Goal: Task Accomplishment & Management: Complete application form

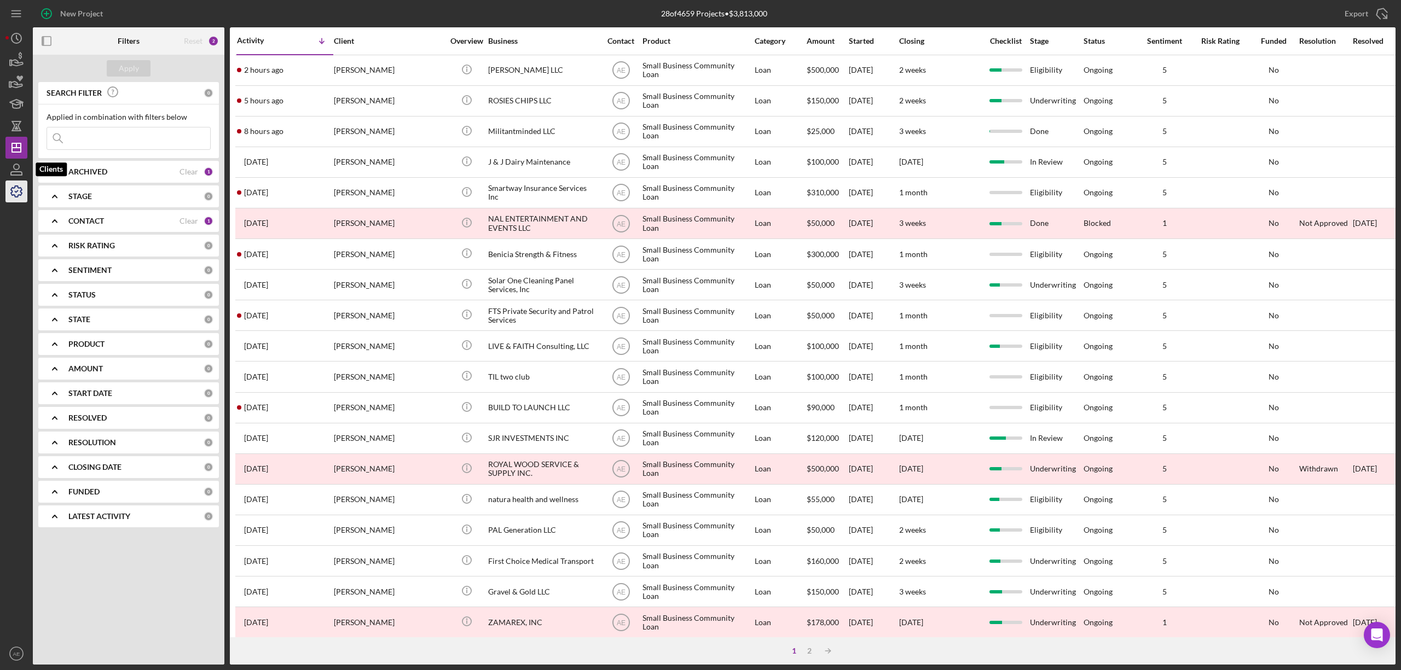
click at [16, 185] on icon "button" at bounding box center [16, 191] width 27 height 27
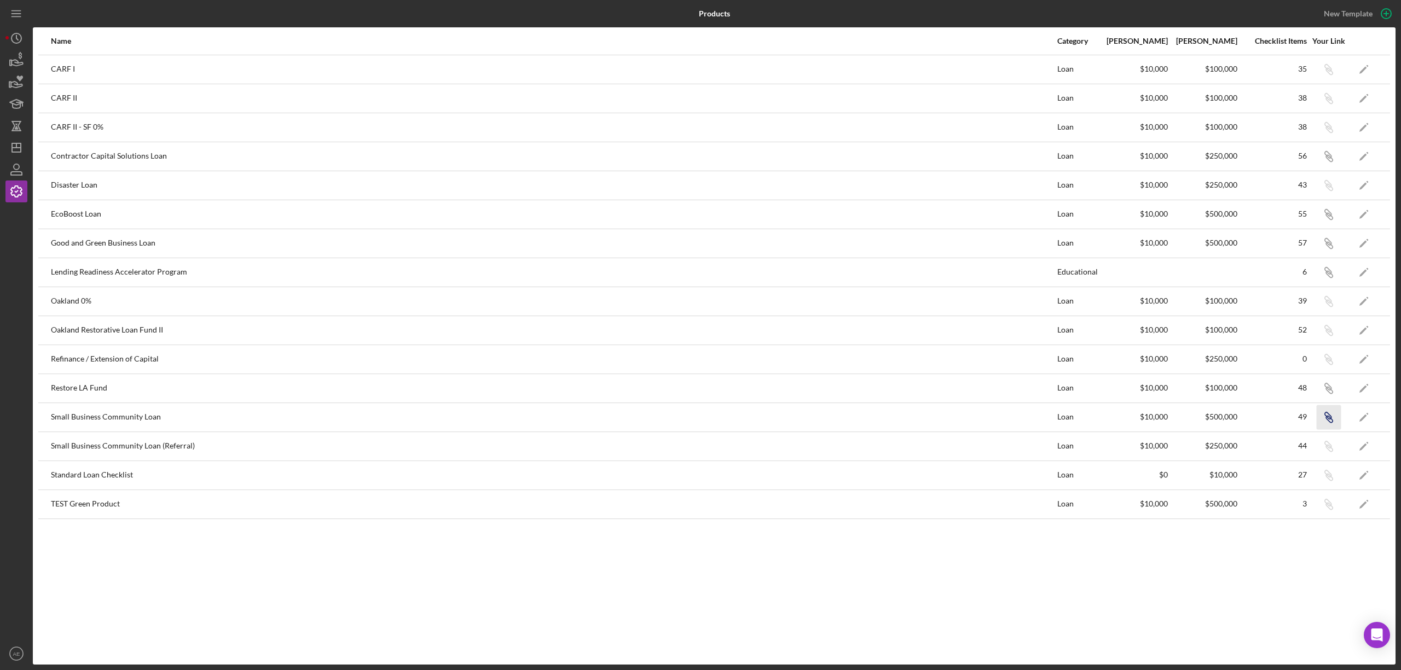
click at [1331, 417] on icon "Icon/Link" at bounding box center [1328, 417] width 25 height 25
click at [9, 147] on icon "Icon/Dashboard" at bounding box center [16, 147] width 27 height 27
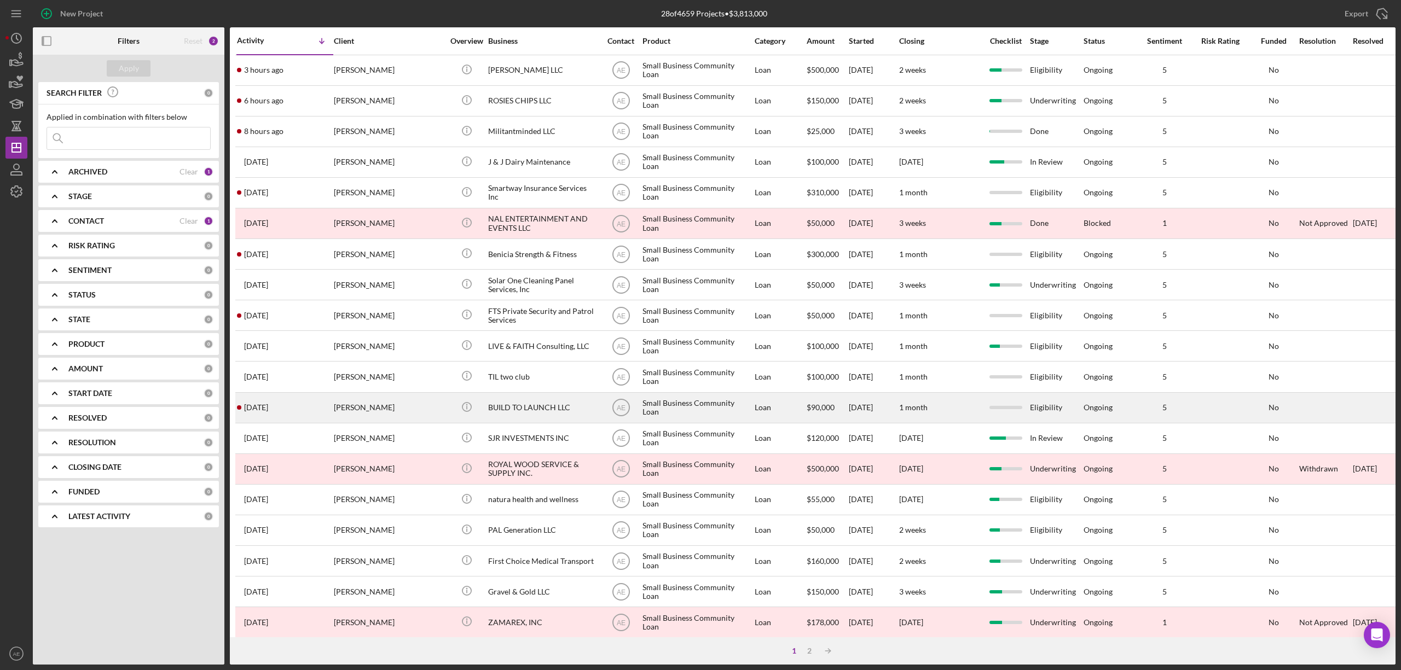
click at [561, 414] on div "BUILD TO LAUNCH LLC" at bounding box center [542, 407] width 109 height 29
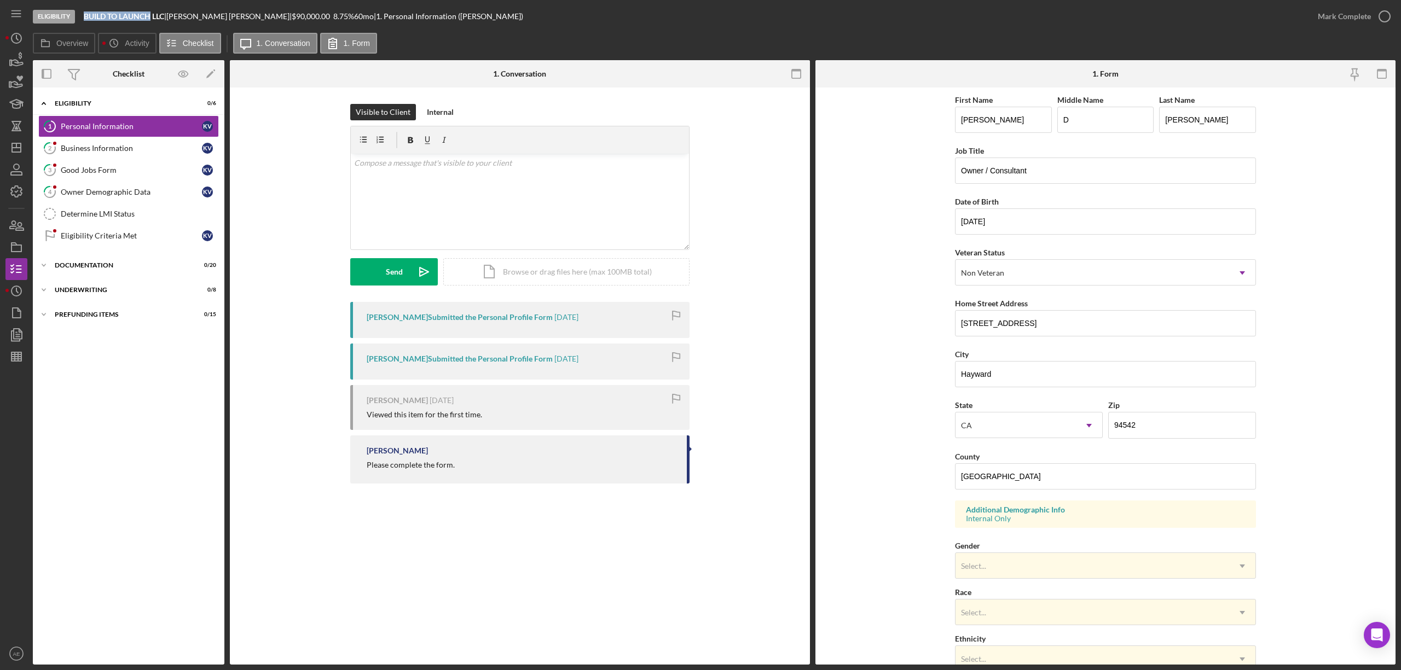
drag, startPoint x: 85, startPoint y: 16, endPoint x: 150, endPoint y: 16, distance: 64.6
click at [150, 16] on b "BUILD TO LAUNCH LLC" at bounding box center [124, 15] width 80 height 9
copy b "BUILD TO LAUNCH"
click at [144, 218] on div "Determine LMI Status" at bounding box center [140, 214] width 158 height 9
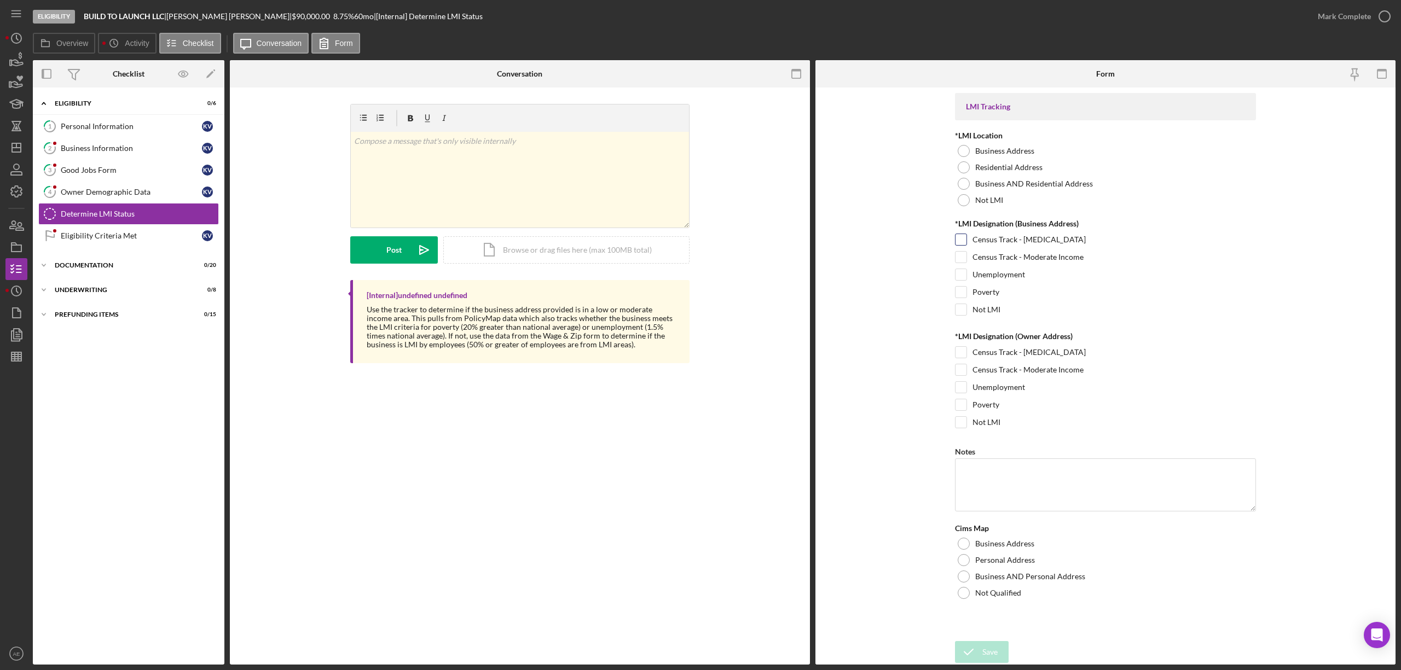
click at [1000, 246] on div "Census Track - [MEDICAL_DATA]" at bounding box center [1105, 243] width 301 height 18
click at [970, 235] on div "Census Track - [MEDICAL_DATA]" at bounding box center [1105, 243] width 301 height 18
click at [962, 235] on input "Census Track - [MEDICAL_DATA]" at bounding box center [960, 239] width 11 height 11
checkbox input "true"
click at [959, 292] on input "Poverty" at bounding box center [960, 292] width 11 height 11
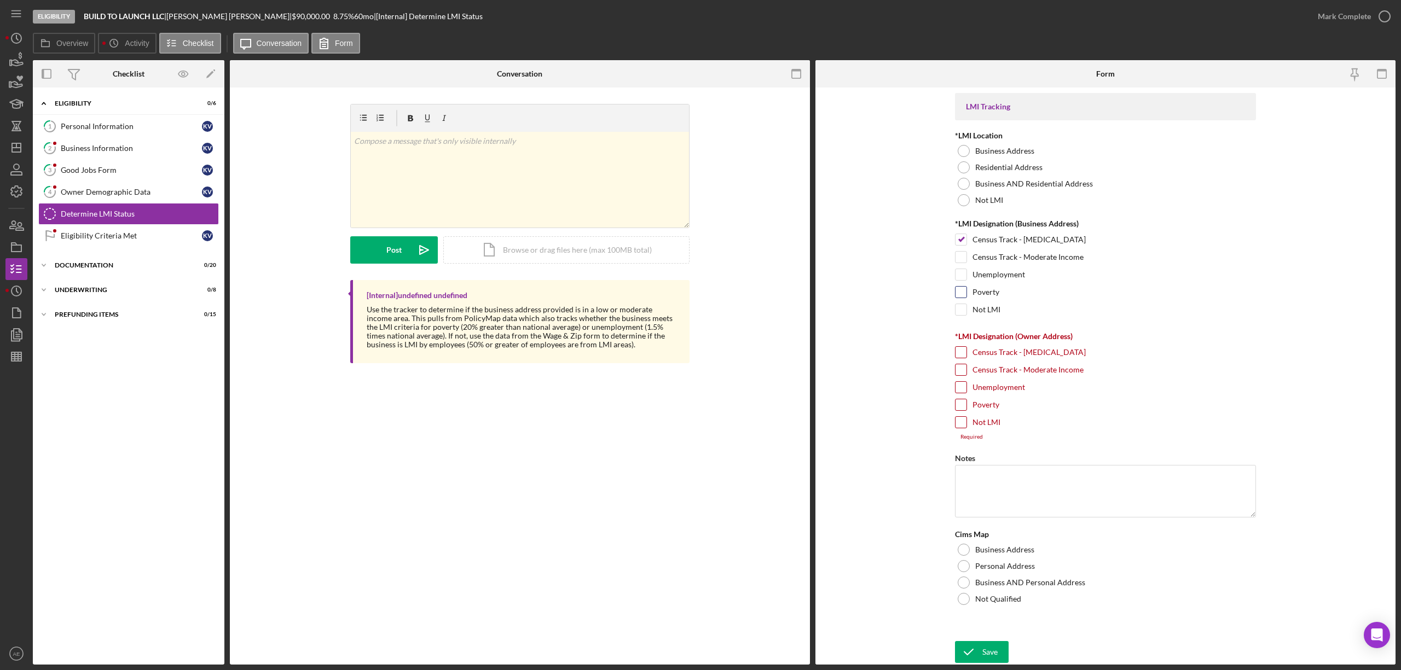
checkbox input "true"
click at [961, 390] on input "Unemployment" at bounding box center [960, 387] width 11 height 11
checkbox input "true"
click at [965, 184] on div at bounding box center [963, 184] width 12 height 12
click at [967, 579] on div at bounding box center [963, 577] width 12 height 12
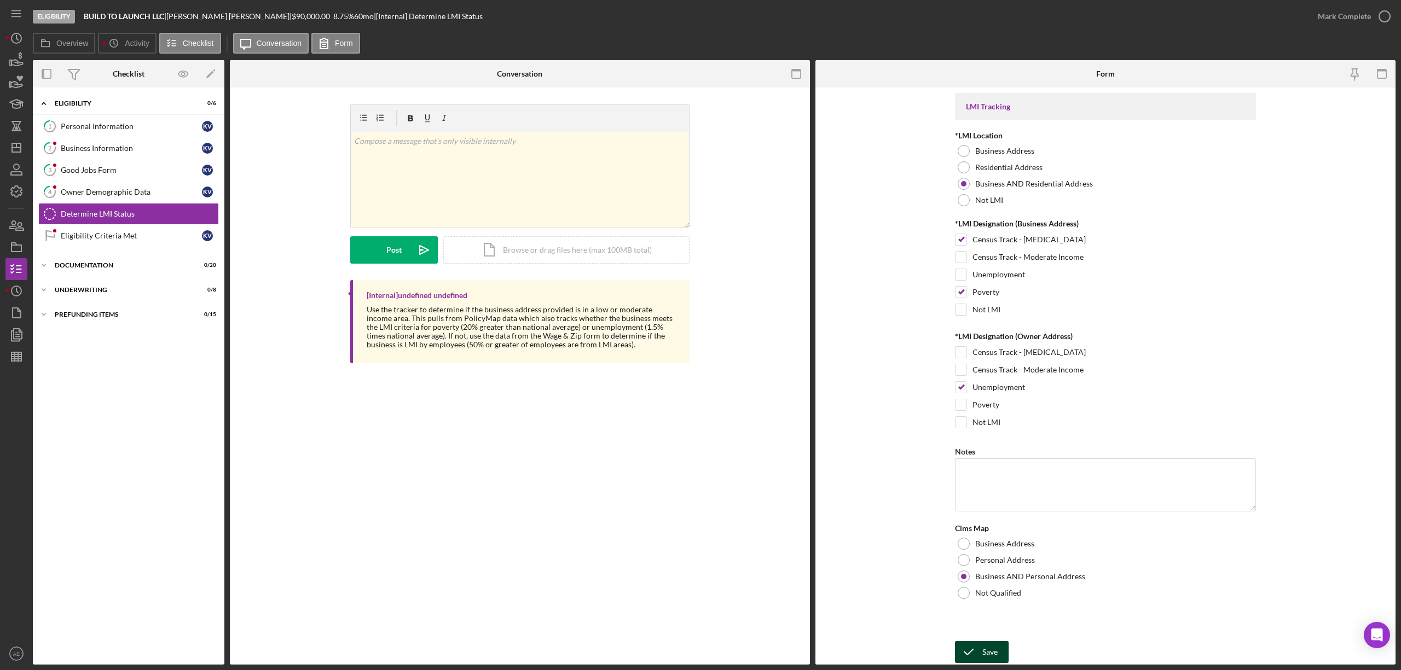
click at [976, 653] on icon "submit" at bounding box center [968, 651] width 27 height 27
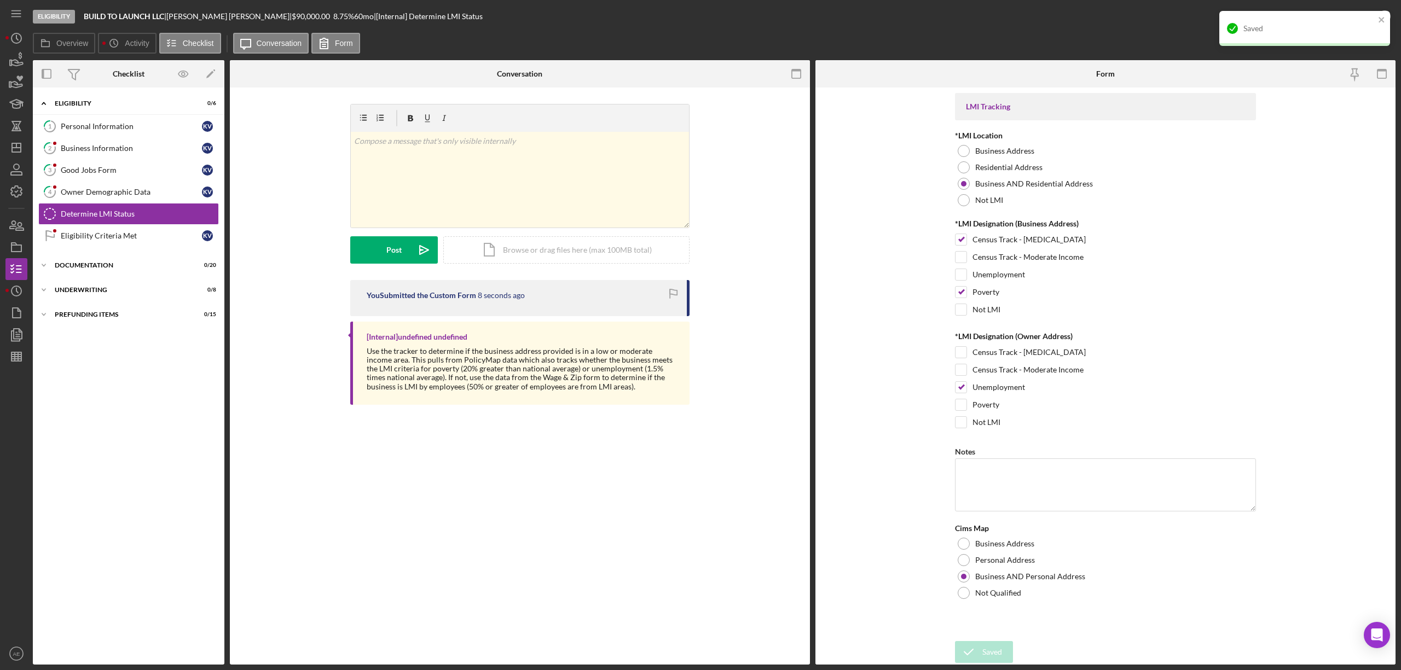
click at [1363, 25] on div "Saved" at bounding box center [1308, 28] width 131 height 9
click at [1347, 20] on div "Mark Complete" at bounding box center [1343, 16] width 53 height 22
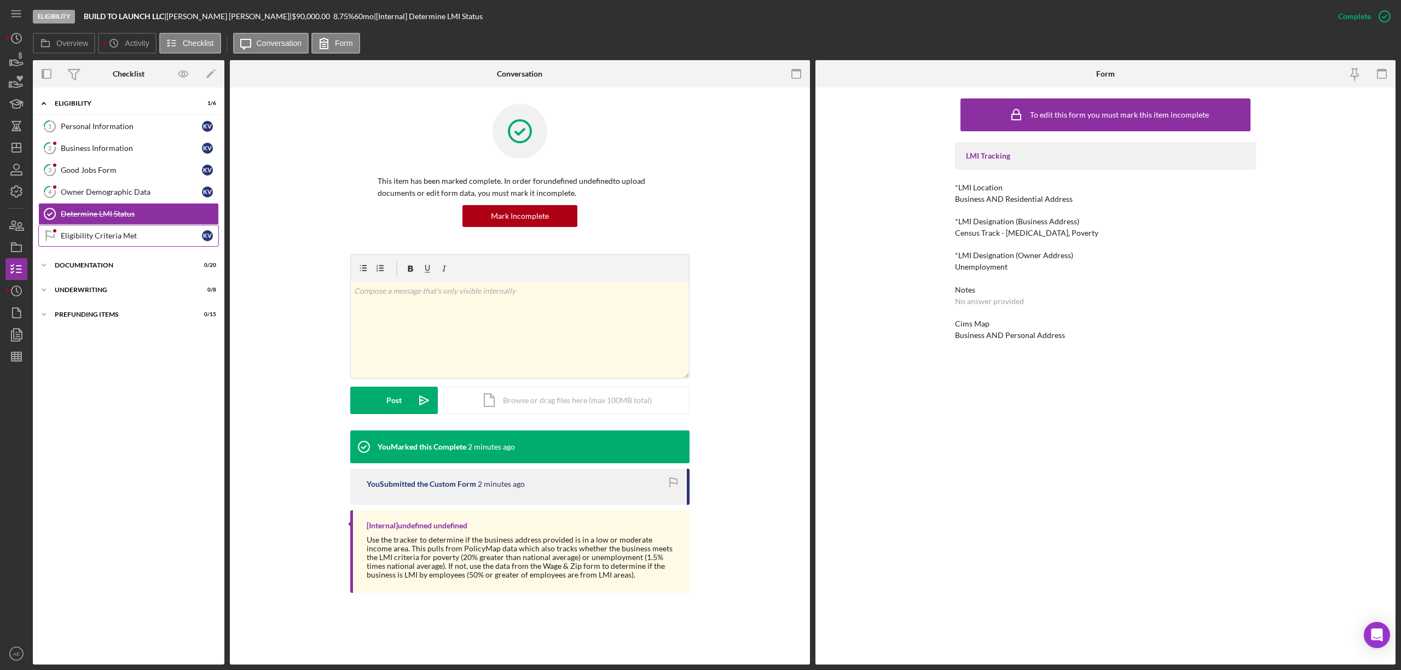
click at [144, 235] on div "Eligibility Criteria Met" at bounding box center [131, 235] width 141 height 9
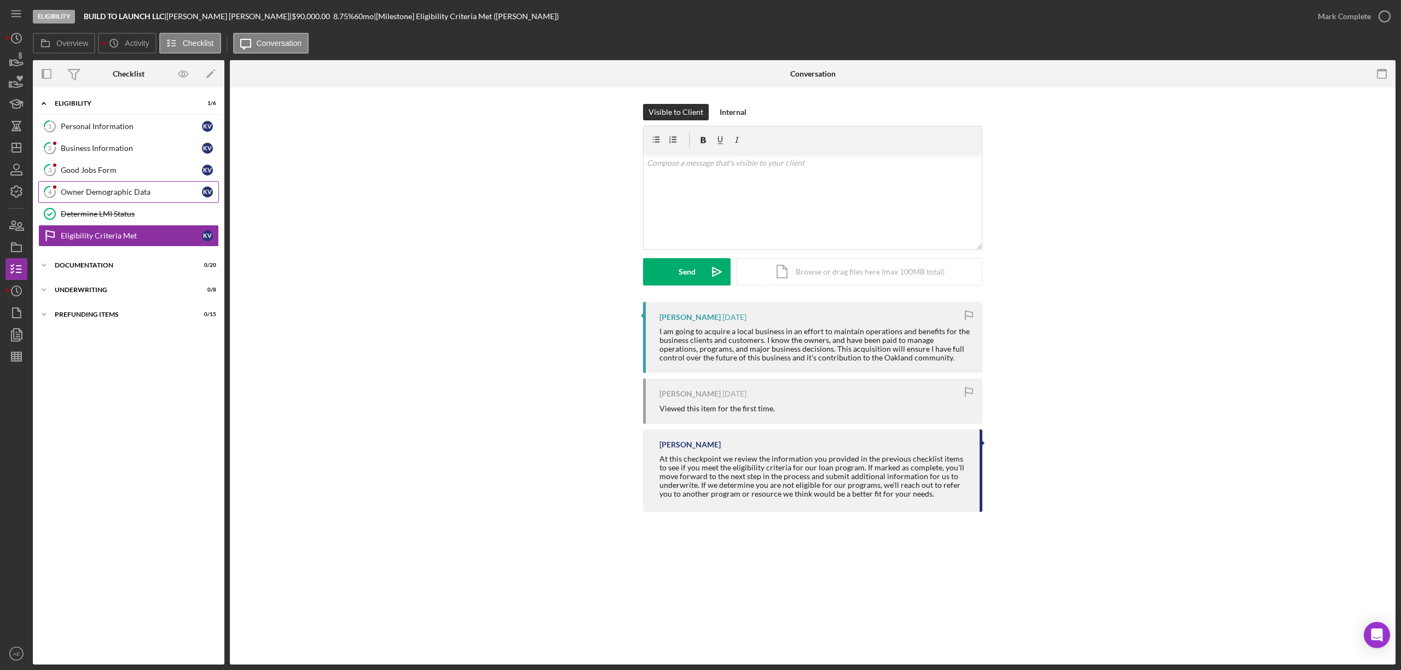
click at [154, 201] on link "4 Owner Demographic Data K V" at bounding box center [128, 192] width 181 height 22
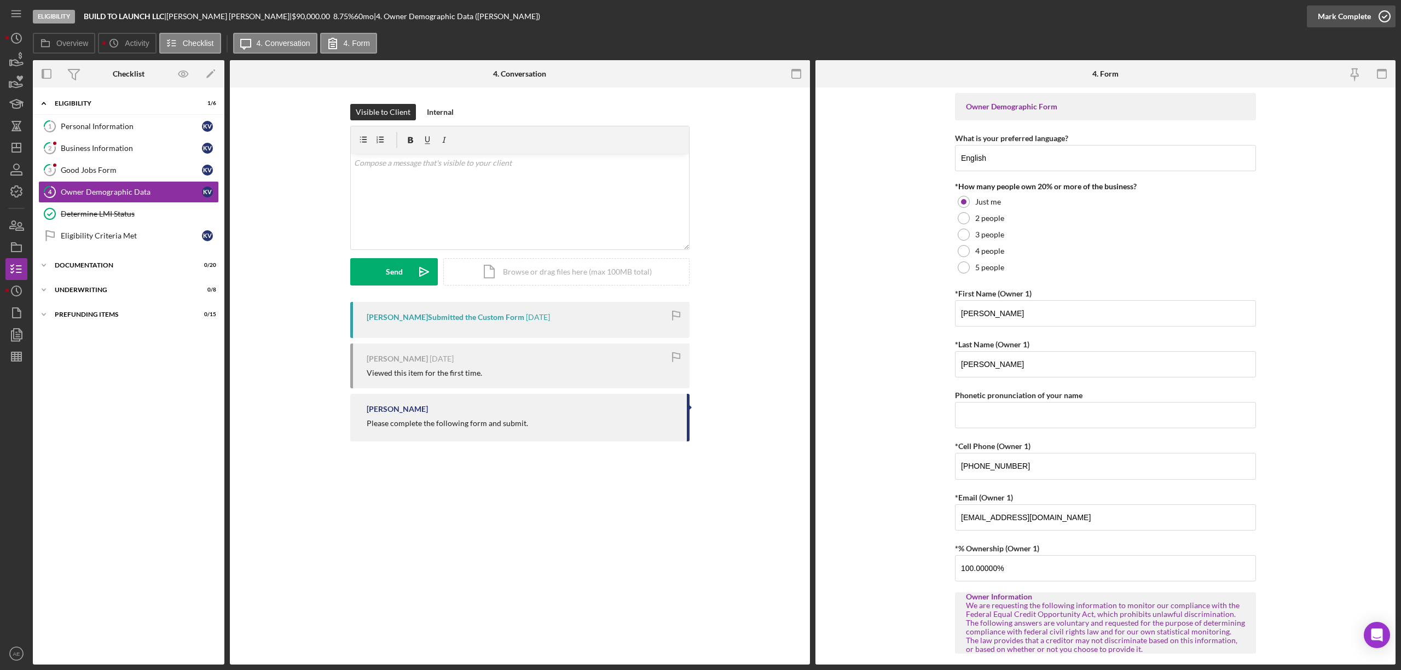
click at [1353, 23] on div "Mark Complete" at bounding box center [1343, 16] width 53 height 22
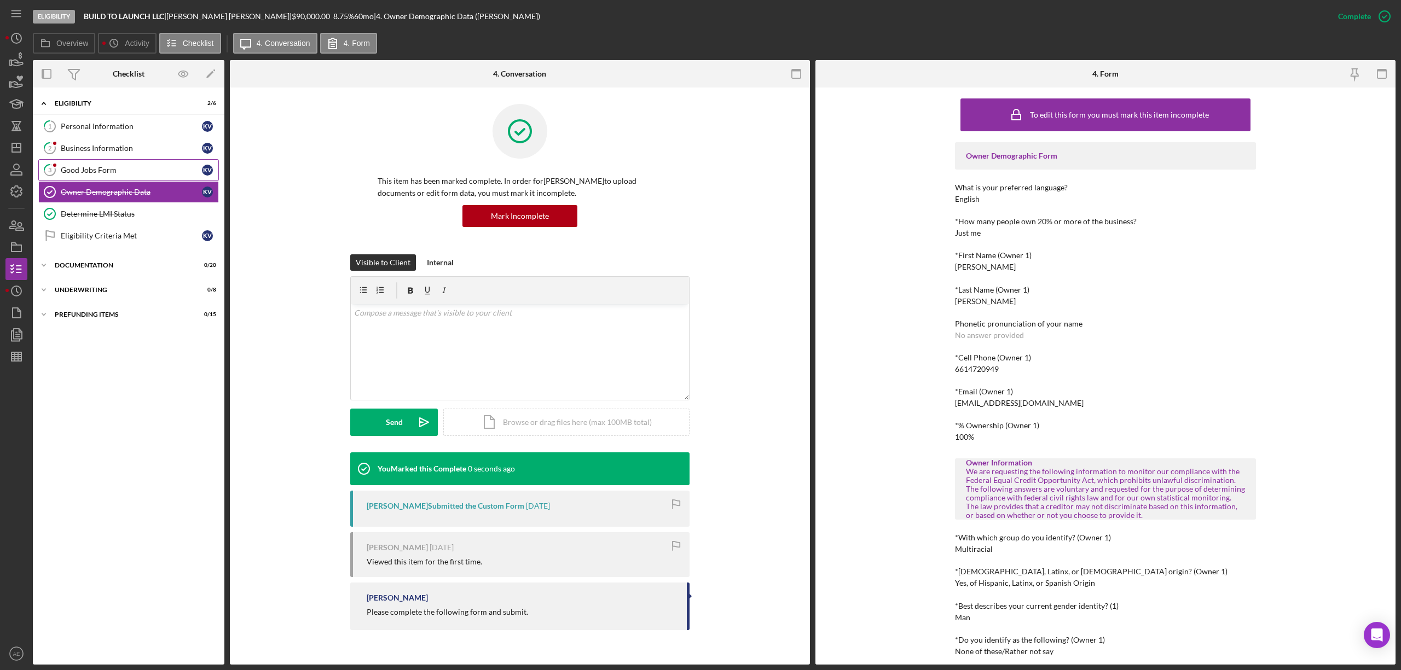
click at [150, 174] on div "Good Jobs Form" at bounding box center [131, 170] width 141 height 9
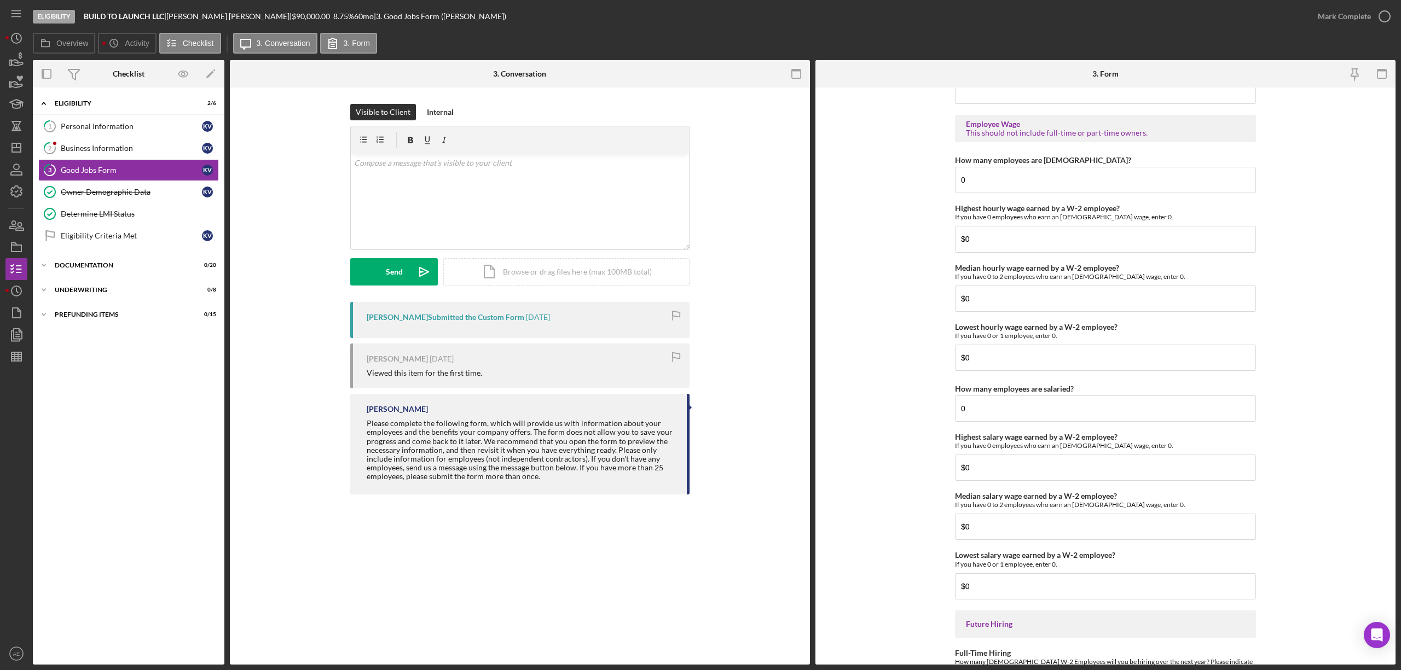
scroll to position [2213, 0]
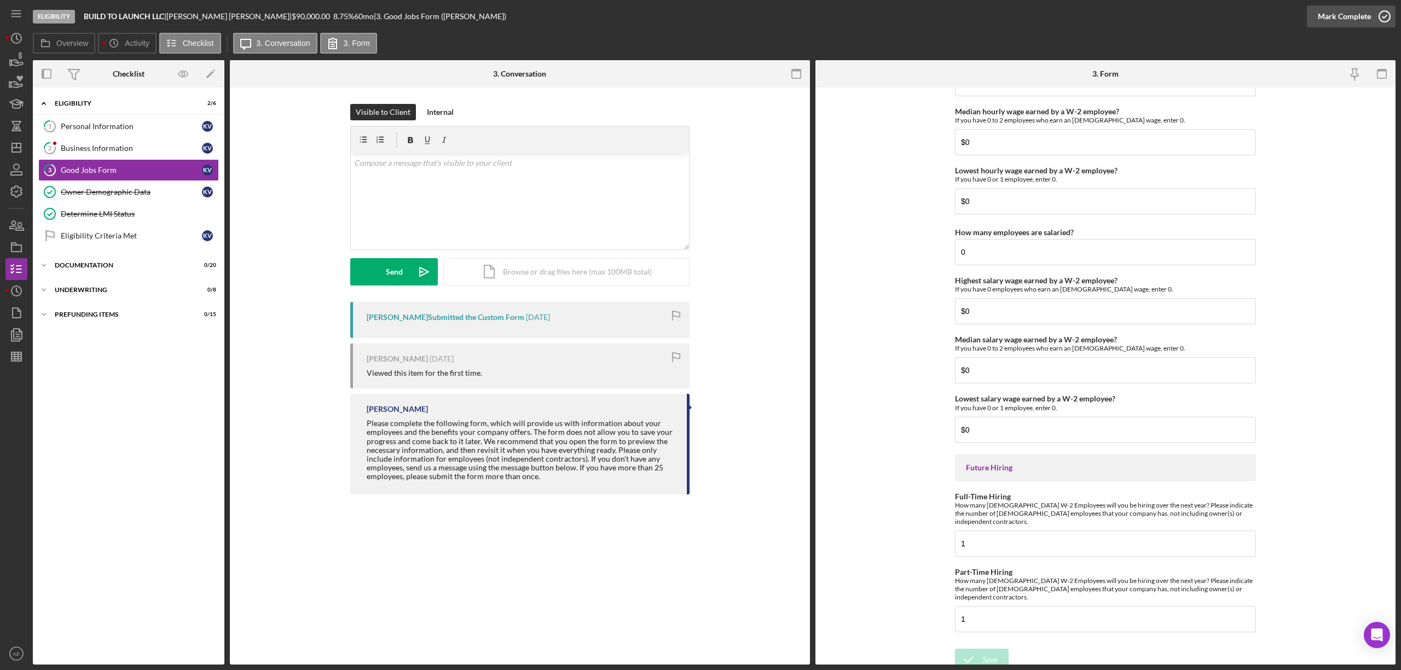
click at [1346, 20] on div "Mark Complete" at bounding box center [1343, 16] width 53 height 22
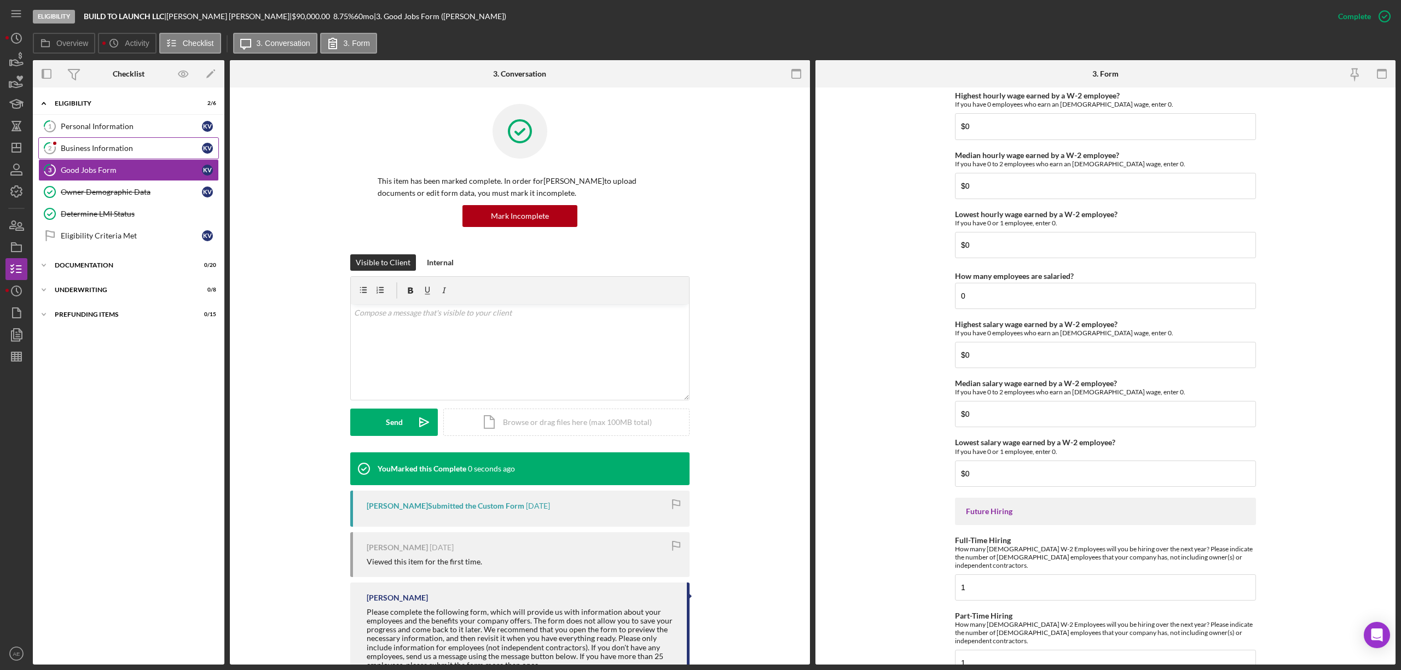
scroll to position [2256, 0]
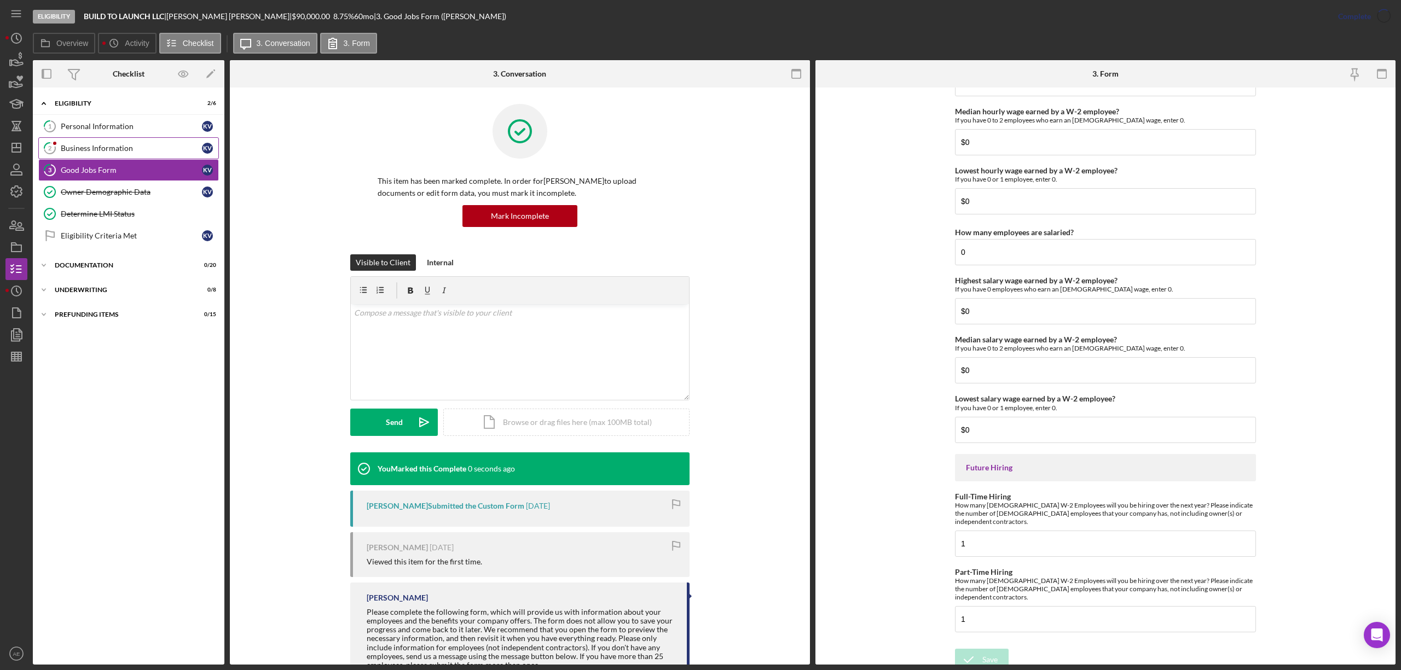
click at [150, 151] on div "Business Information" at bounding box center [131, 148] width 141 height 9
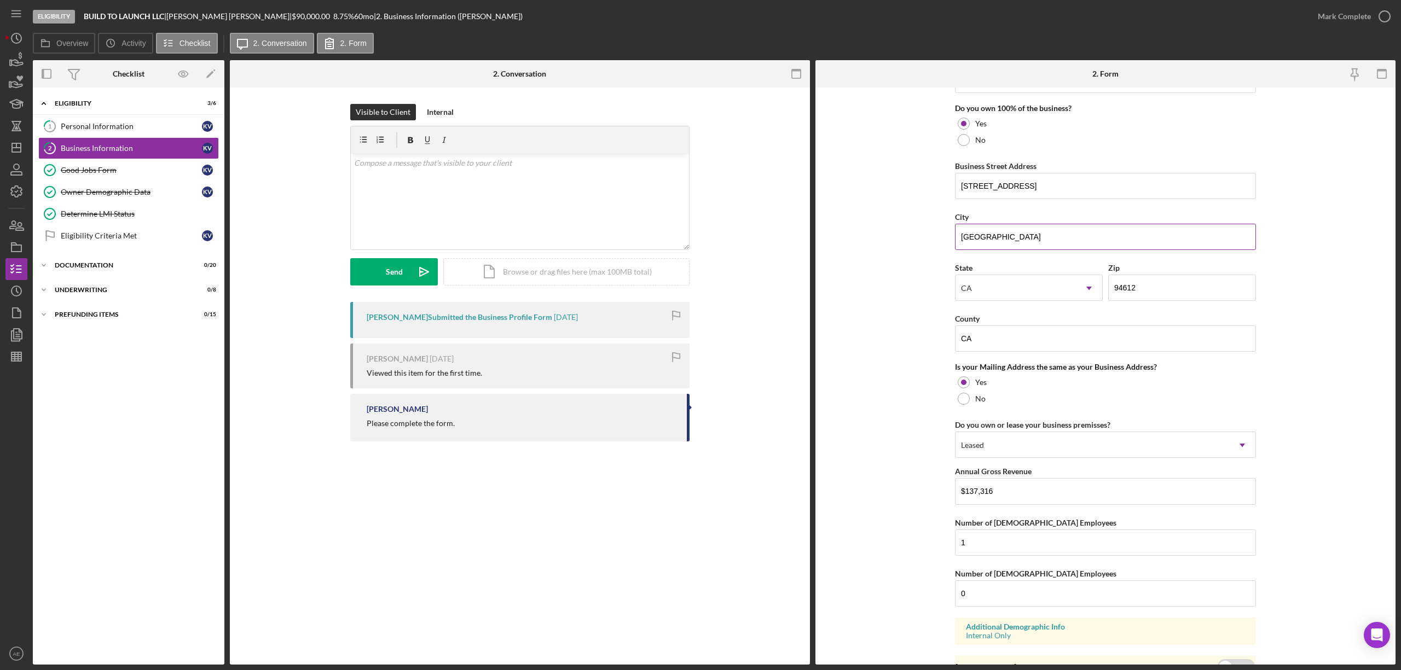
scroll to position [642, 0]
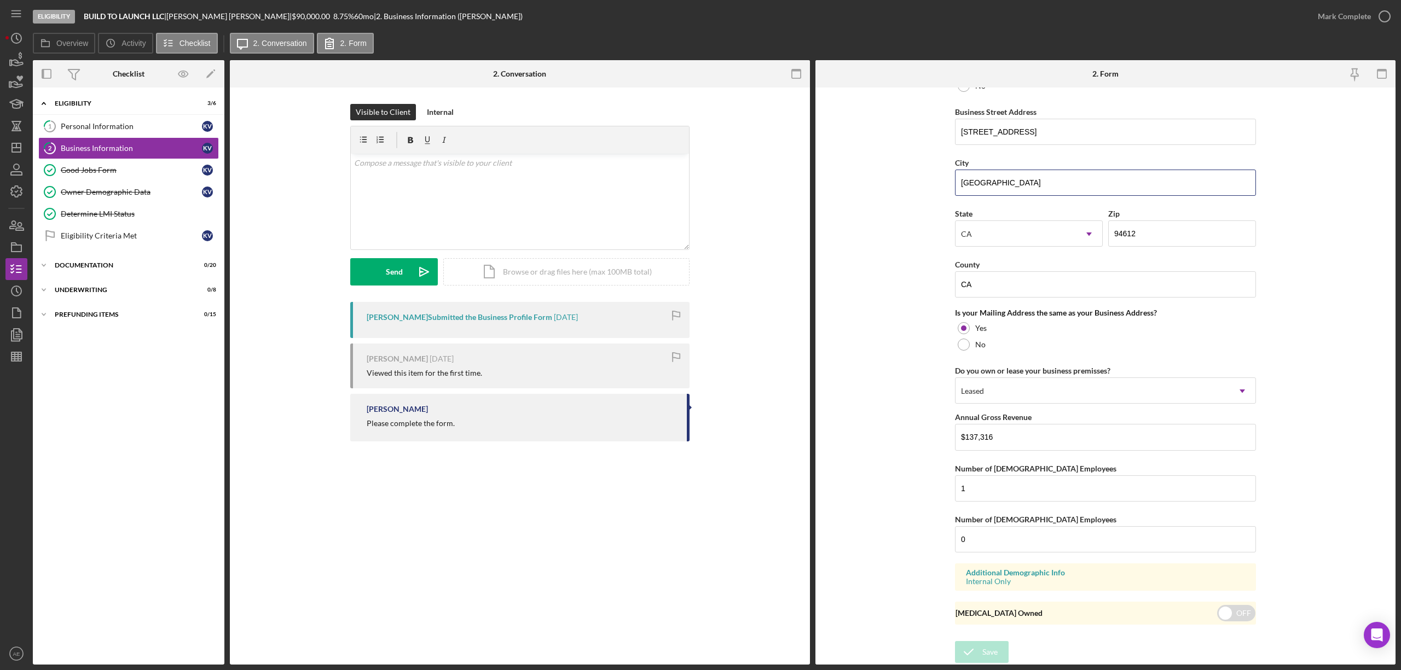
drag, startPoint x: 1029, startPoint y: 183, endPoint x: 944, endPoint y: 182, distance: 84.8
click at [944, 182] on form "Business Name BUILD TO LAUNCH LLC DBA Port Labs Business Start Date [DATE] Lega…" at bounding box center [1105, 376] width 580 height 577
drag, startPoint x: 992, startPoint y: 283, endPoint x: 920, endPoint y: 285, distance: 71.7
click at [920, 285] on form "Business Name BUILD TO LAUNCH LLC DBA Port Labs Business Start Date [DATE] Lega…" at bounding box center [1105, 376] width 580 height 577
type input "Alameda"
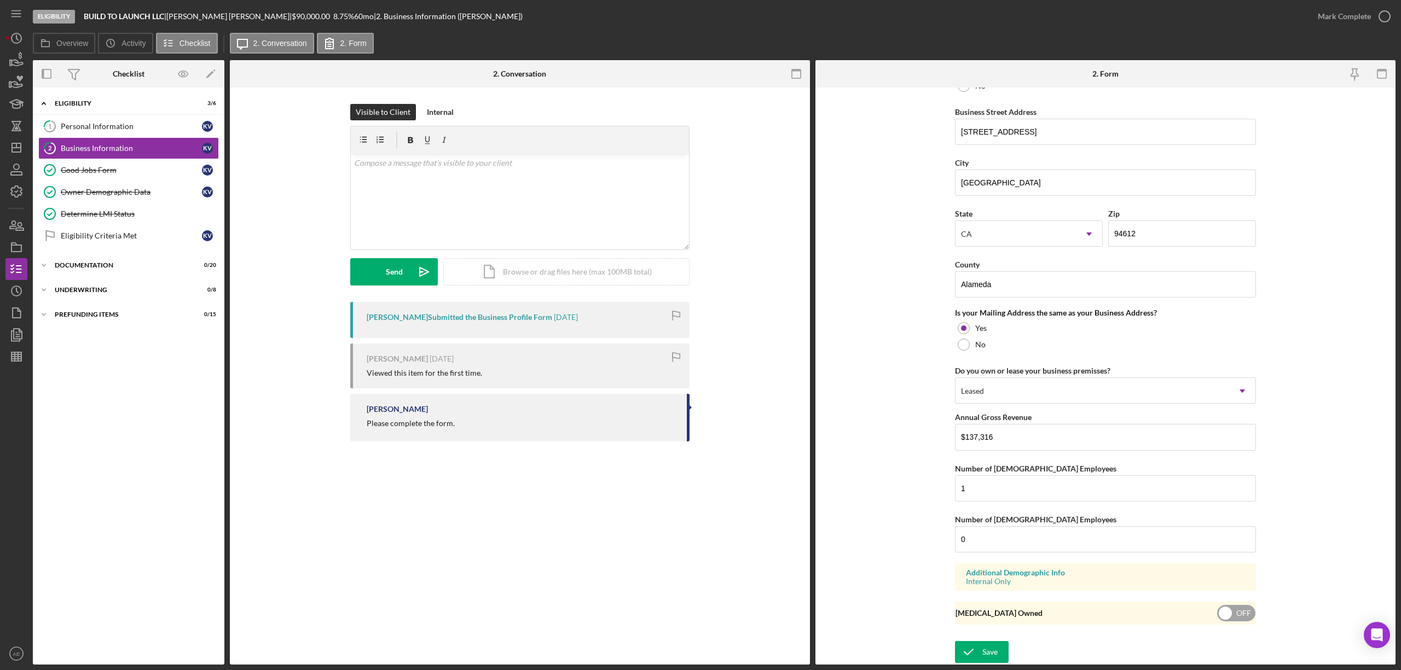
click at [1246, 612] on input "checkbox" at bounding box center [1236, 613] width 38 height 16
checkbox input "true"
click at [963, 648] on icon "submit" at bounding box center [968, 651] width 27 height 27
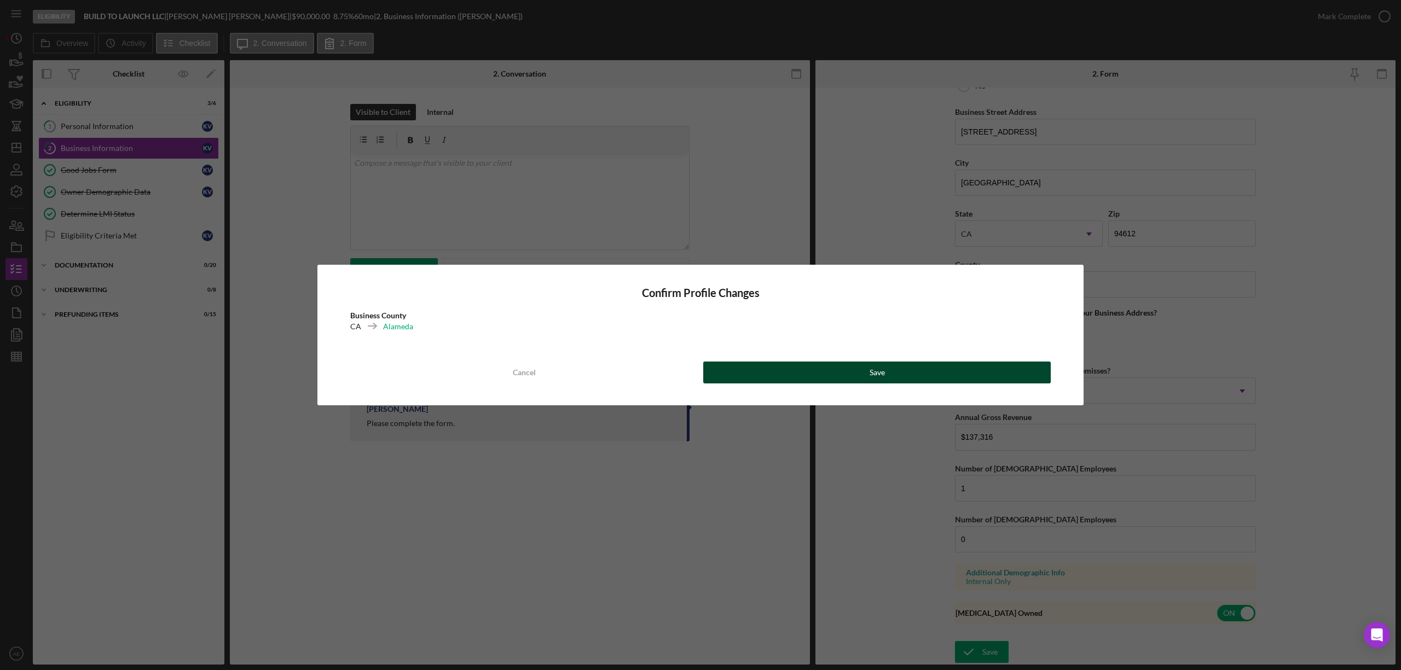
click at [858, 378] on button "Save" at bounding box center [876, 373] width 347 height 22
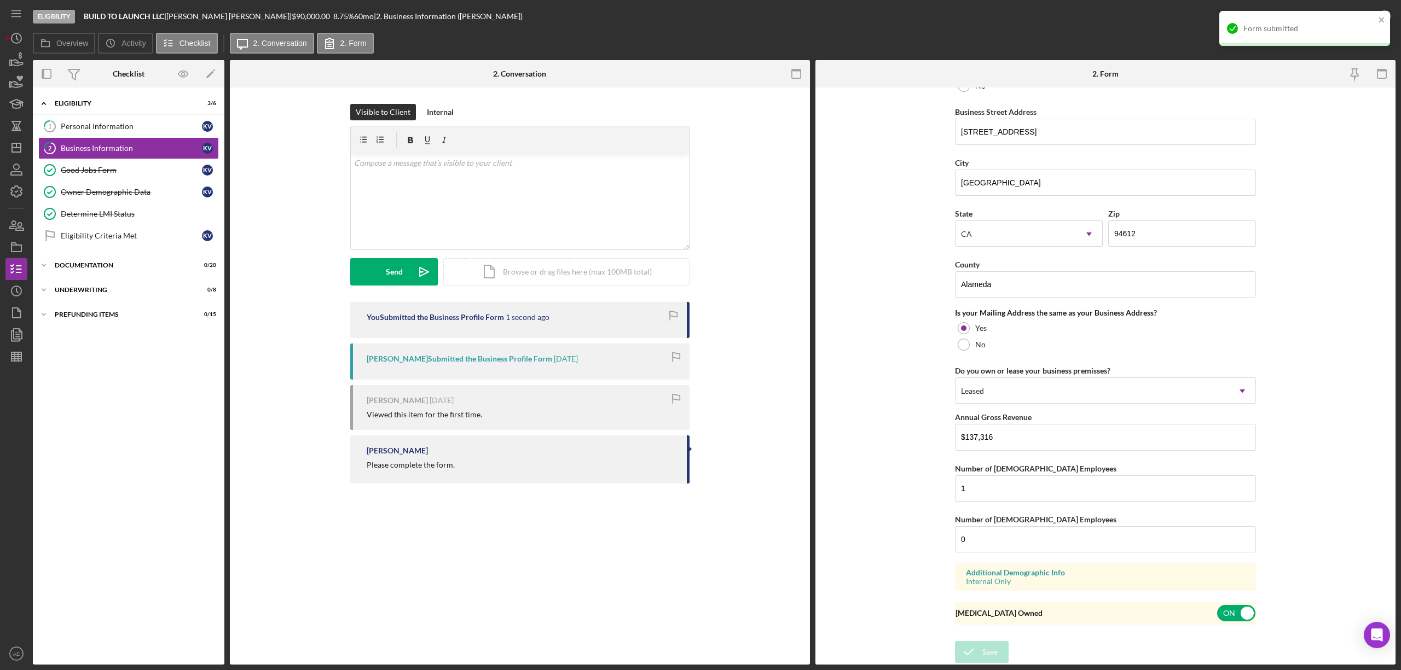
click at [1347, 20] on div "Form submitted" at bounding box center [1300, 29] width 154 height 18
click at [1348, 18] on div "Mark Complete" at bounding box center [1343, 16] width 53 height 22
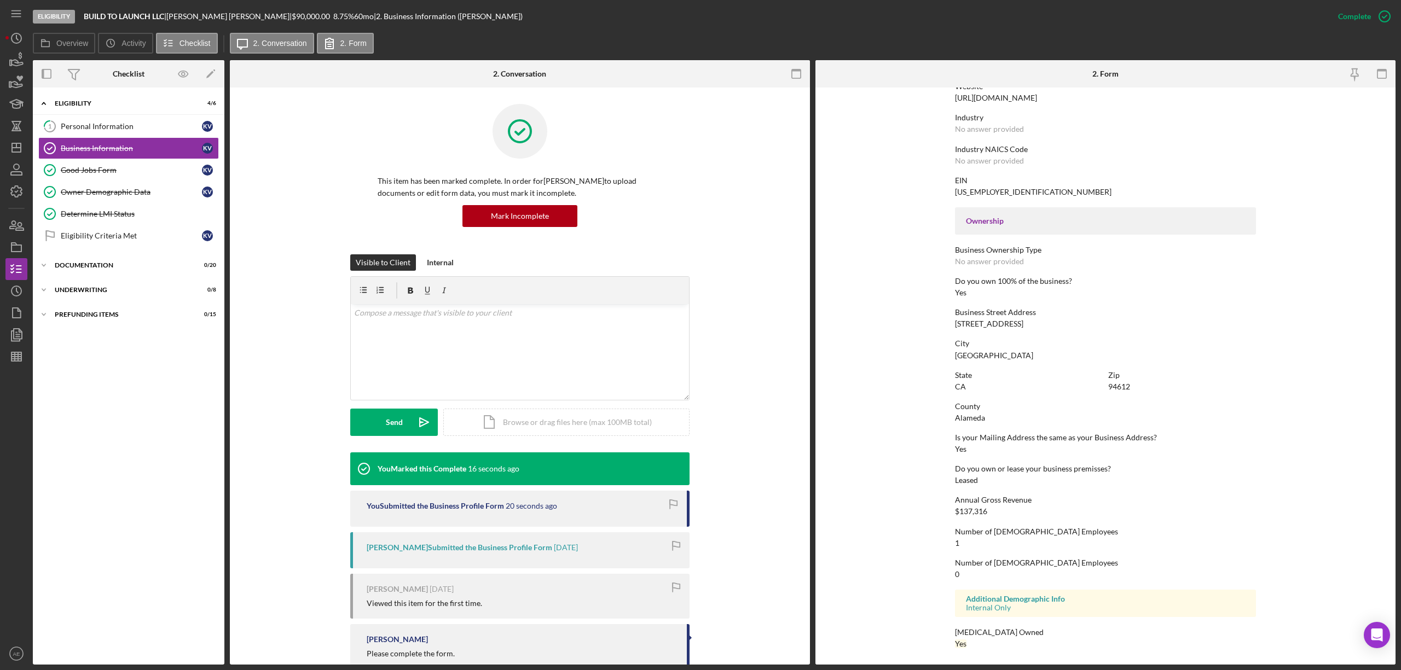
scroll to position [247, 0]
click at [123, 125] on div "Personal Information" at bounding box center [131, 126] width 141 height 9
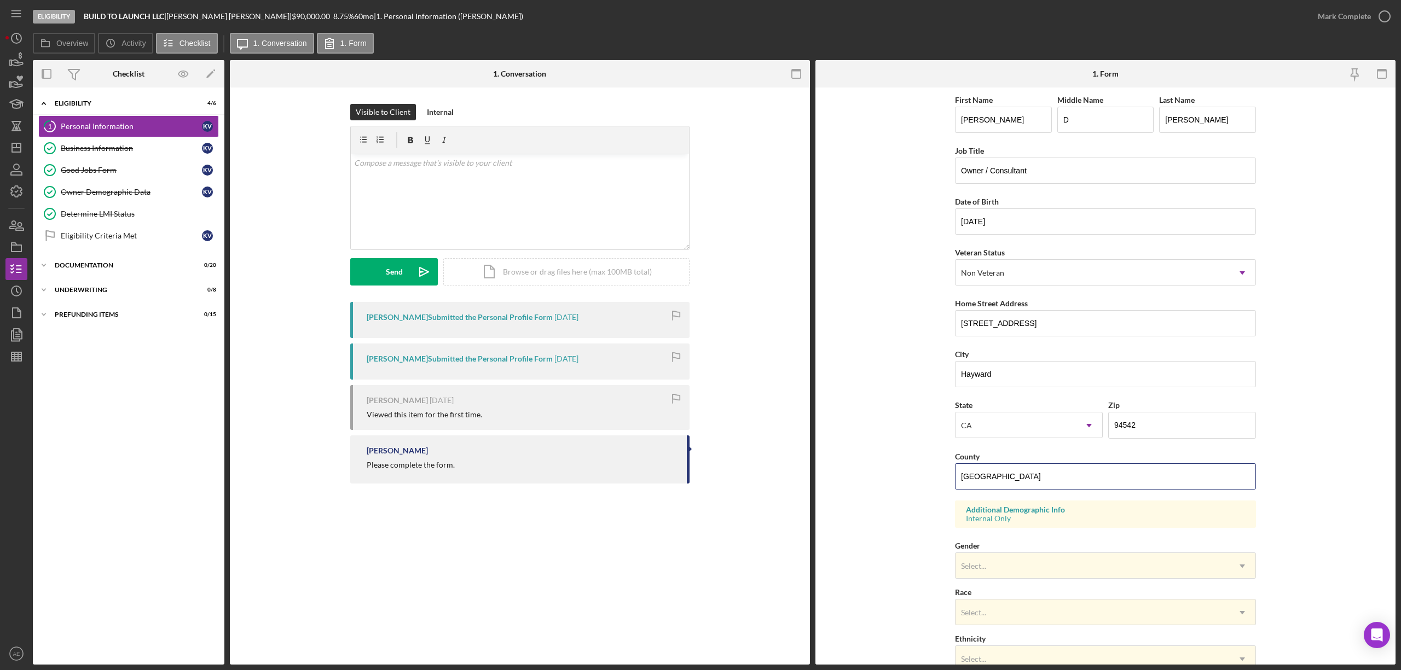
drag, startPoint x: 1020, startPoint y: 480, endPoint x: 913, endPoint y: 473, distance: 108.0
click at [913, 473] on form "First Name [PERSON_NAME] Middle Name D Last Name [PERSON_NAME] Job Title Owner …" at bounding box center [1105, 376] width 580 height 577
paste input "Alameda"
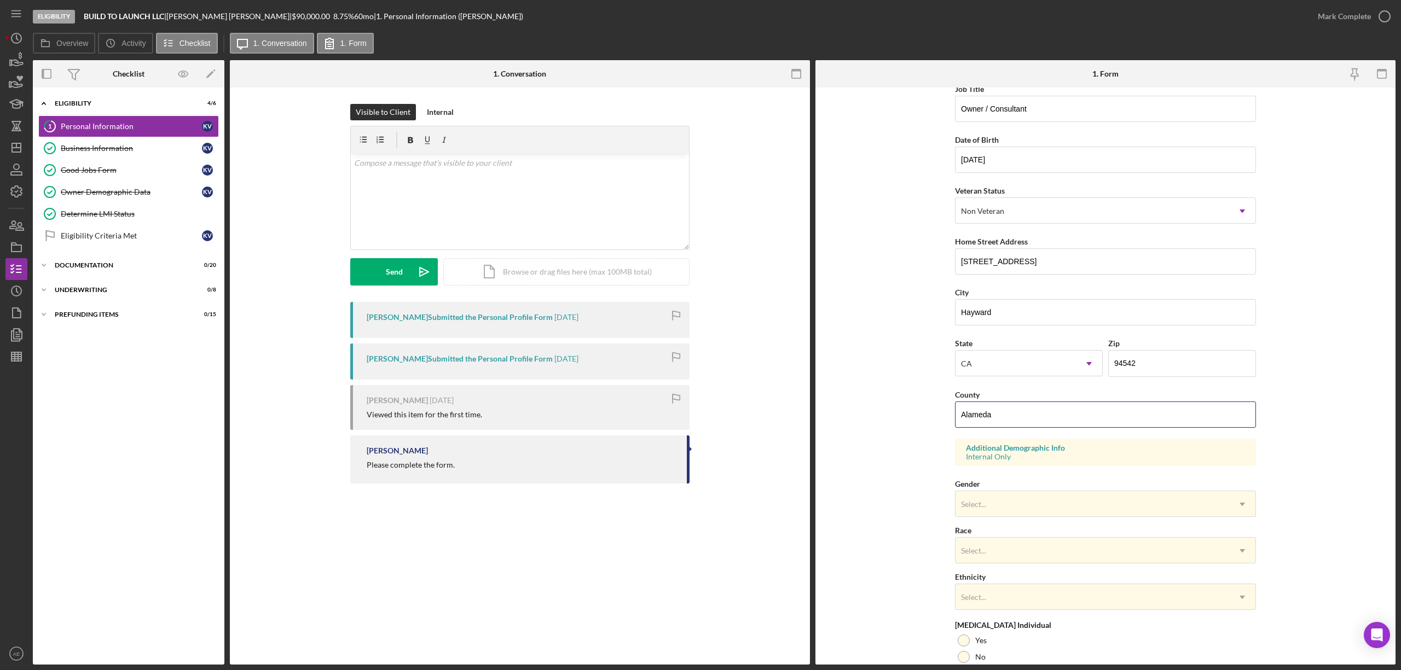
scroll to position [155, 0]
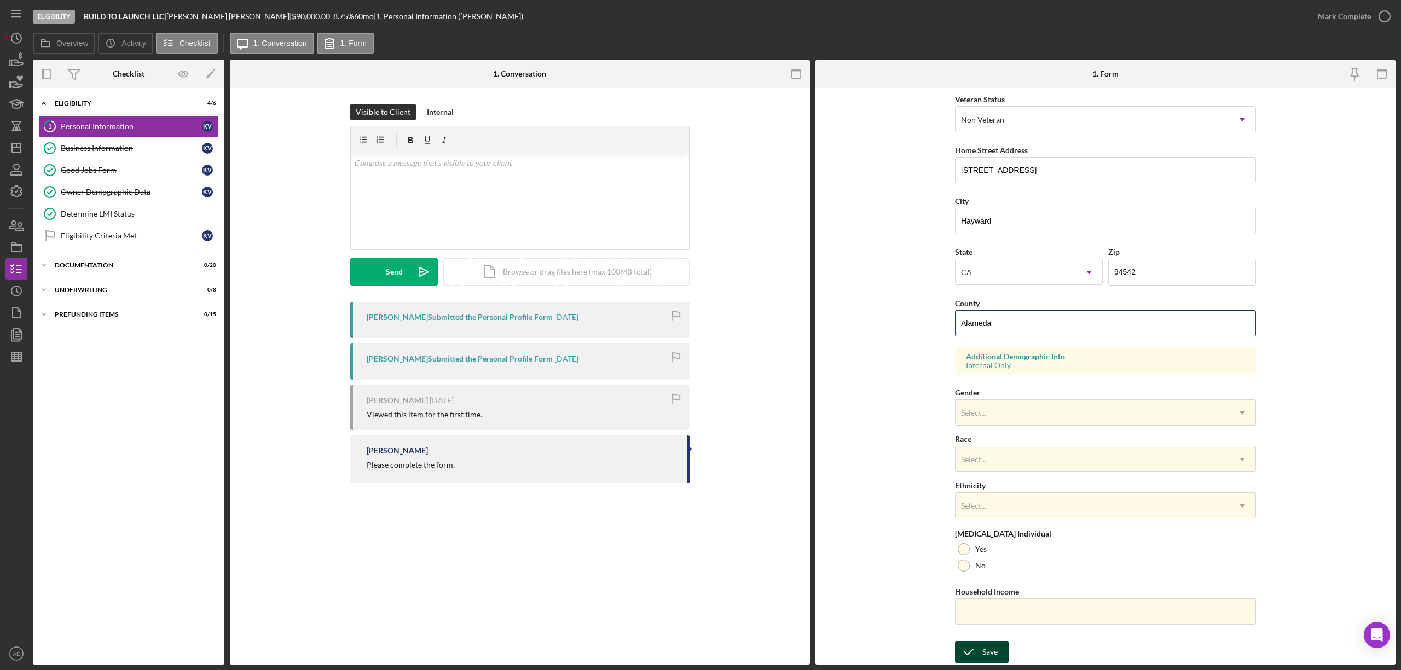
type input "Alameda"
click at [983, 649] on div "Save" at bounding box center [989, 652] width 15 height 22
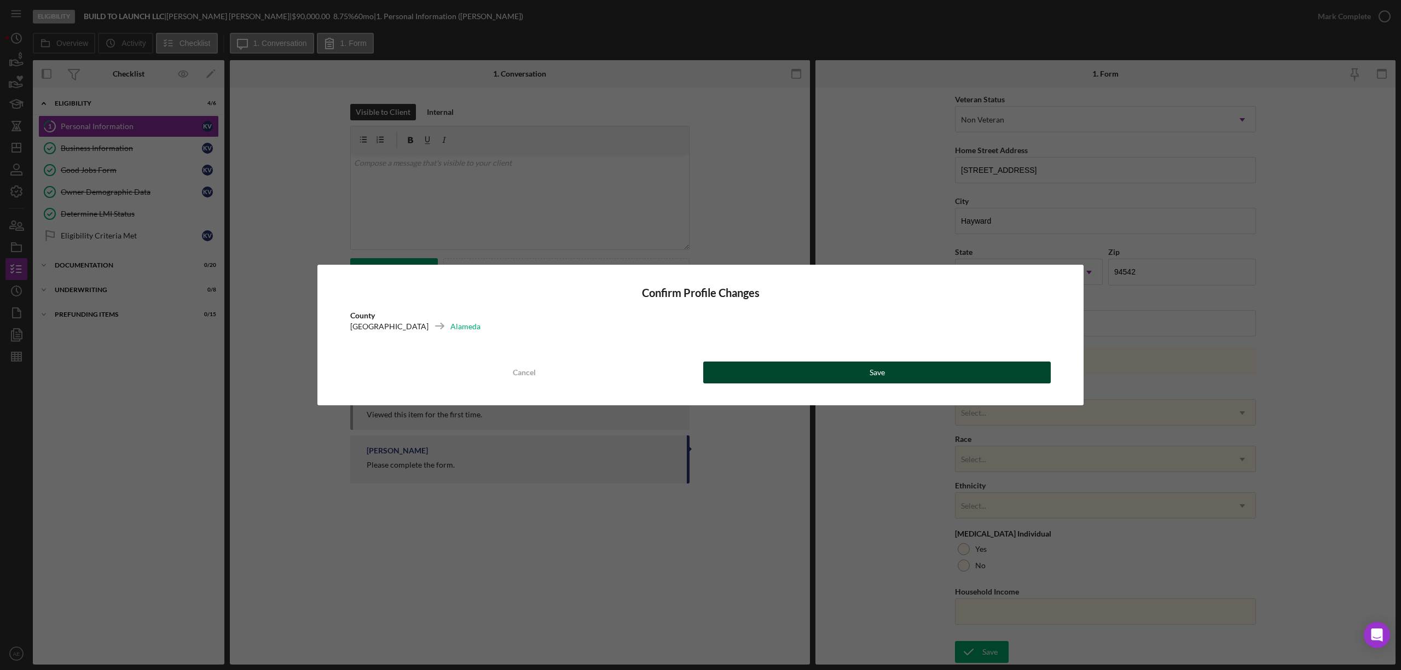
click at [937, 371] on button "Save" at bounding box center [876, 373] width 347 height 22
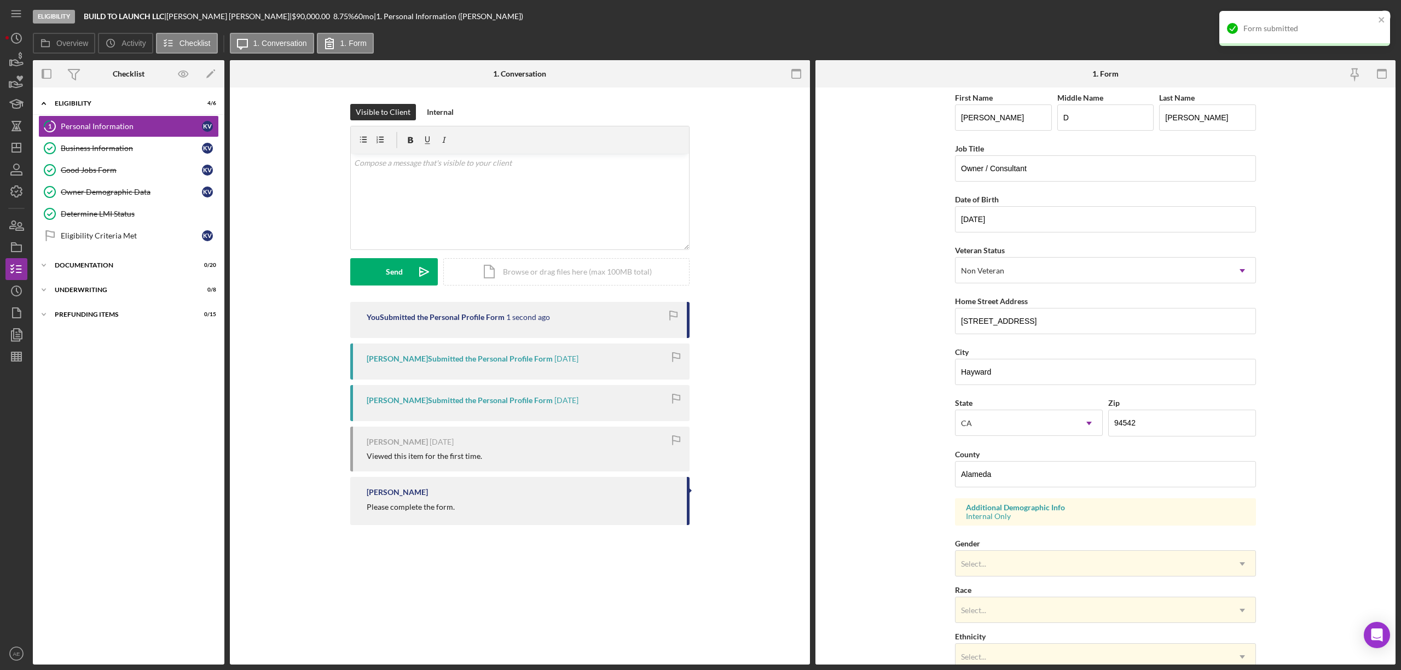
scroll to position [0, 0]
click at [131, 188] on link "Owner Demographic Data Owner Demographic Data K V" at bounding box center [128, 192] width 181 height 22
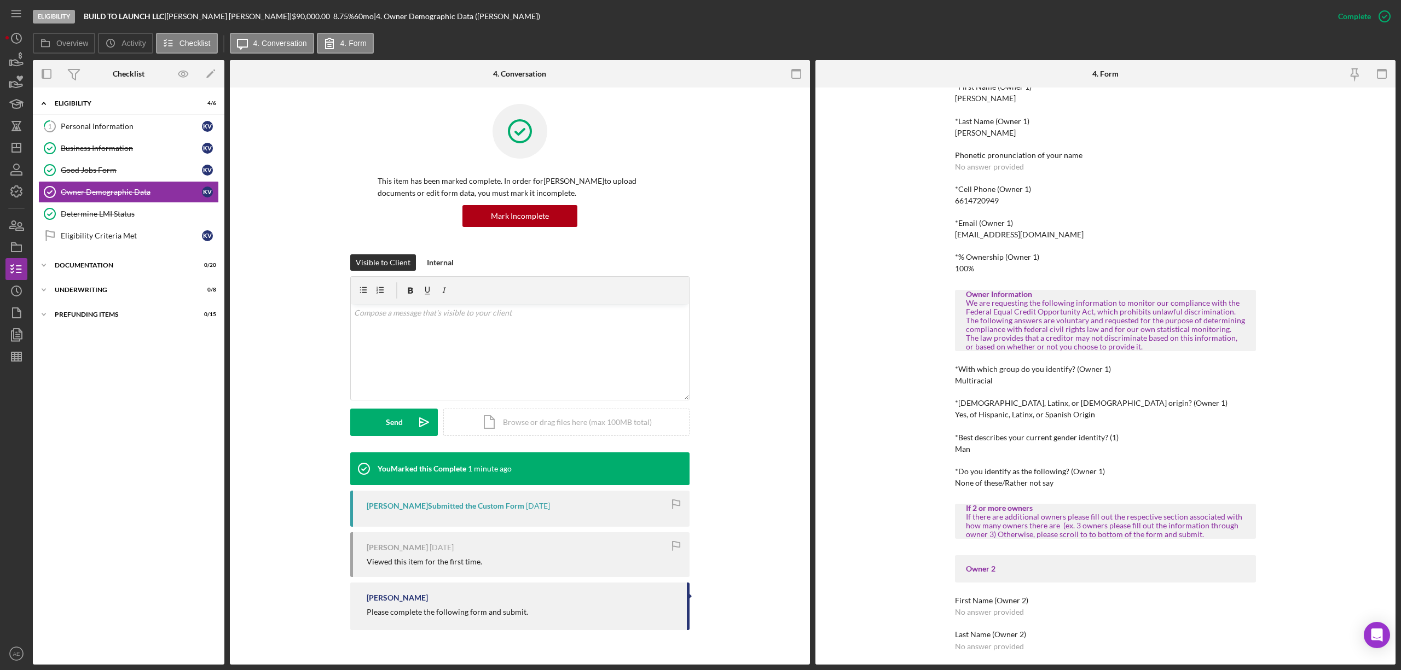
scroll to position [219, 0]
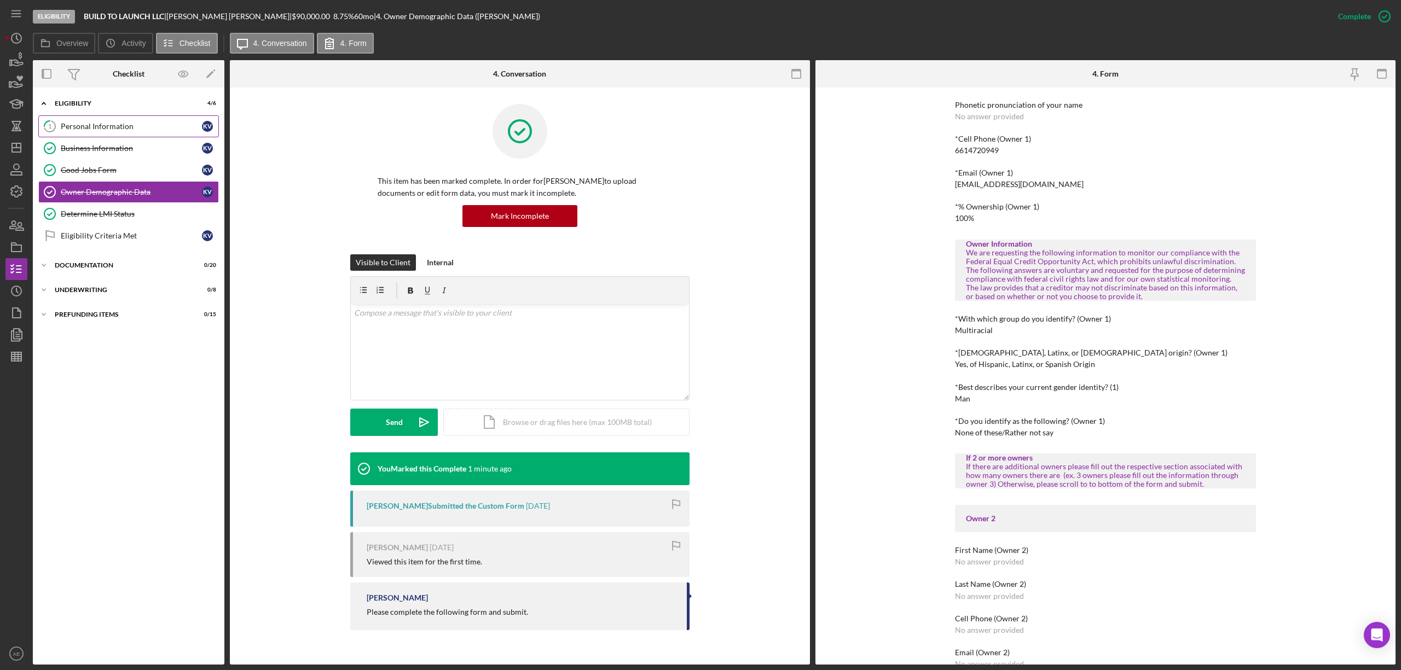
click at [103, 130] on div "Personal Information" at bounding box center [131, 126] width 141 height 9
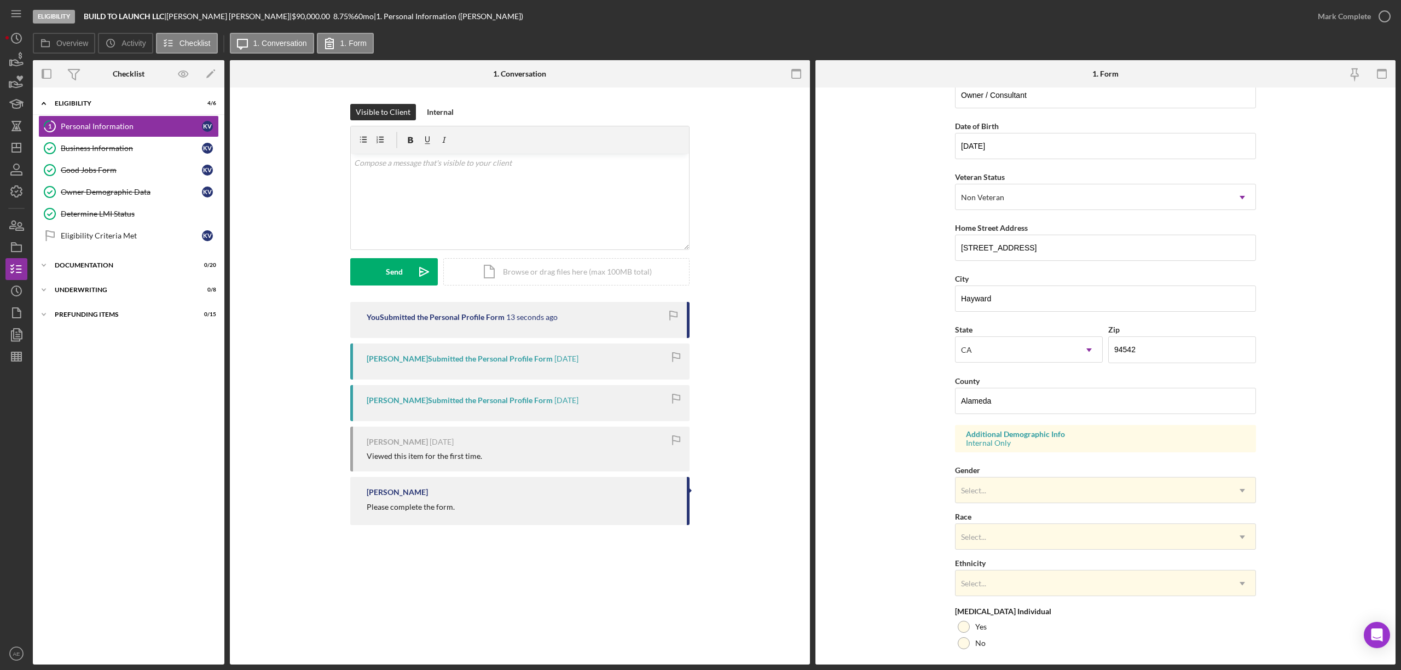
scroll to position [155, 0]
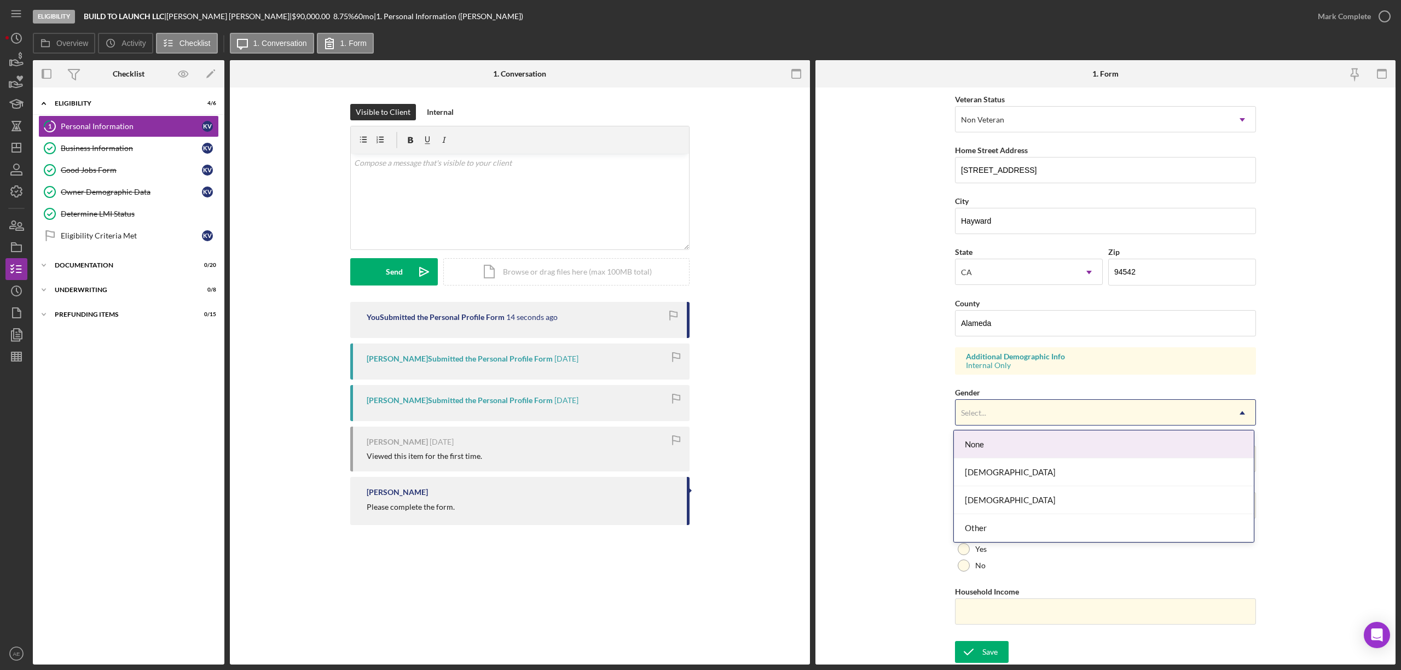
click at [1000, 406] on div "Select..." at bounding box center [1092, 412] width 274 height 25
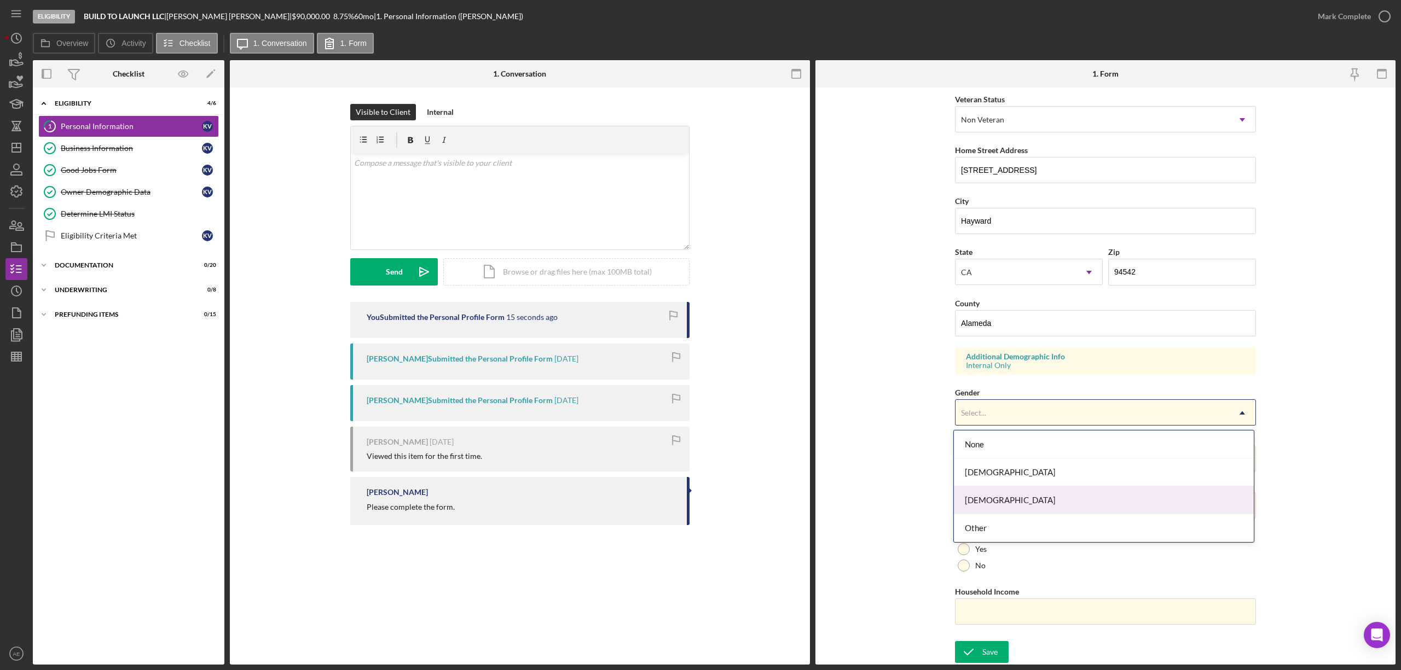
click at [981, 500] on div "[DEMOGRAPHIC_DATA]" at bounding box center [1104, 500] width 300 height 28
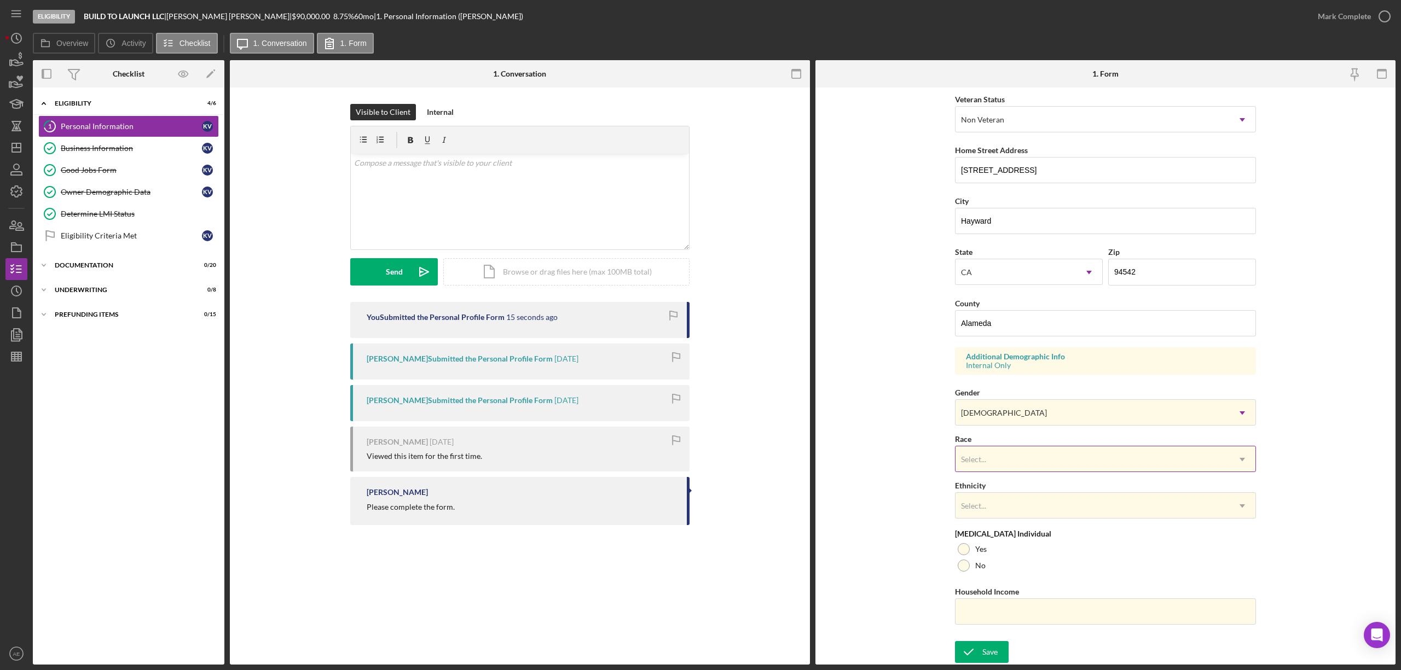
click at [980, 461] on div "Select..." at bounding box center [973, 459] width 25 height 9
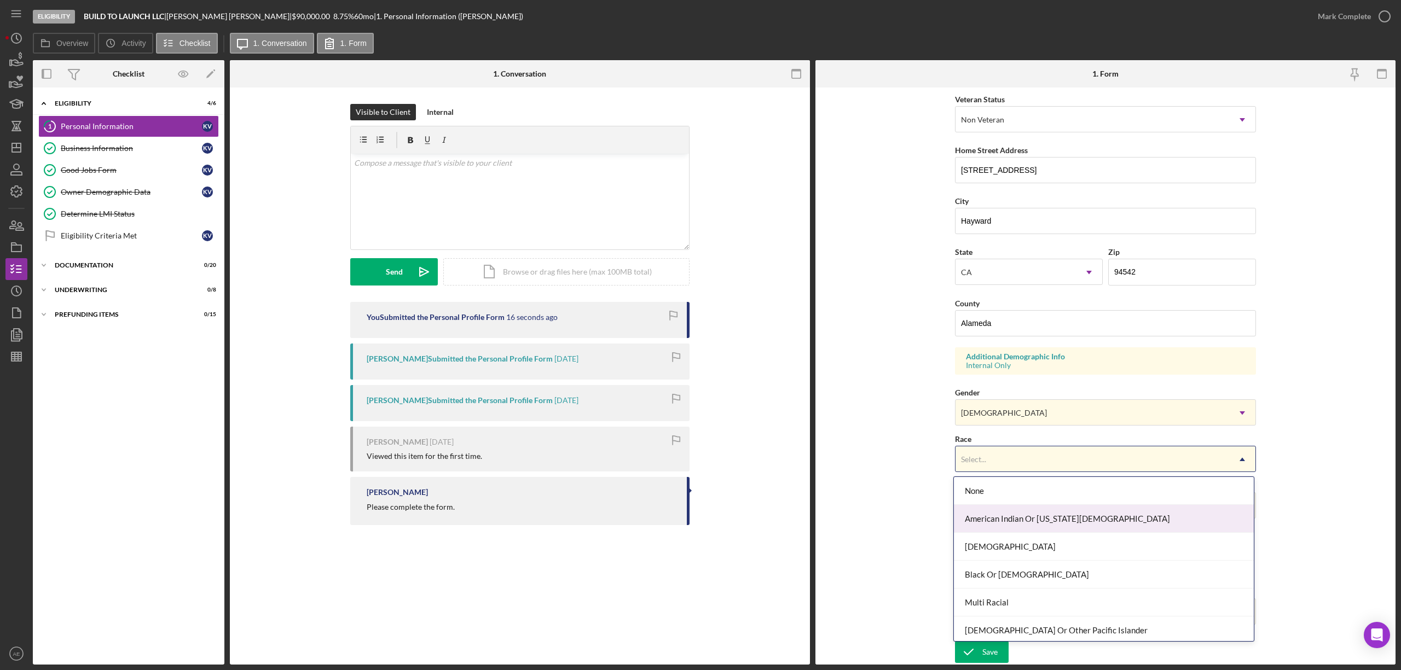
scroll to position [60, 0]
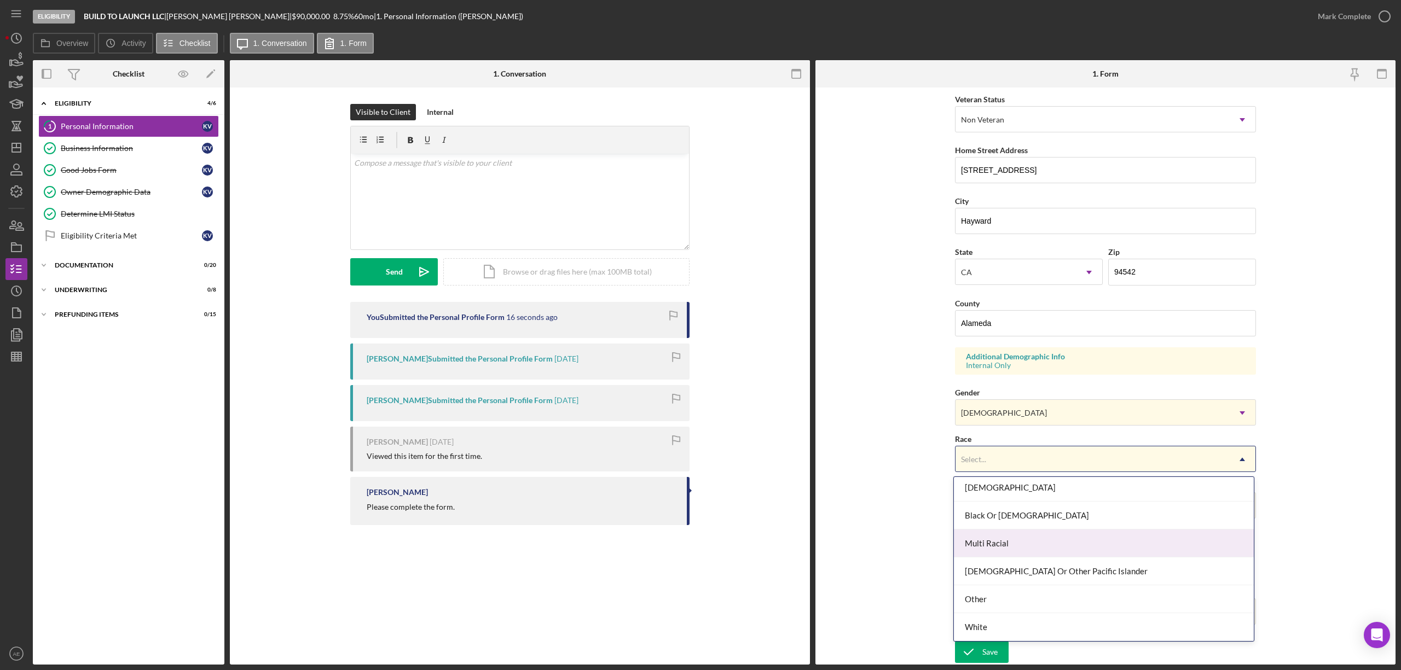
click at [1001, 537] on div "Multi Racial" at bounding box center [1104, 544] width 300 height 28
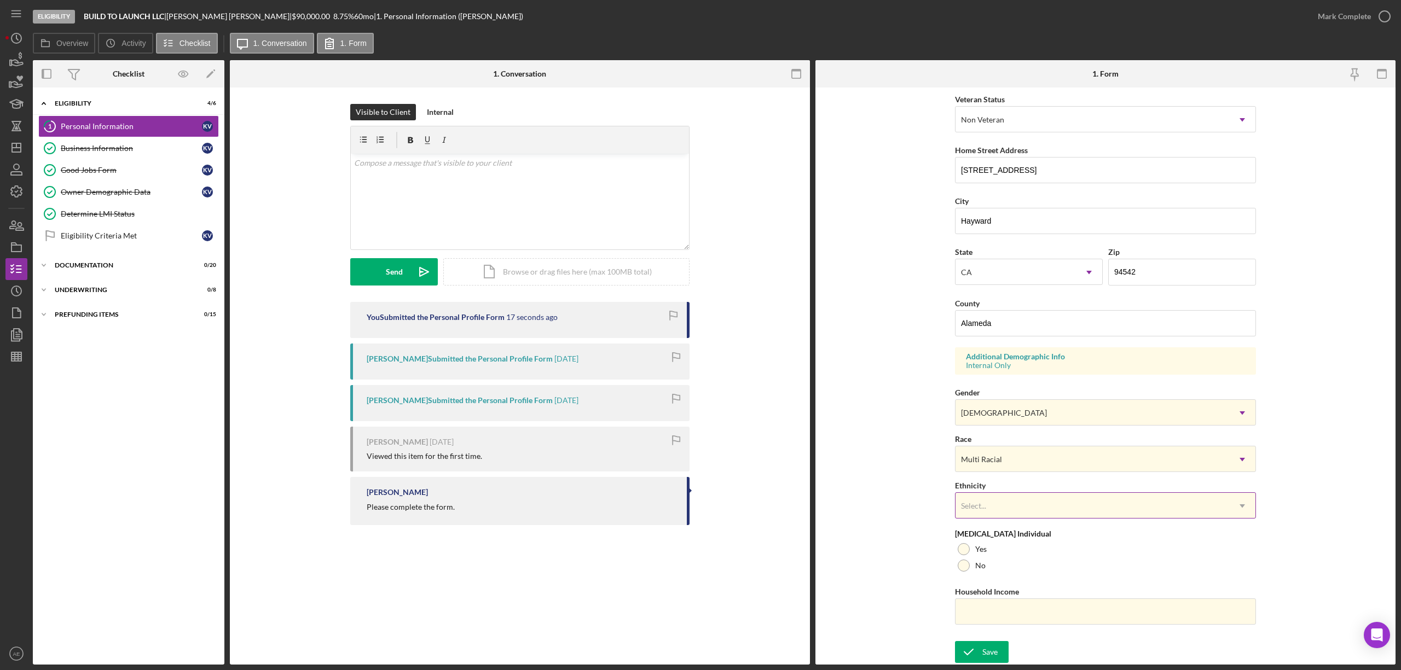
click at [988, 509] on div "Select..." at bounding box center [1092, 506] width 274 height 25
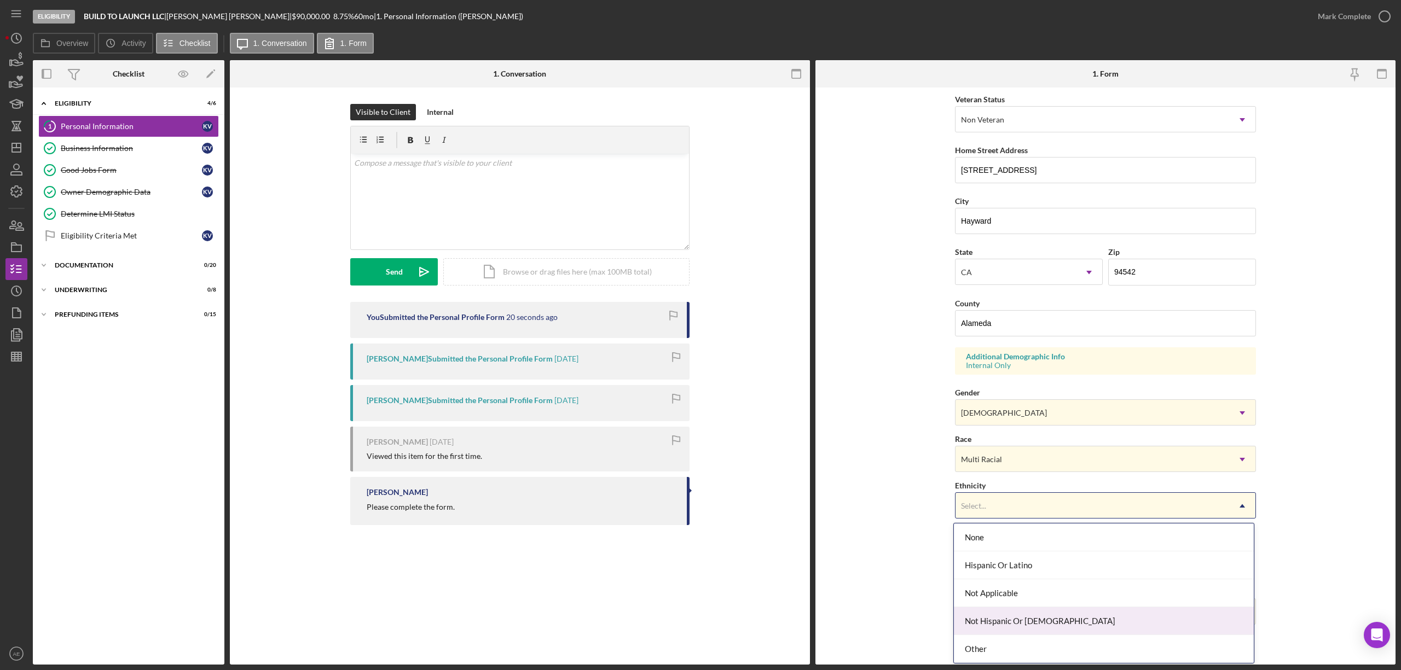
click at [996, 625] on div "Not Hispanic Or [DEMOGRAPHIC_DATA]" at bounding box center [1104, 621] width 300 height 28
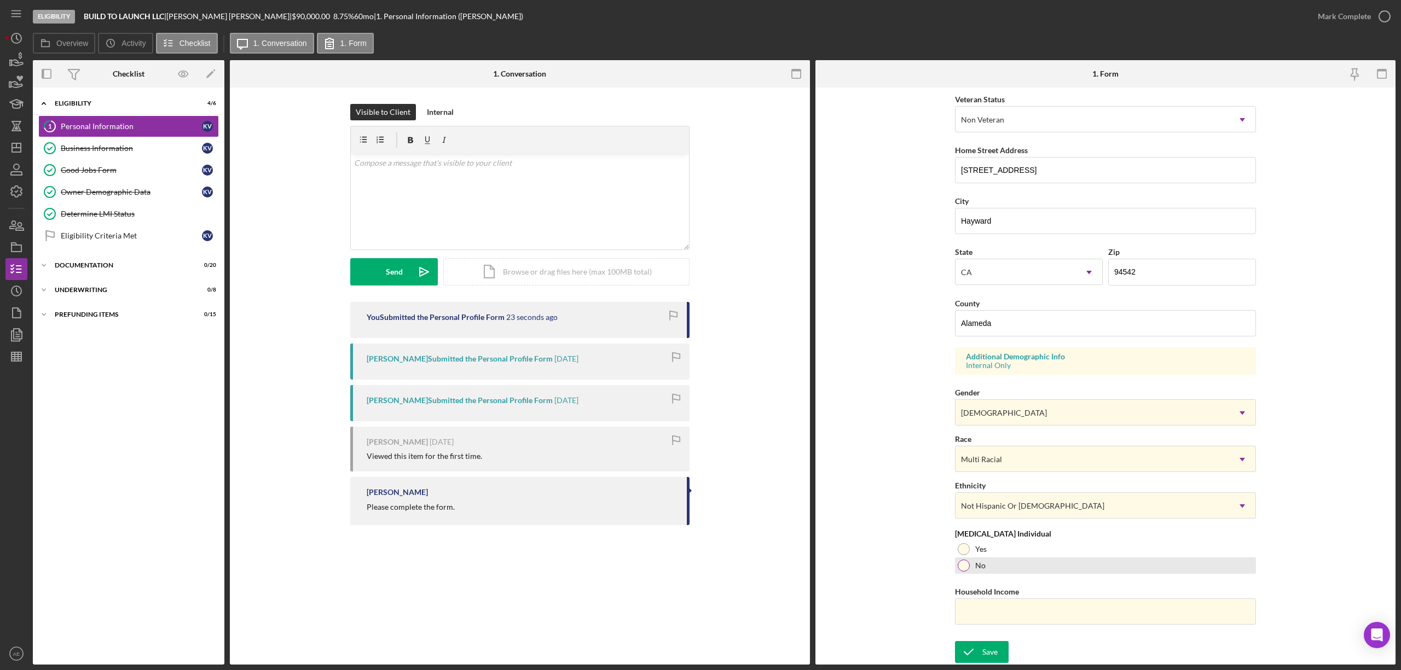
click at [972, 562] on div "No" at bounding box center [1105, 566] width 301 height 16
click at [990, 651] on div "Save" at bounding box center [989, 652] width 15 height 22
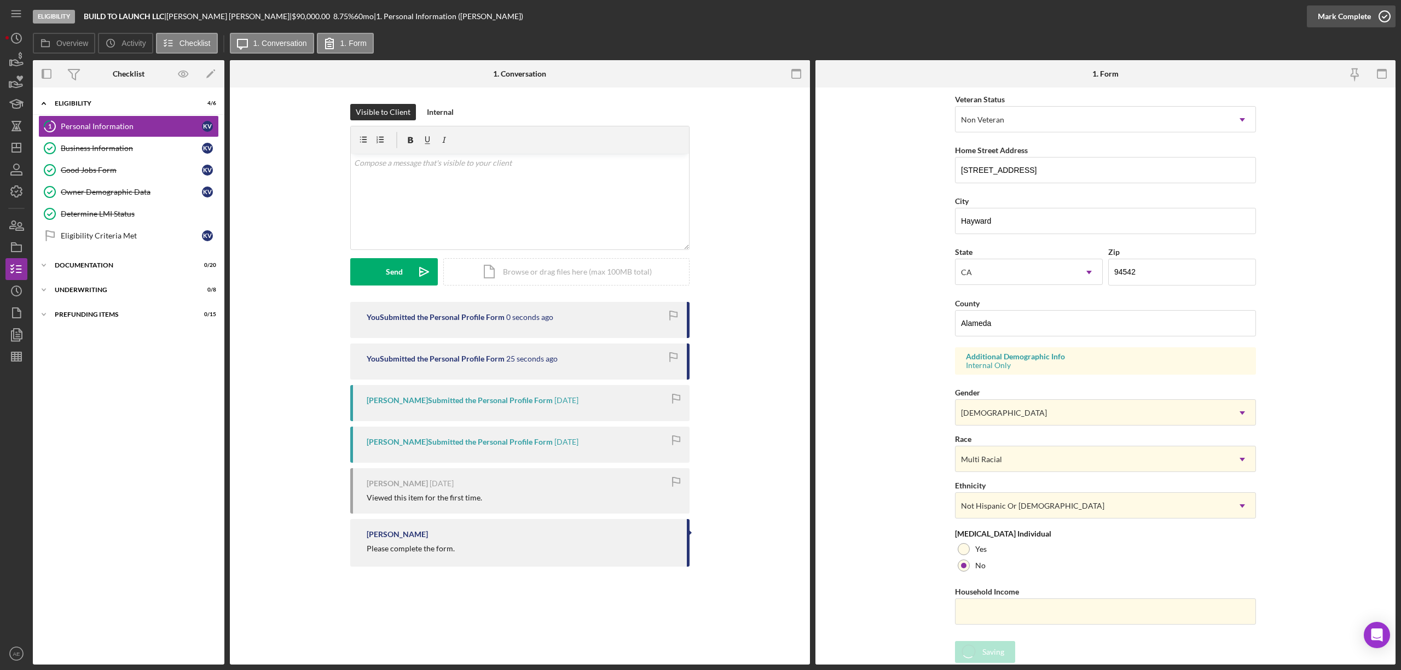
click at [1346, 23] on div "Mark Complete" at bounding box center [1343, 16] width 53 height 22
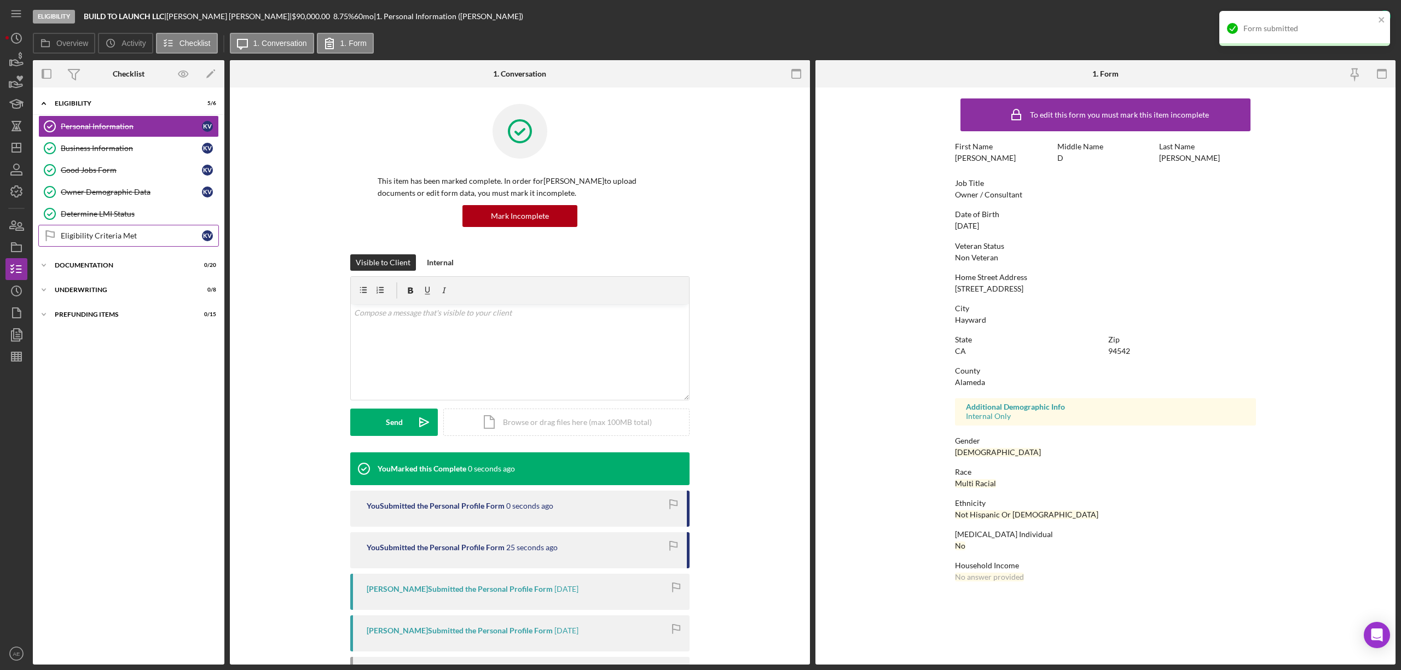
scroll to position [0, 0]
click at [152, 234] on div "Eligibility Criteria Met" at bounding box center [131, 235] width 141 height 9
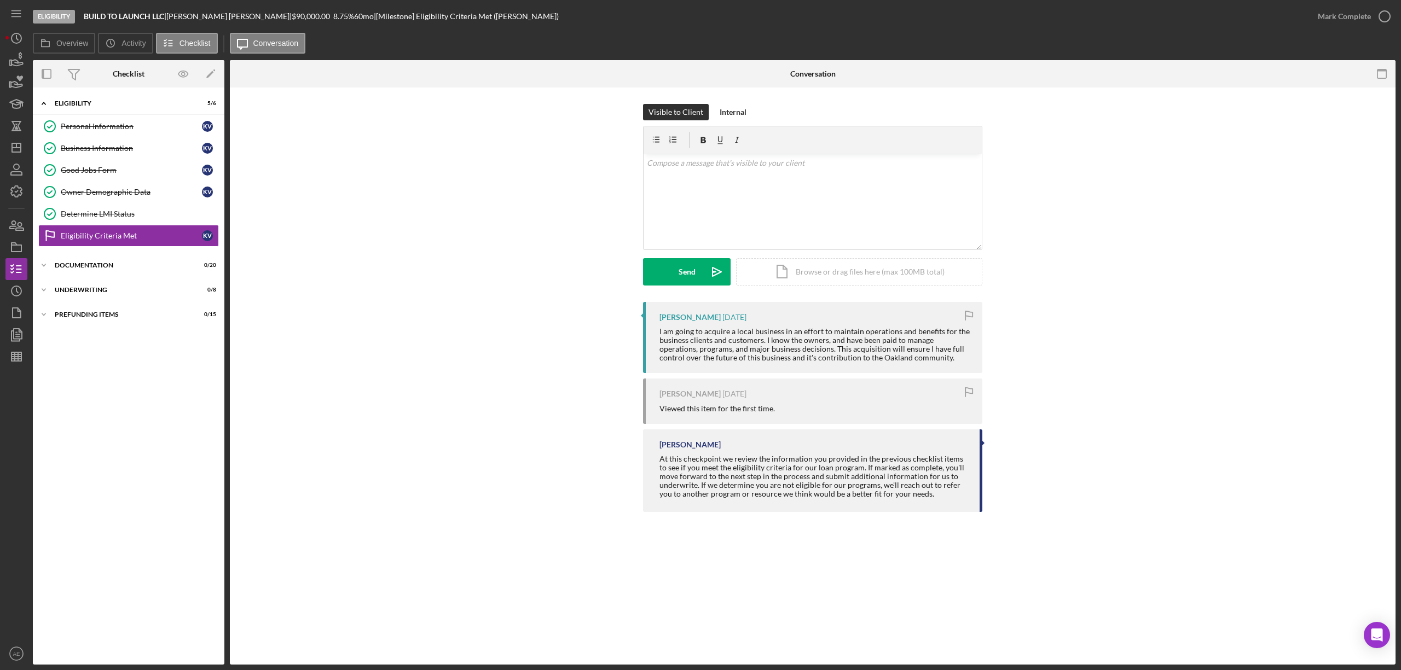
click at [1338, 19] on div "Eligibility BUILD TO LAUNCH LLC | [PERSON_NAME] | $90,000.00 8.75 % 60 mo | [Mi…" at bounding box center [700, 335] width 1401 height 670
click at [1337, 20] on div "Mark Complete" at bounding box center [1343, 16] width 53 height 22
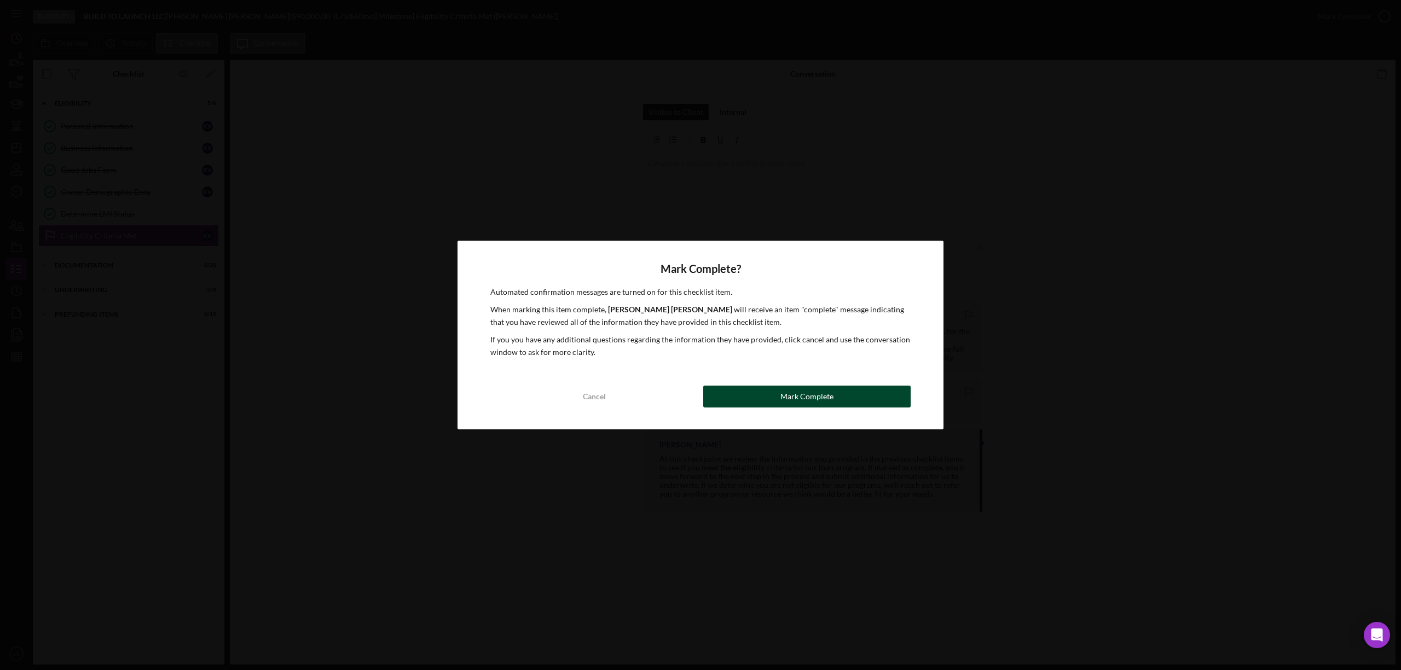
click at [796, 396] on div "Mark Complete" at bounding box center [806, 397] width 53 height 22
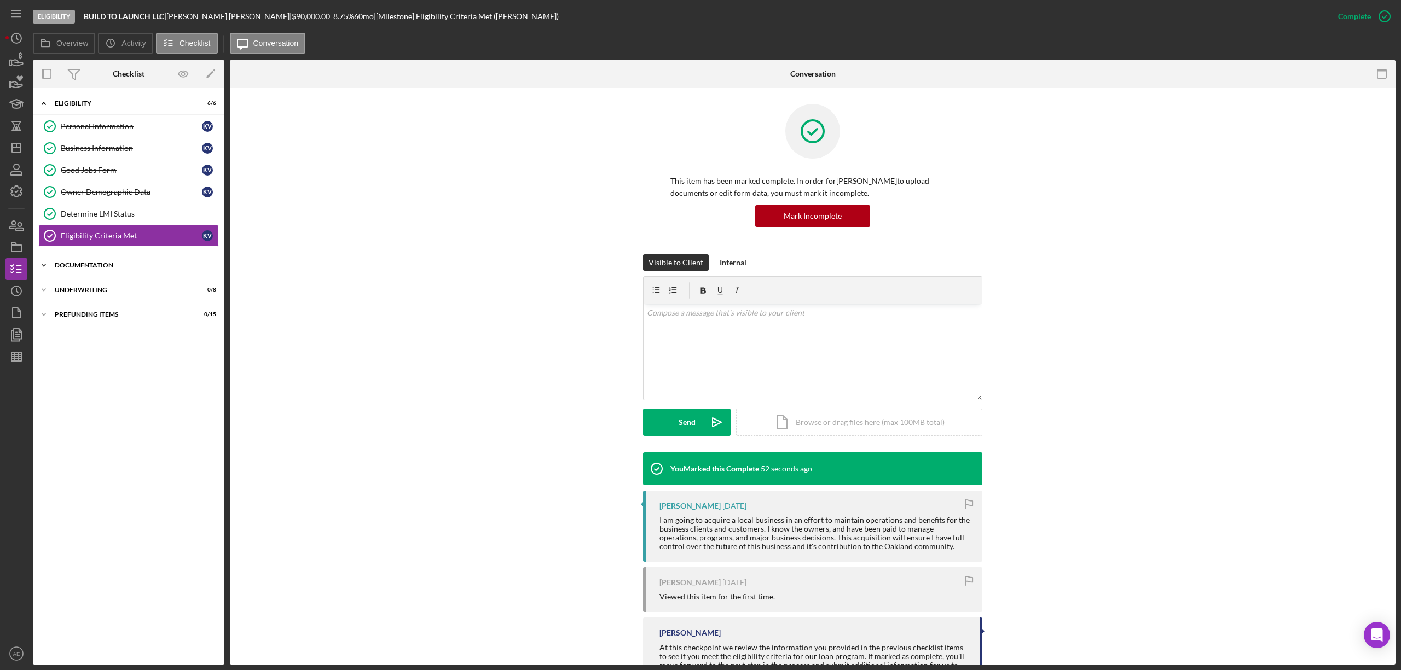
click at [137, 263] on div "Icon/Expander Documentation 0 / 20" at bounding box center [128, 265] width 191 height 22
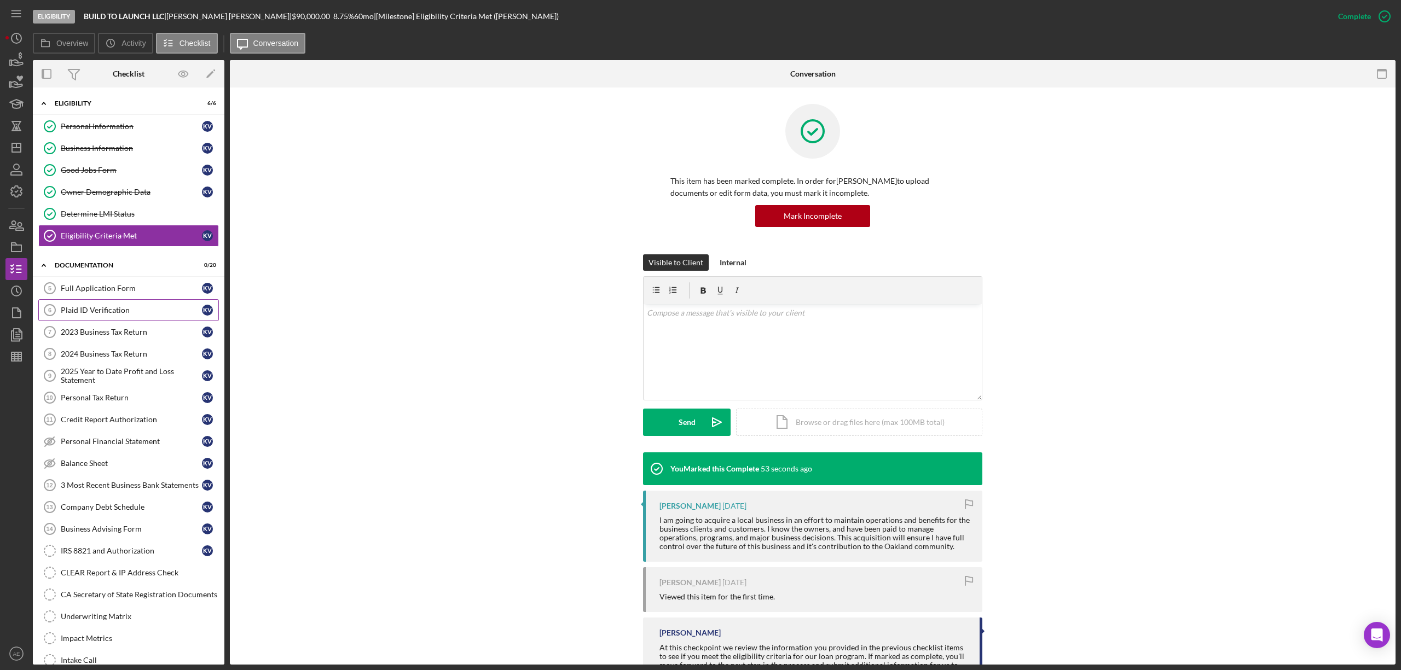
click at [127, 311] on div "Plaid ID Verification" at bounding box center [131, 310] width 141 height 9
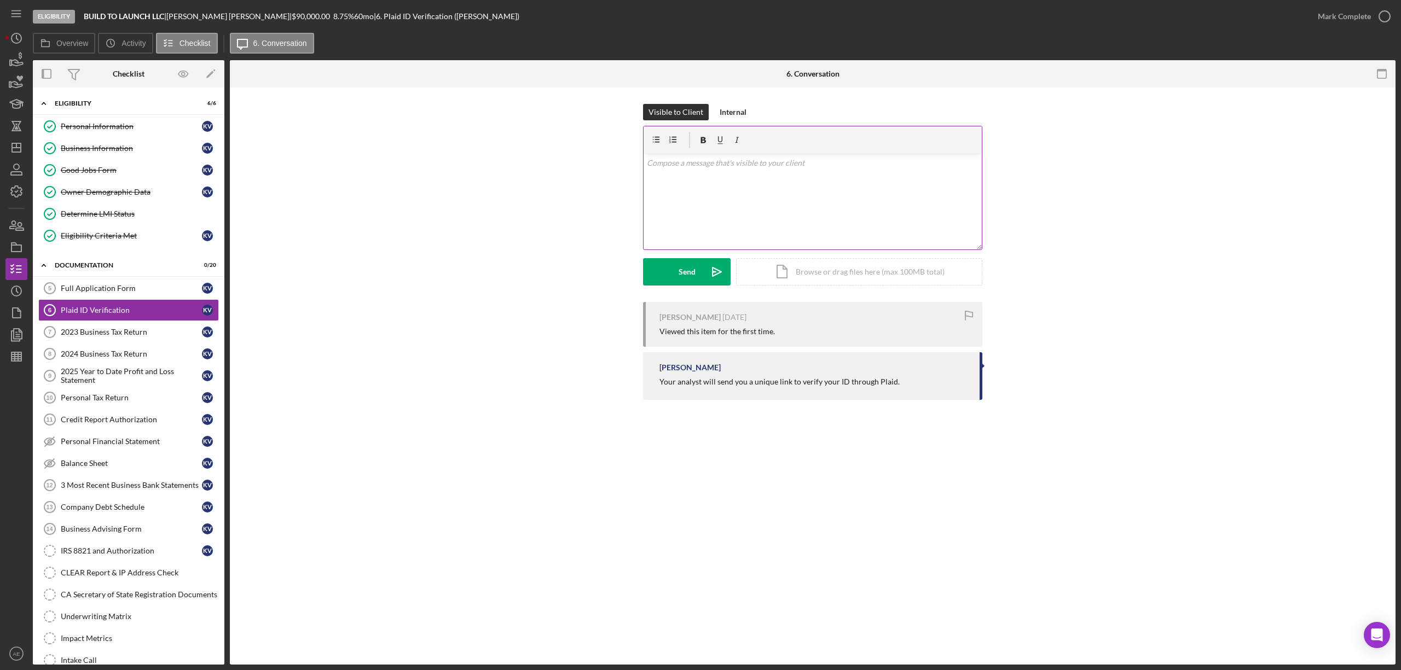
click at [776, 199] on div "v Color teal Color pink Remove color Add row above Add row below Add column bef…" at bounding box center [812, 202] width 338 height 96
click at [674, 278] on button "Send Icon/icon-invite-send" at bounding box center [687, 271] width 88 height 27
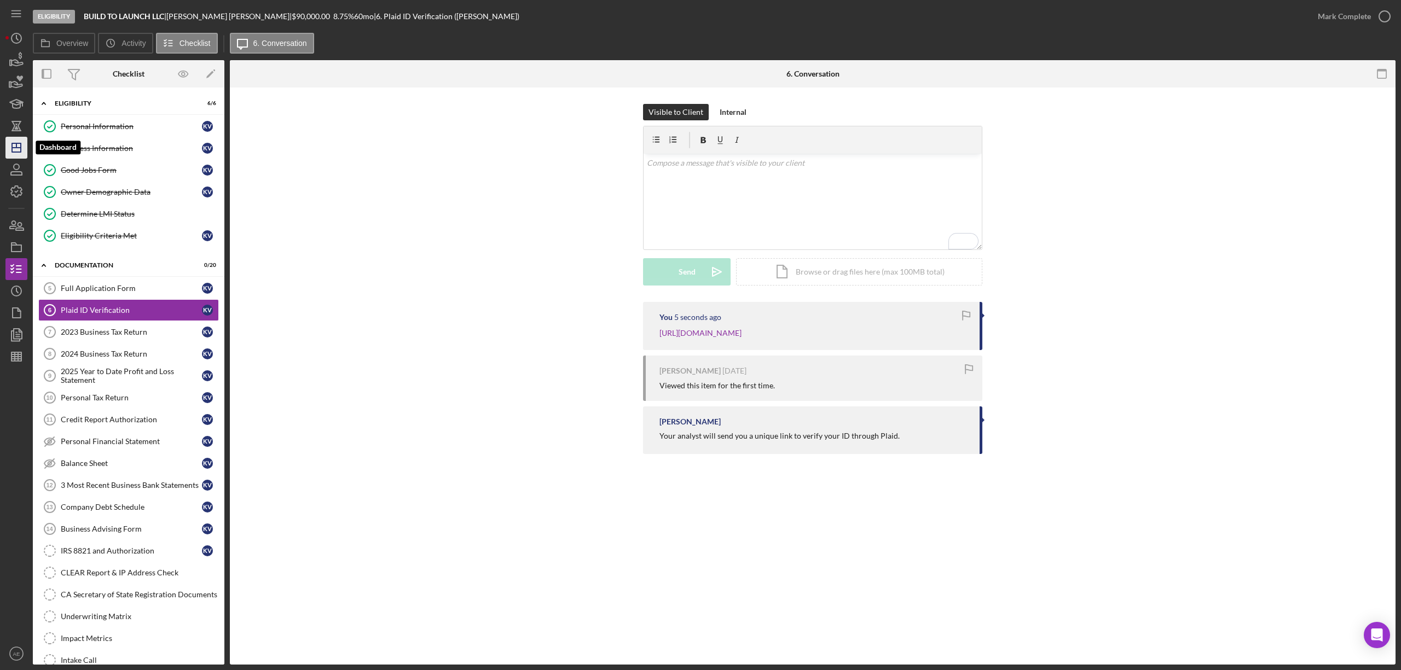
click at [18, 145] on icon "Icon/Dashboard" at bounding box center [16, 147] width 27 height 27
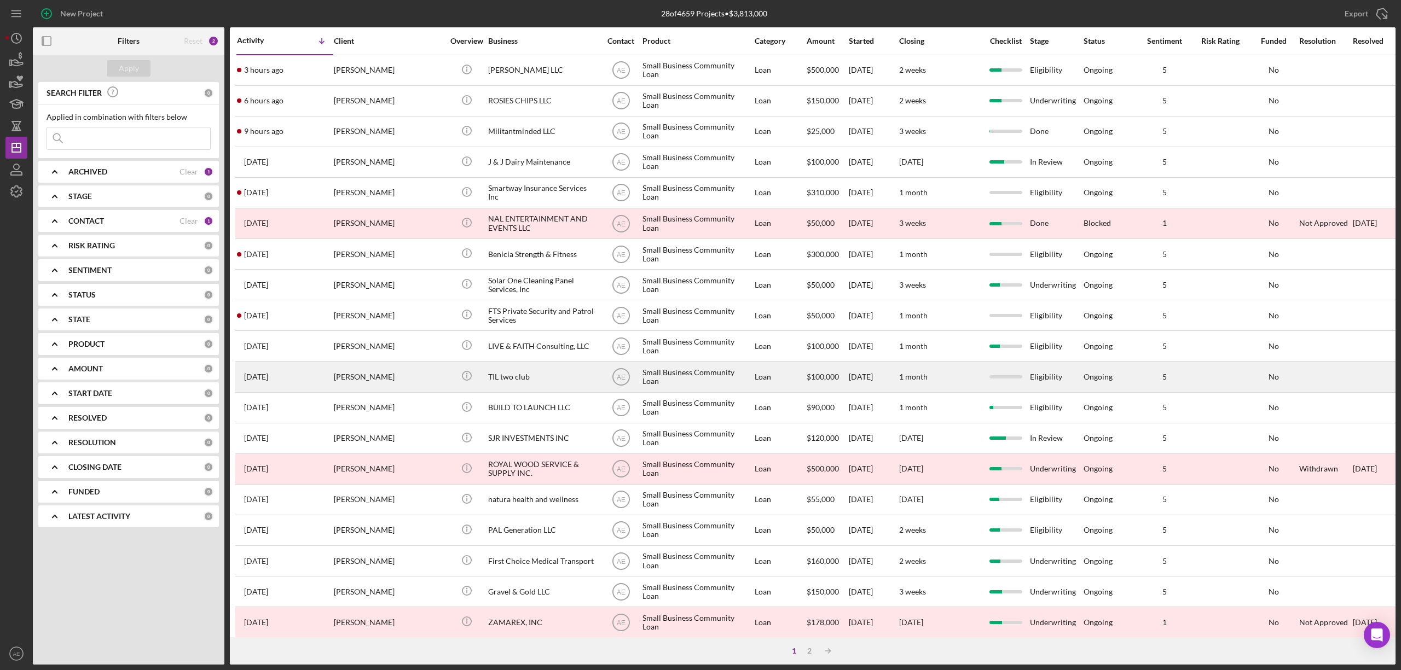
click at [419, 373] on div "[PERSON_NAME]" at bounding box center [388, 376] width 109 height 29
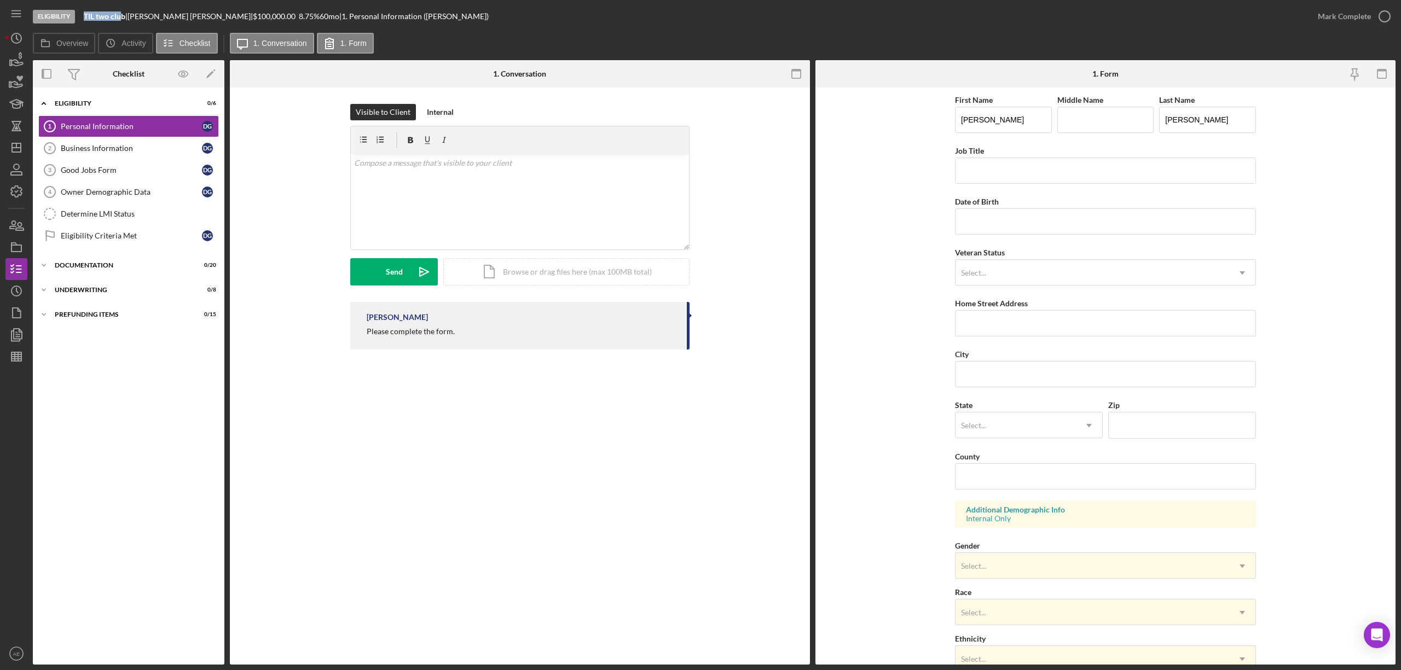
drag, startPoint x: 86, startPoint y: 18, endPoint x: 120, endPoint y: 18, distance: 33.9
click at [120, 18] on b "TIL two club" at bounding box center [105, 15] width 42 height 9
copy b "TIL two clu"
click at [145, 212] on div "Determine LMI Status" at bounding box center [140, 214] width 158 height 9
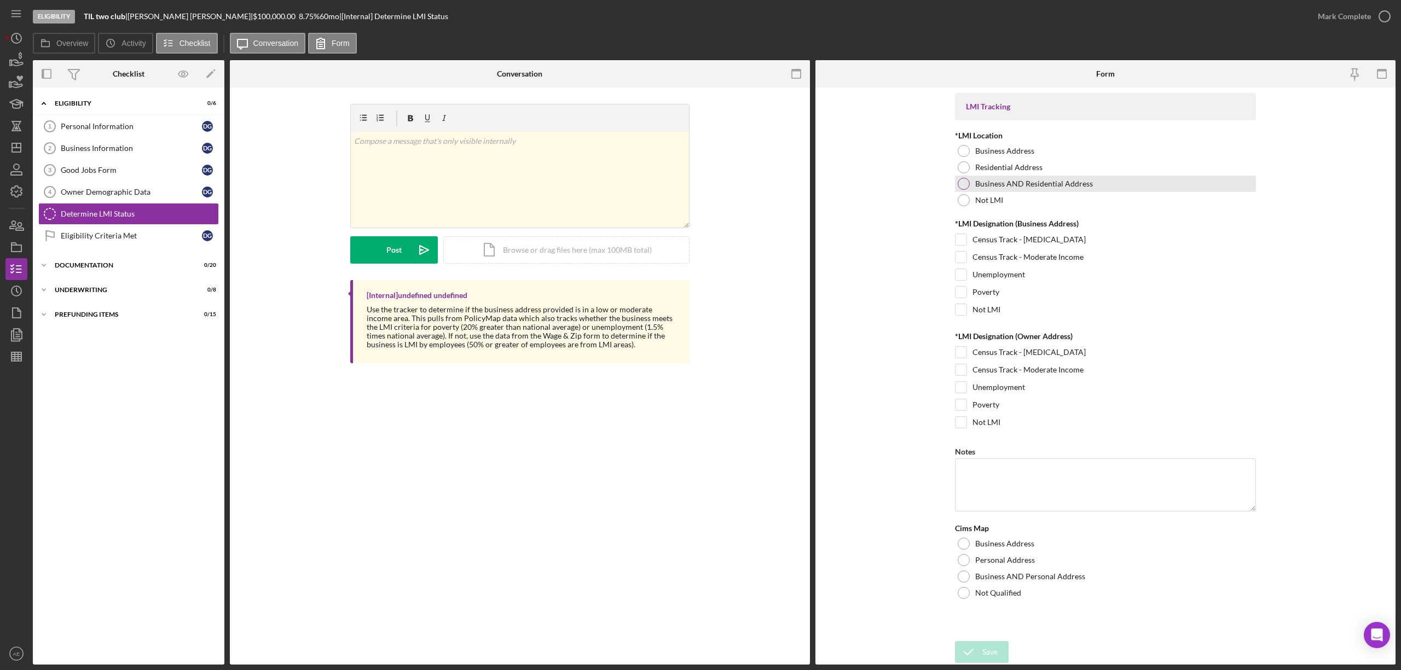
click at [990, 184] on label "Business AND Residential Address" at bounding box center [1034, 183] width 118 height 9
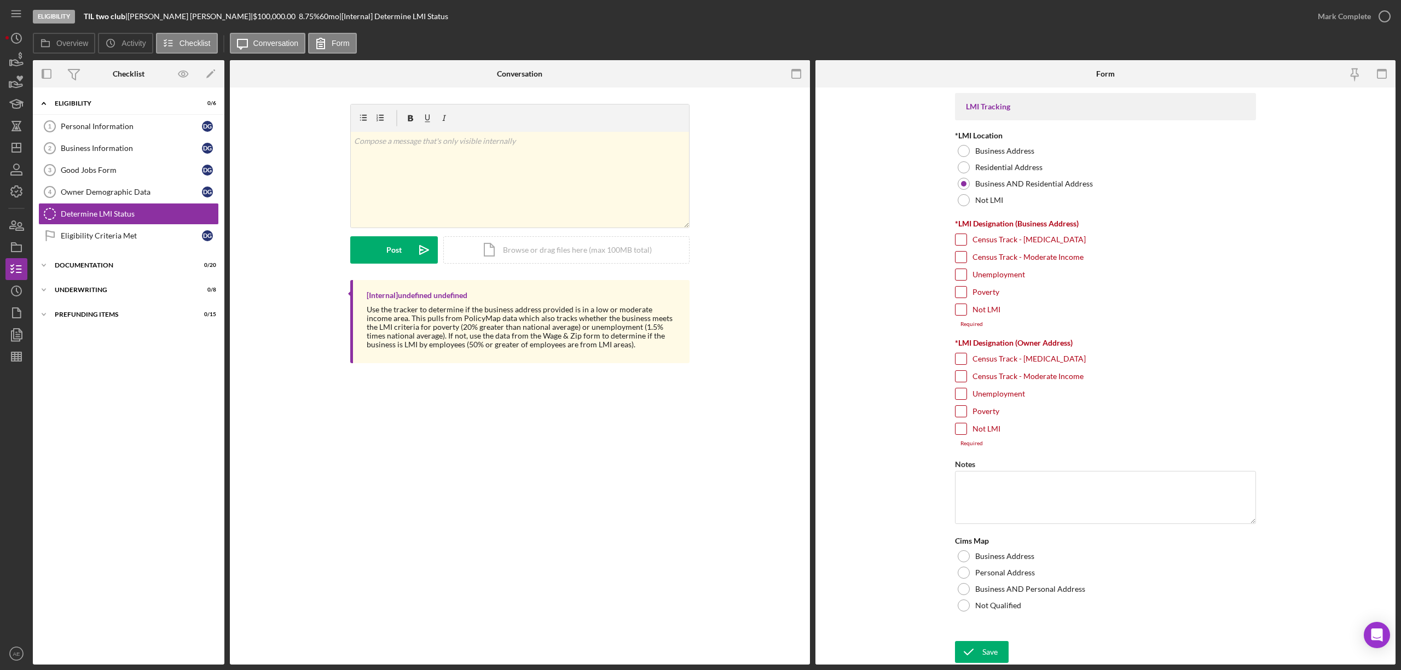
click at [980, 244] on label "Census Track - [MEDICAL_DATA]" at bounding box center [1028, 239] width 113 height 11
click at [966, 244] on input "Census Track - [MEDICAL_DATA]" at bounding box center [960, 239] width 11 height 11
checkbox input "true"
click at [986, 286] on div "Unemployment" at bounding box center [1105, 278] width 301 height 18
click at [984, 292] on label "Poverty" at bounding box center [985, 292] width 27 height 11
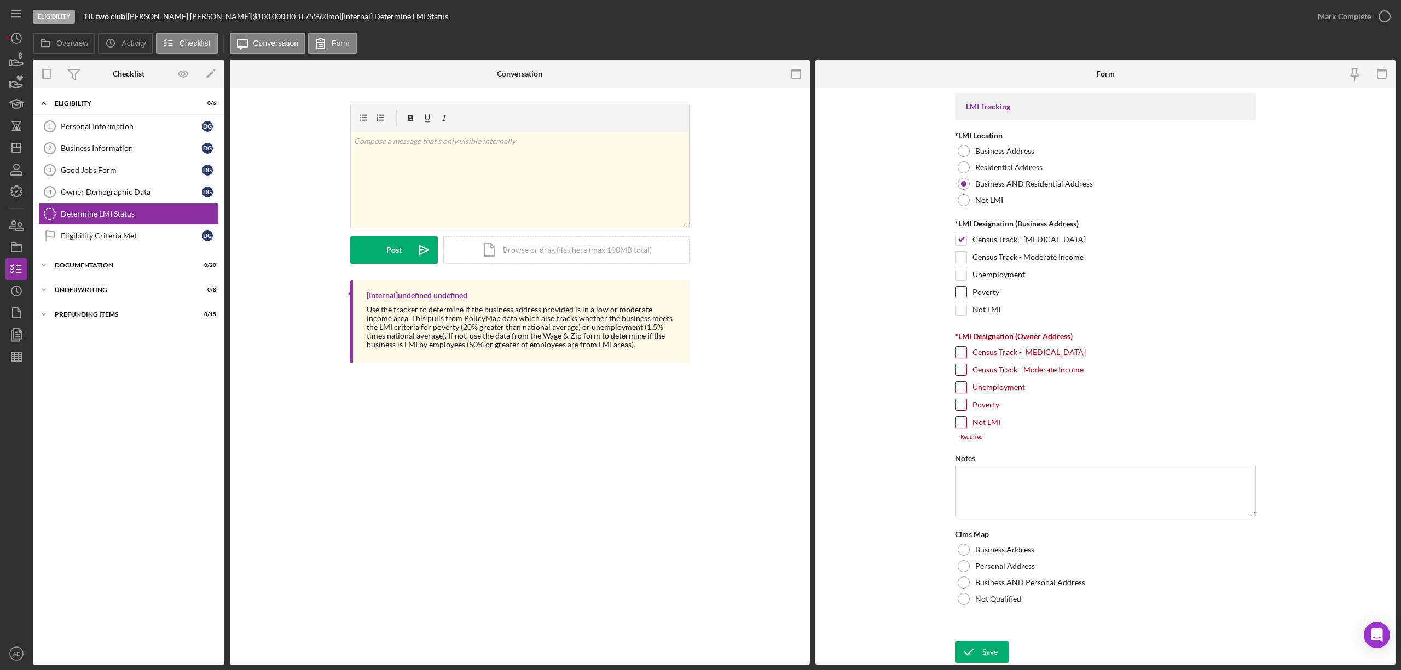
click at [966, 292] on input "Poverty" at bounding box center [960, 292] width 11 height 11
checkbox input "true"
click at [994, 375] on label "Census Track - Moderate Income" at bounding box center [1027, 369] width 111 height 11
click at [966, 375] on input "Census Track - Moderate Income" at bounding box center [960, 369] width 11 height 11
checkbox input "true"
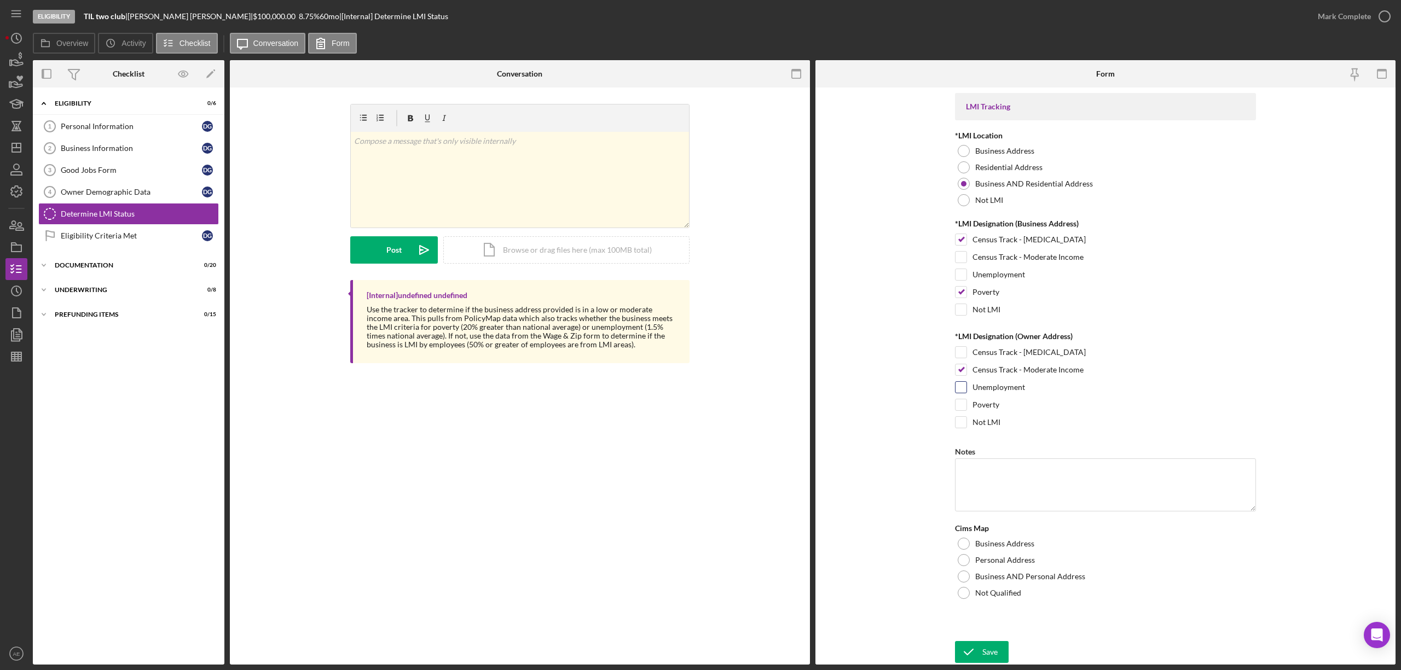
click at [987, 391] on label "Unemployment" at bounding box center [998, 387] width 53 height 11
click at [966, 391] on input "Unemployment" at bounding box center [960, 387] width 11 height 11
checkbox input "true"
click at [985, 405] on label "Poverty" at bounding box center [985, 404] width 27 height 11
click at [966, 405] on input "Poverty" at bounding box center [960, 404] width 11 height 11
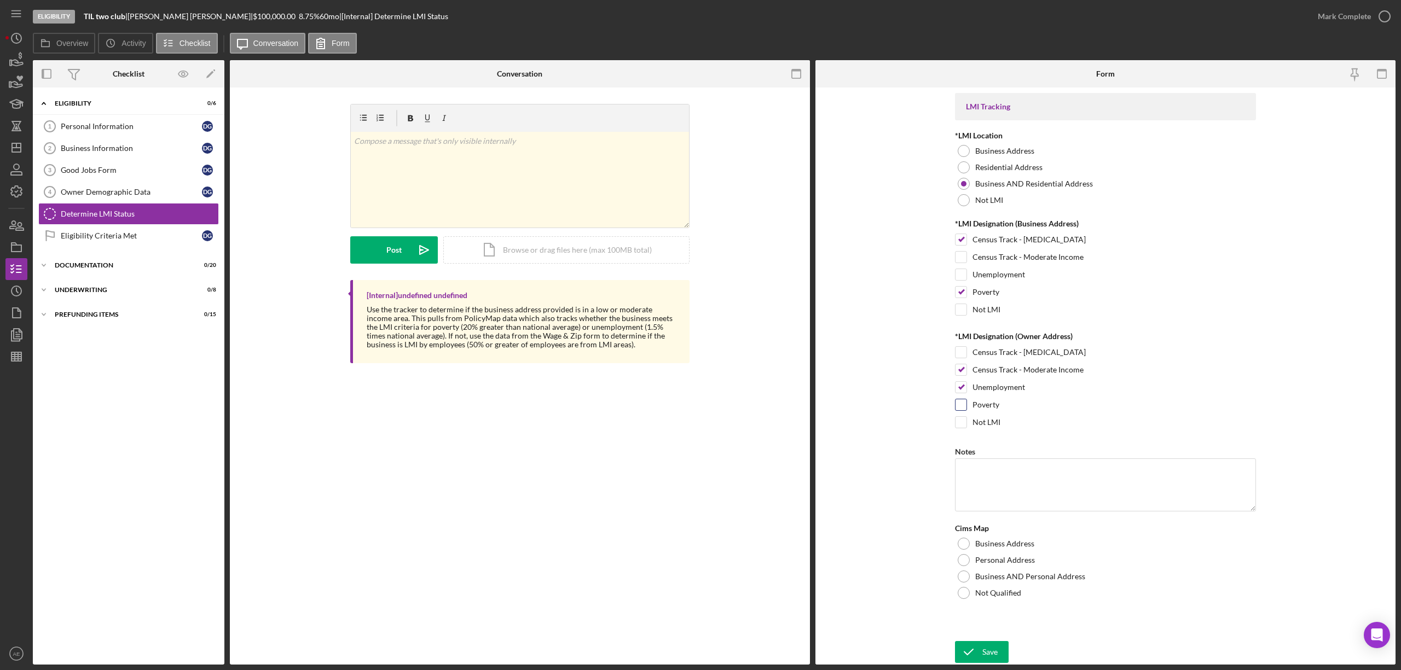
checkbox input "true"
click at [1012, 574] on div "Business AND Personal Address" at bounding box center [1105, 576] width 301 height 16
click at [985, 647] on div "Save" at bounding box center [989, 652] width 15 height 22
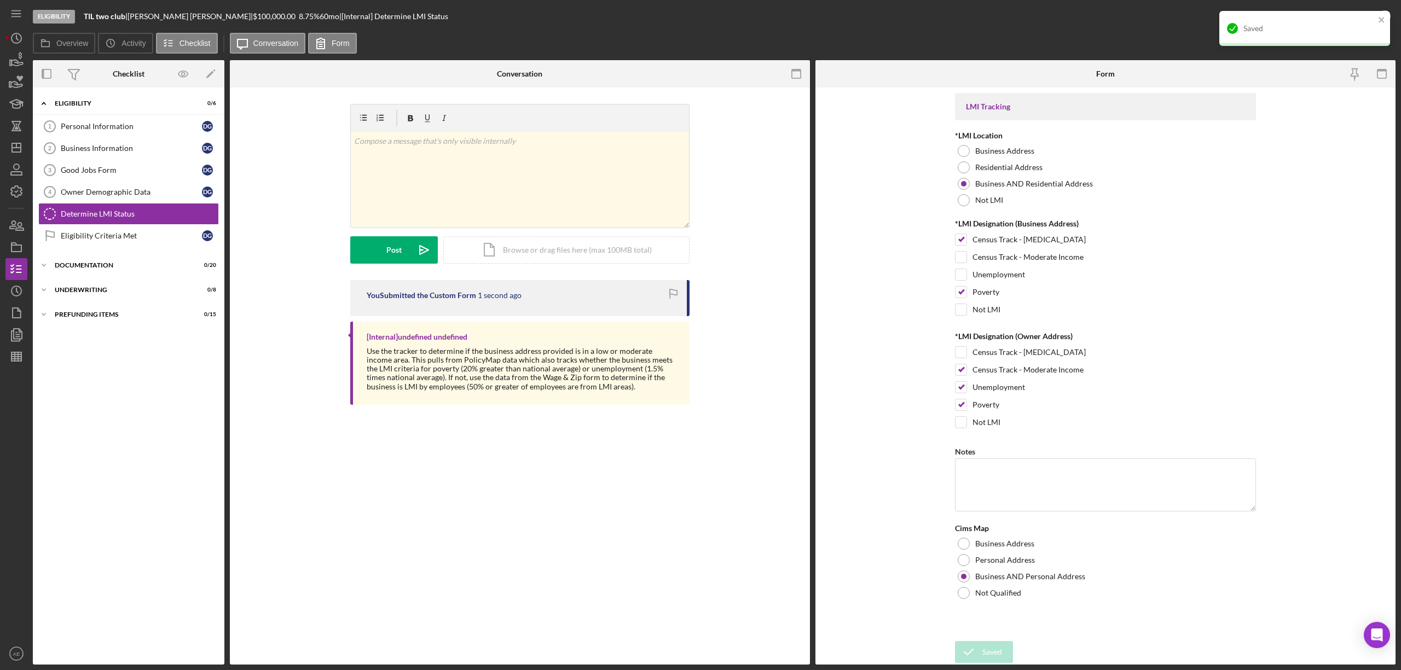
click at [1357, 19] on div "Saved" at bounding box center [1304, 28] width 171 height 35
click at [1357, 19] on div "Mark Complete" at bounding box center [1343, 16] width 53 height 22
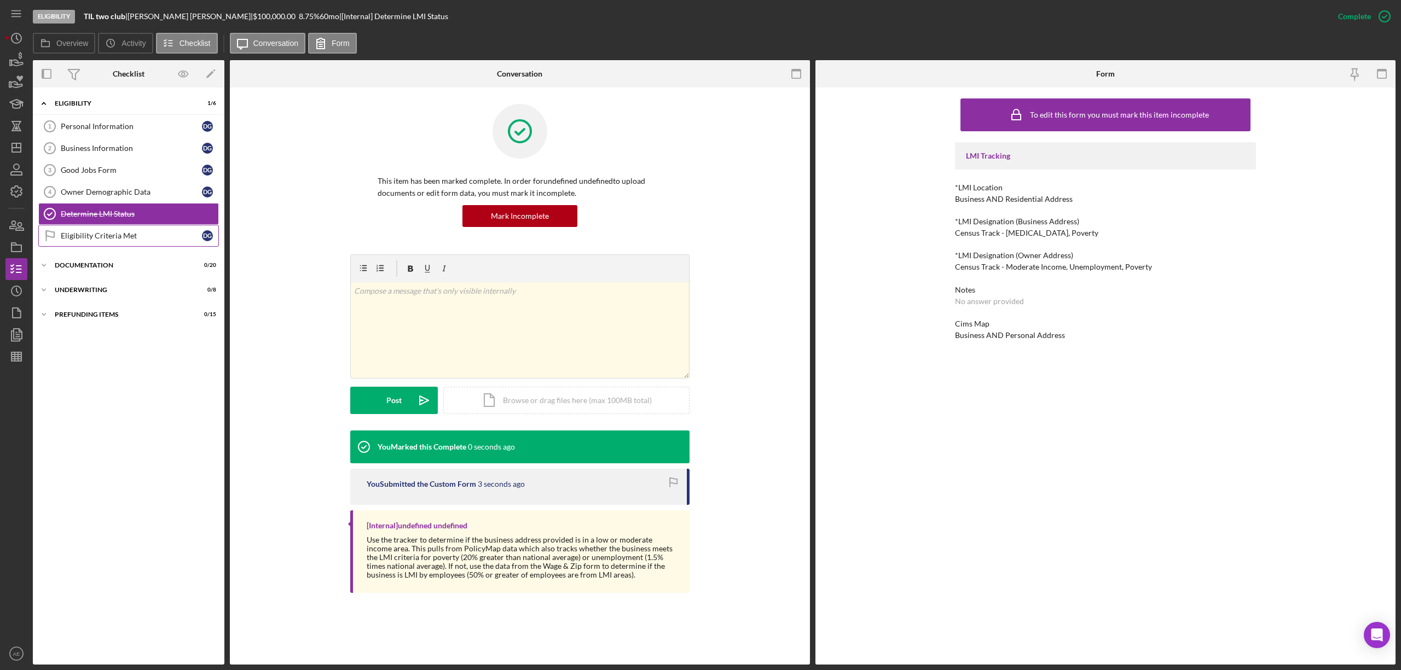
click at [150, 245] on link "Eligibility Criteria Met Eligibility Criteria Met D G" at bounding box center [128, 236] width 181 height 22
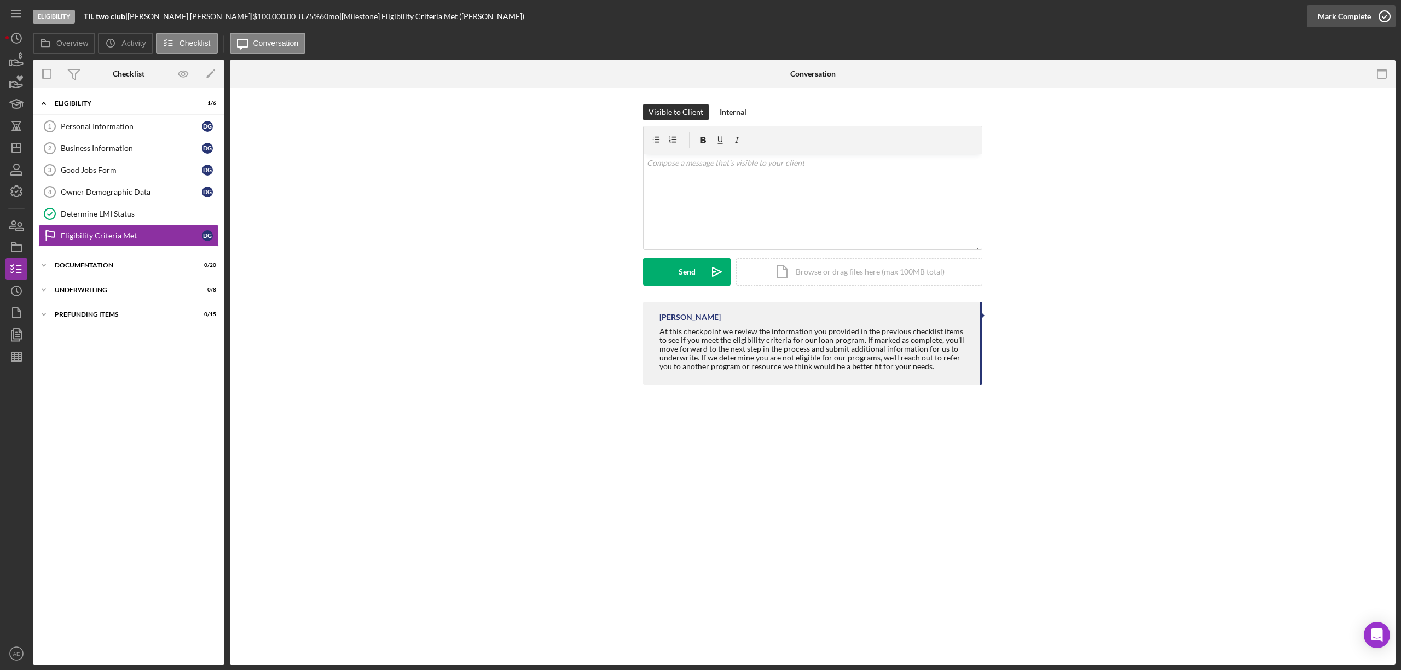
click at [1354, 11] on div "Mark Complete" at bounding box center [1343, 16] width 53 height 22
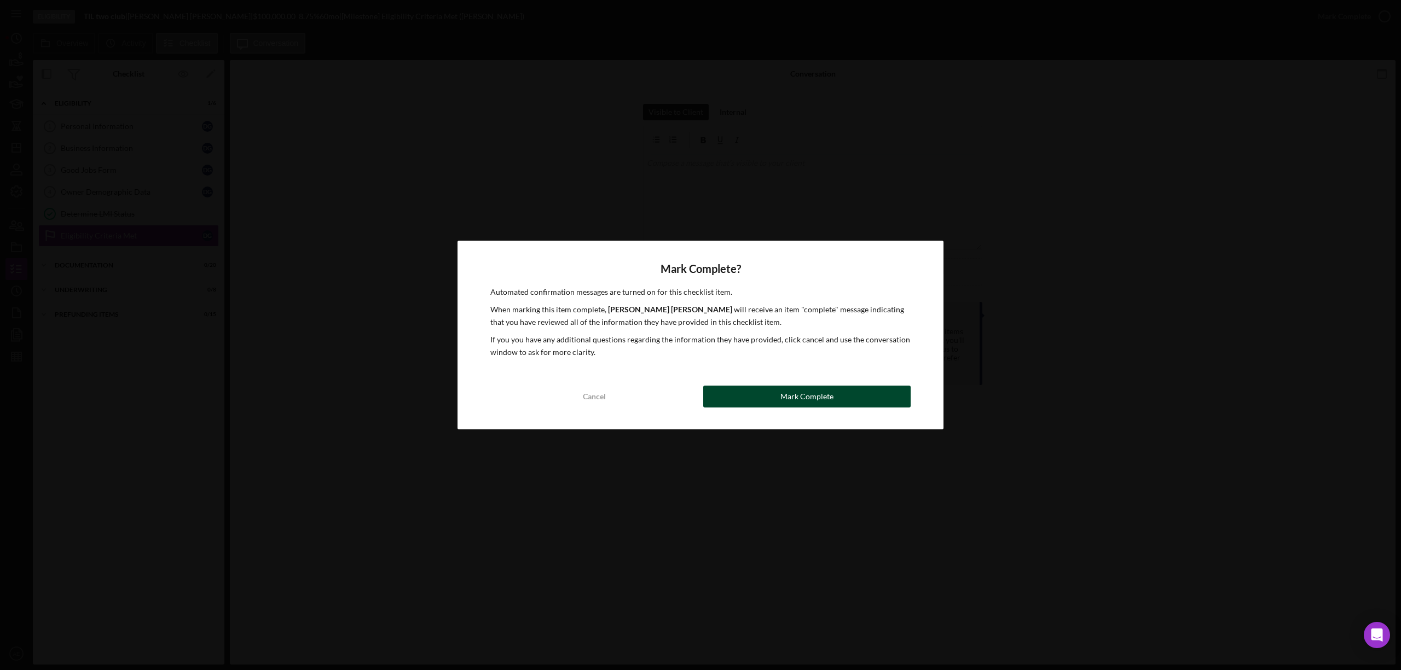
click at [782, 406] on div "Mark Complete" at bounding box center [806, 397] width 53 height 22
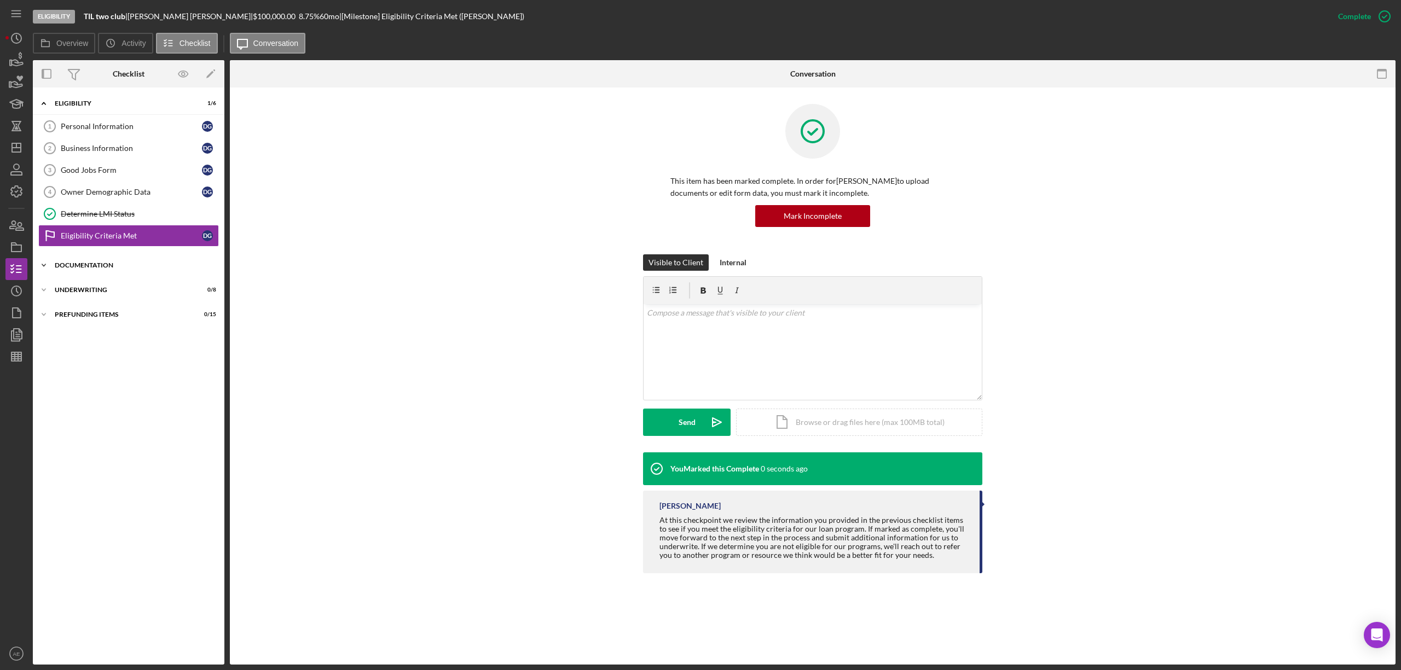
click at [143, 269] on div "Documentation" at bounding box center [133, 265] width 156 height 7
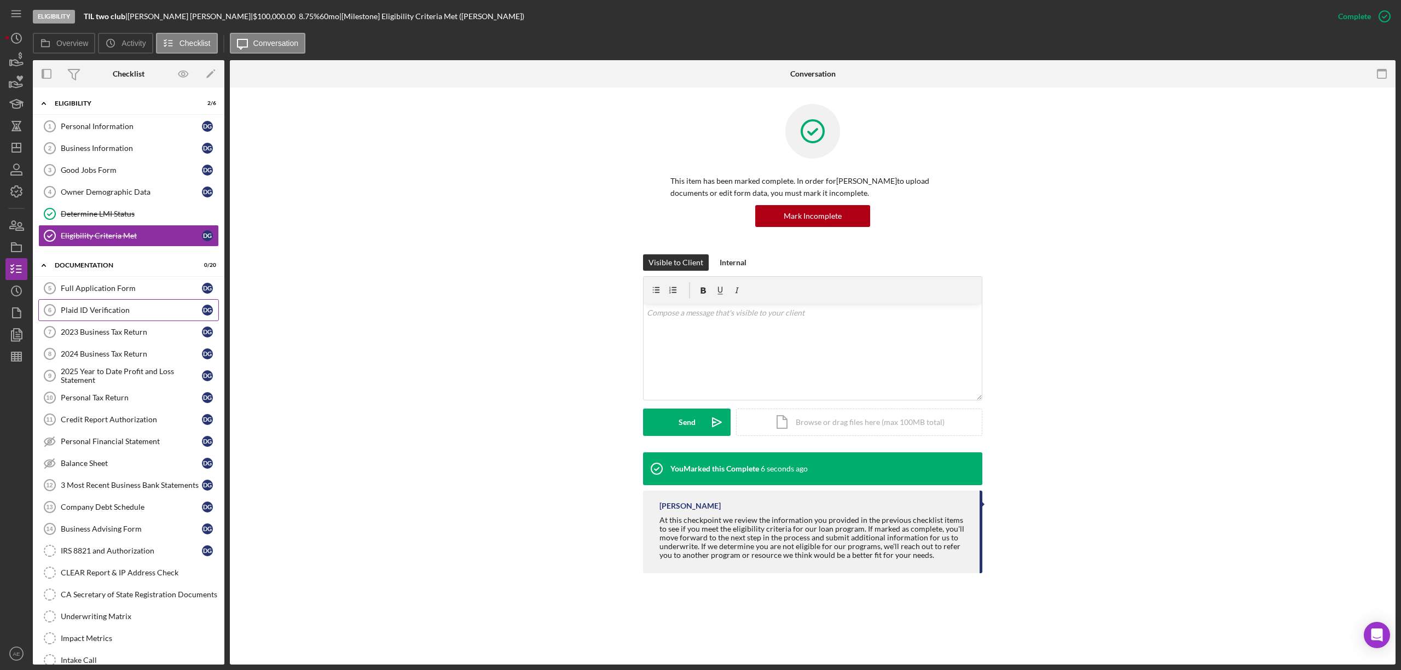
click at [118, 321] on link "Plaid ID Verification 6 Plaid ID Verification D G" at bounding box center [128, 310] width 181 height 22
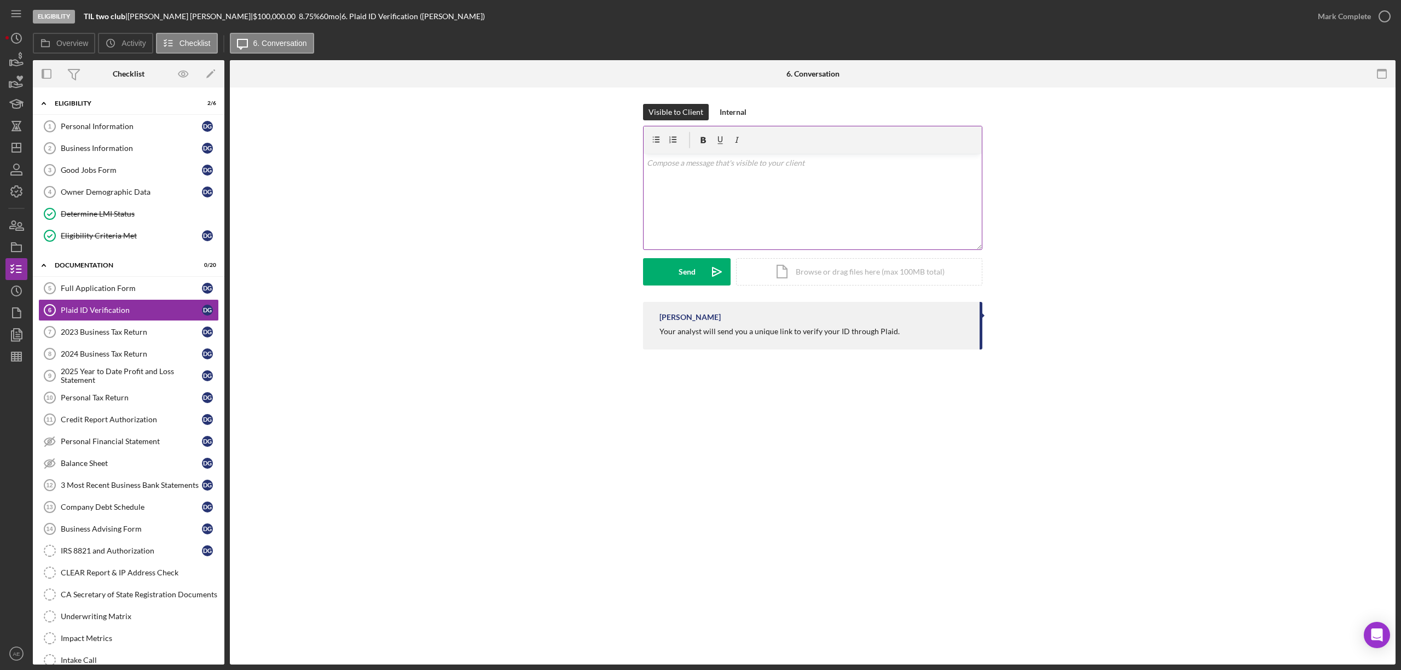
click at [716, 208] on div "v Color teal Color pink Remove color Add row above Add row below Add column bef…" at bounding box center [812, 202] width 338 height 96
click at [697, 272] on button "Send Icon/icon-invite-send" at bounding box center [687, 271] width 88 height 27
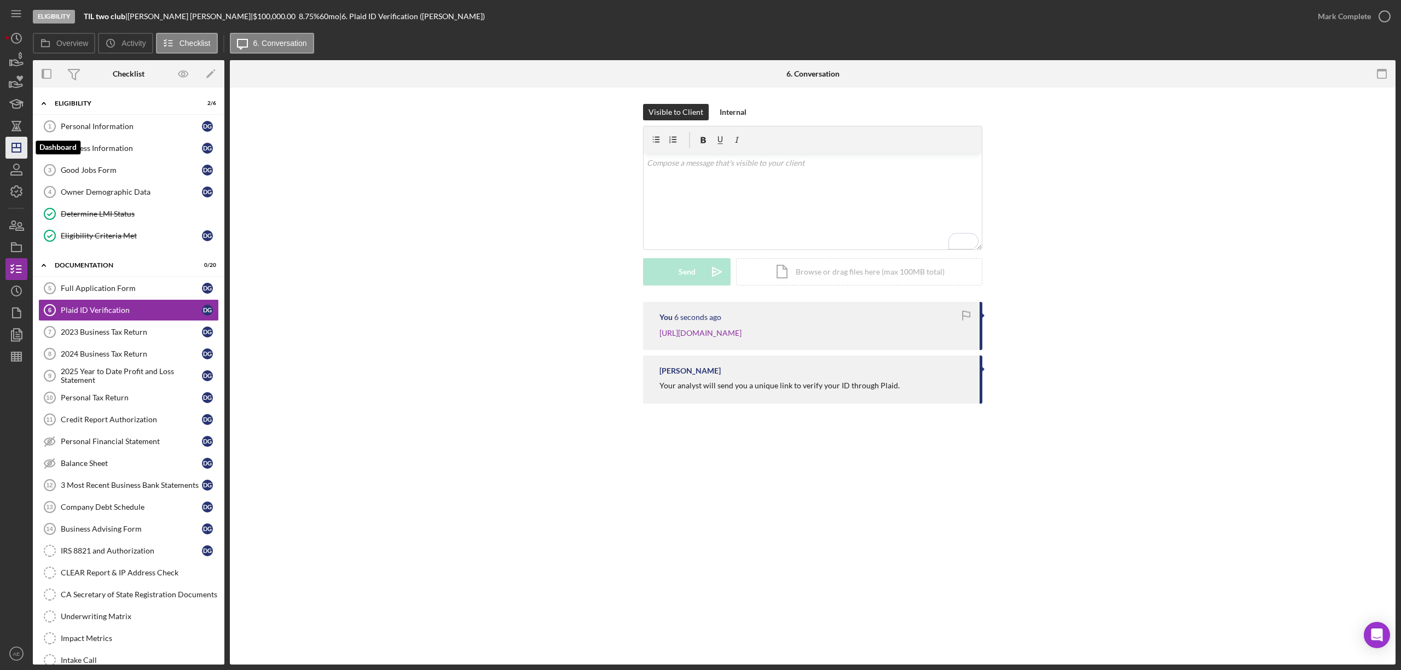
click at [16, 148] on line "button" at bounding box center [16, 145] width 0 height 4
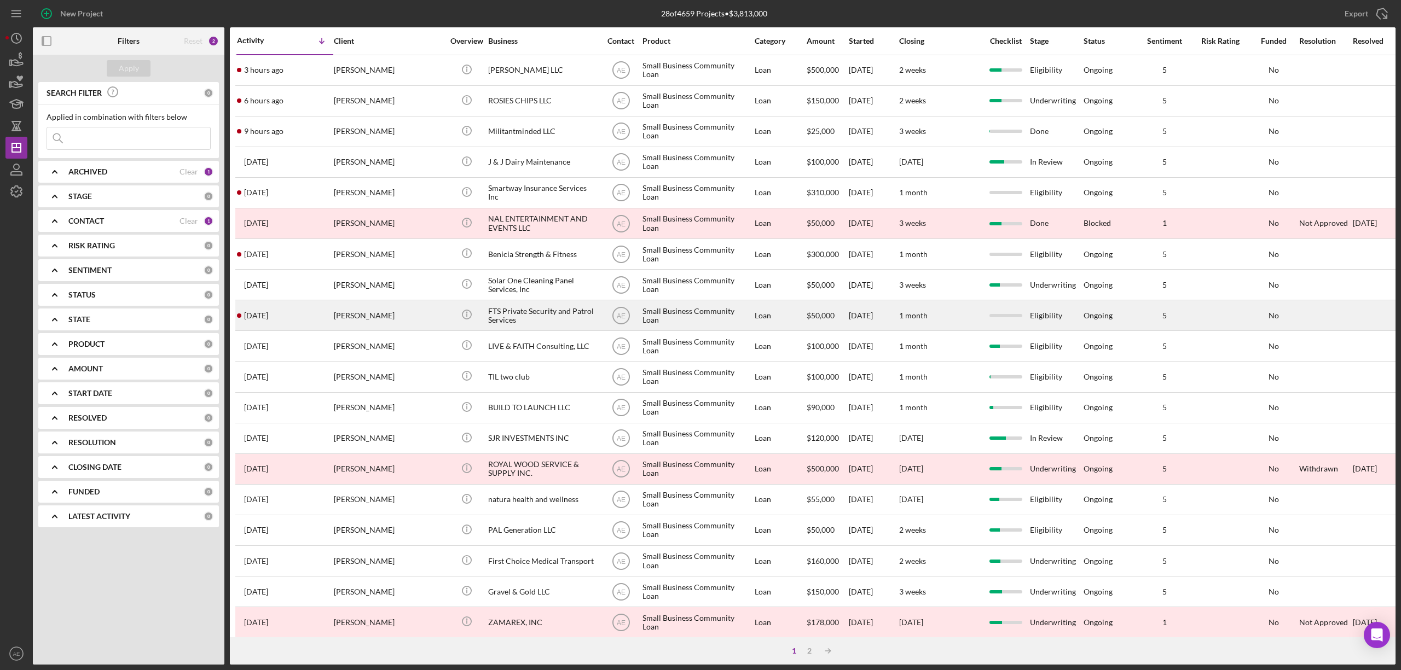
click at [385, 316] on div "[PERSON_NAME]" at bounding box center [388, 315] width 109 height 29
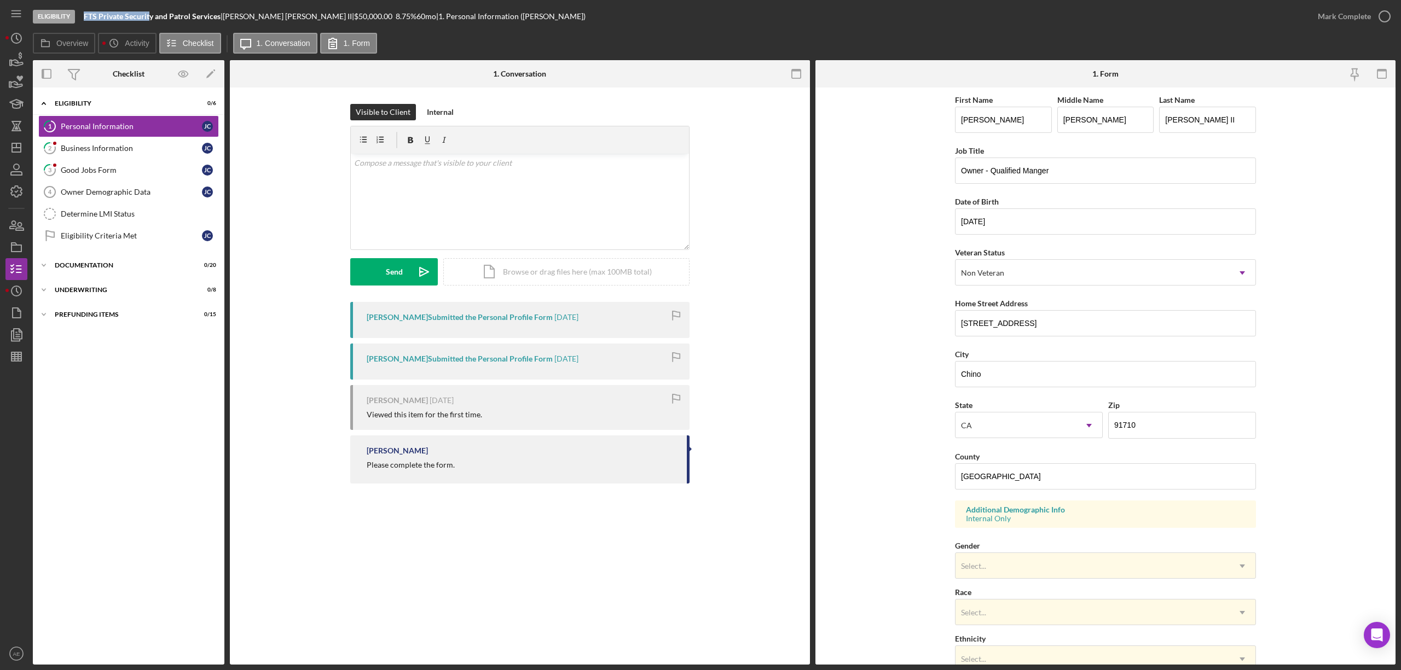
drag, startPoint x: 77, startPoint y: 20, endPoint x: 151, endPoint y: 19, distance: 73.9
click at [151, 19] on div "Eligibility FTS Private Security and Patrol Services | [PERSON_NAME] II | $50,0…" at bounding box center [670, 16] width 1274 height 33
copy div "FTS Private Securit"
click at [107, 196] on div "Owner Demographic Data" at bounding box center [131, 192] width 141 height 9
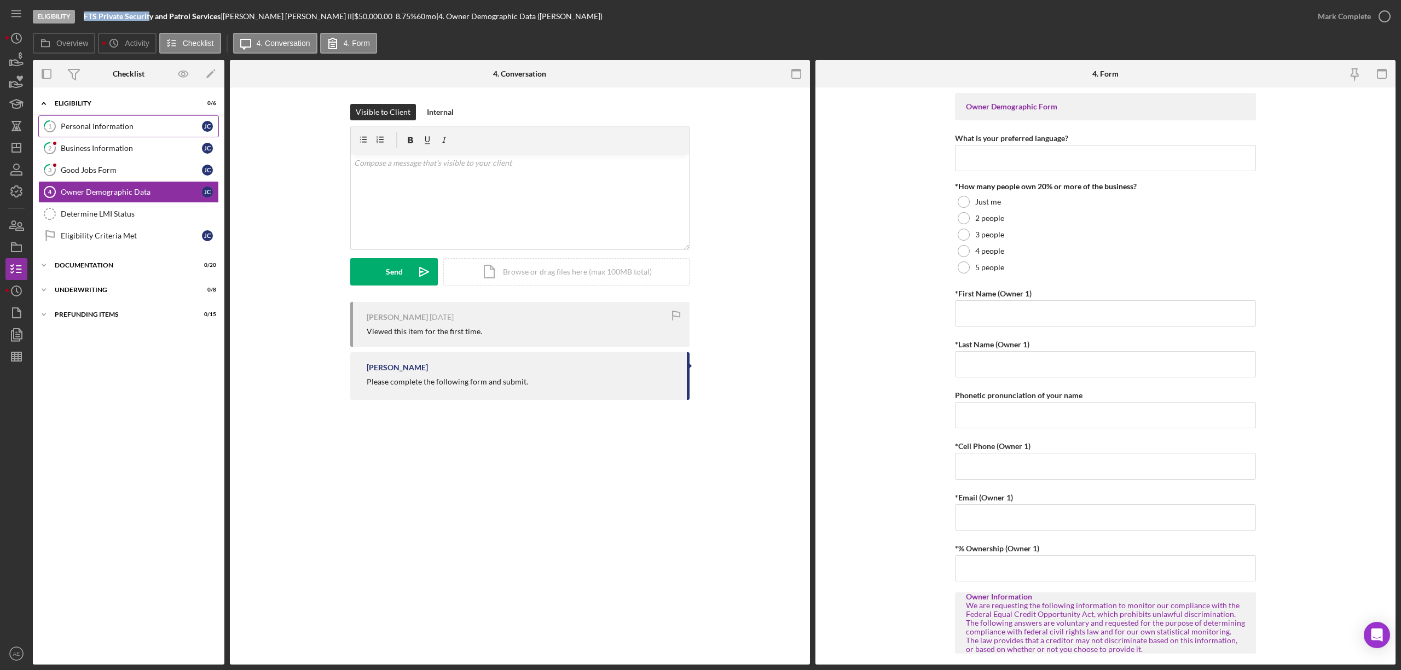
click at [128, 119] on link "1 Personal Information [PERSON_NAME]" at bounding box center [128, 126] width 181 height 22
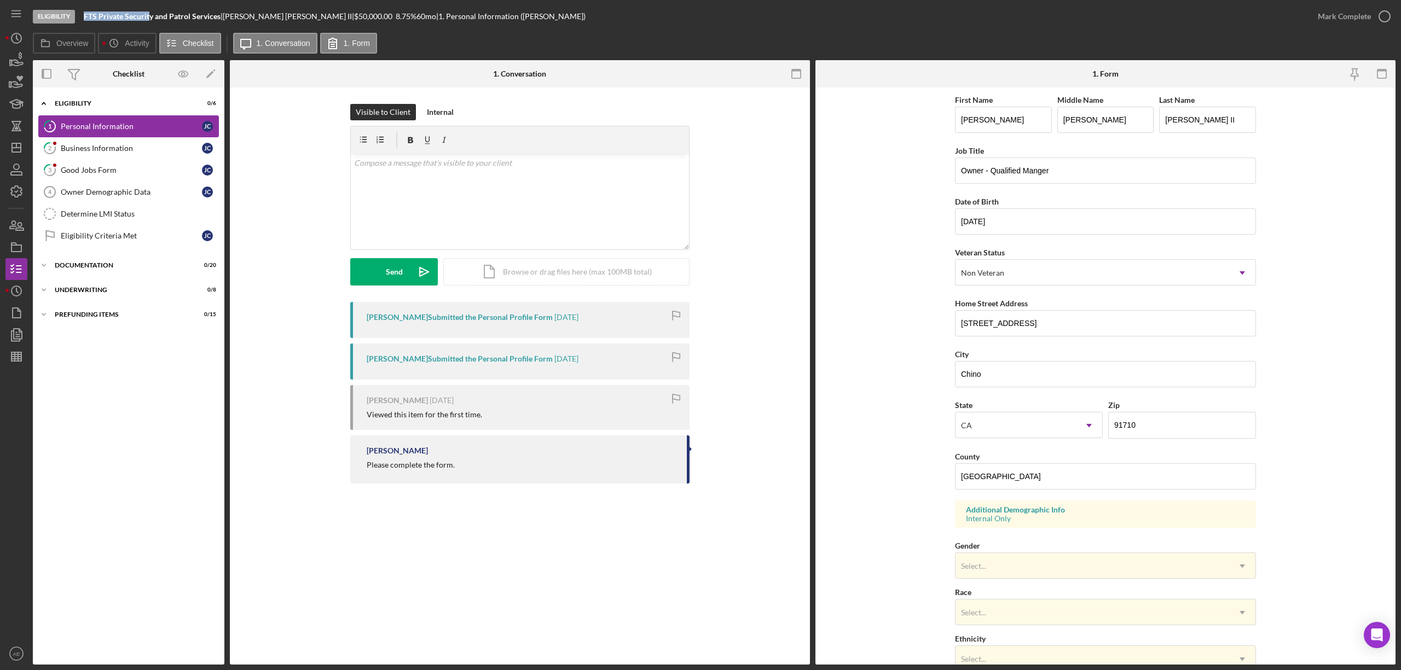
click at [84, 137] on link "1 Personal Information [PERSON_NAME]" at bounding box center [128, 126] width 181 height 22
click at [91, 145] on div "Business Information" at bounding box center [131, 148] width 141 height 9
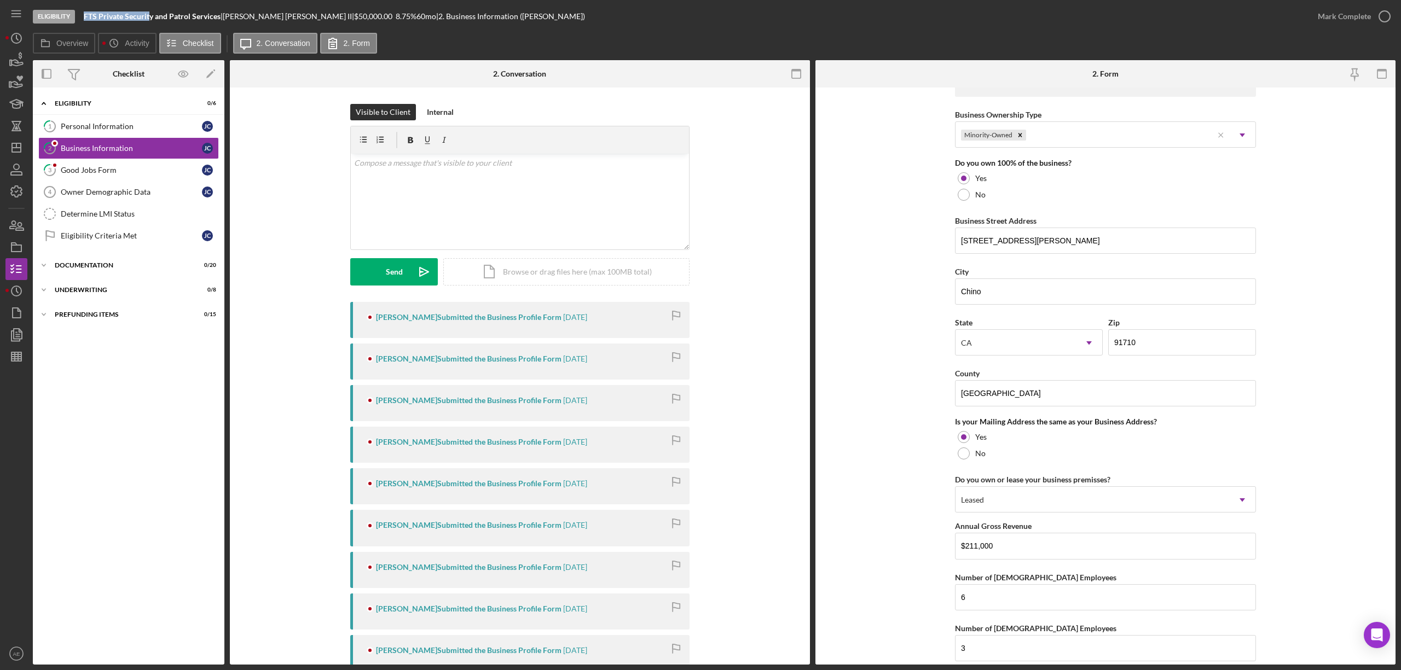
scroll to position [583, 0]
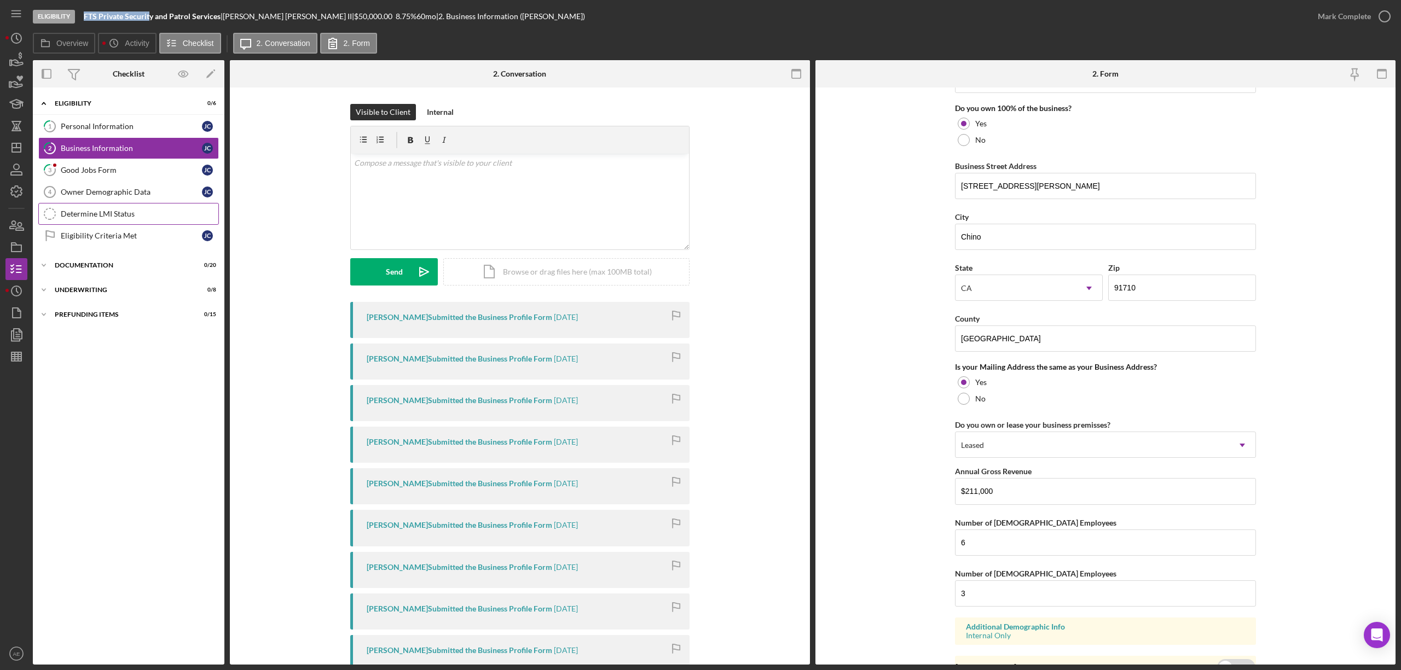
click at [172, 218] on div "Determine LMI Status" at bounding box center [140, 214] width 158 height 9
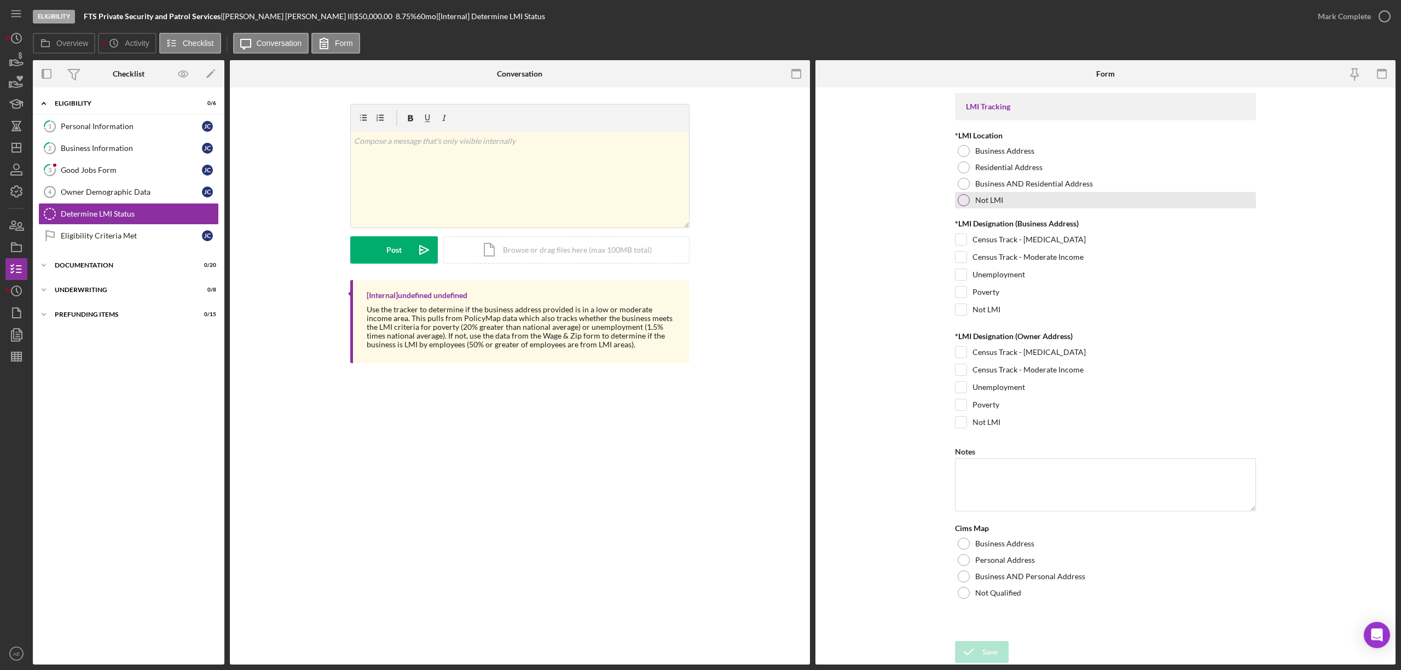
click at [963, 205] on div at bounding box center [963, 200] width 12 height 12
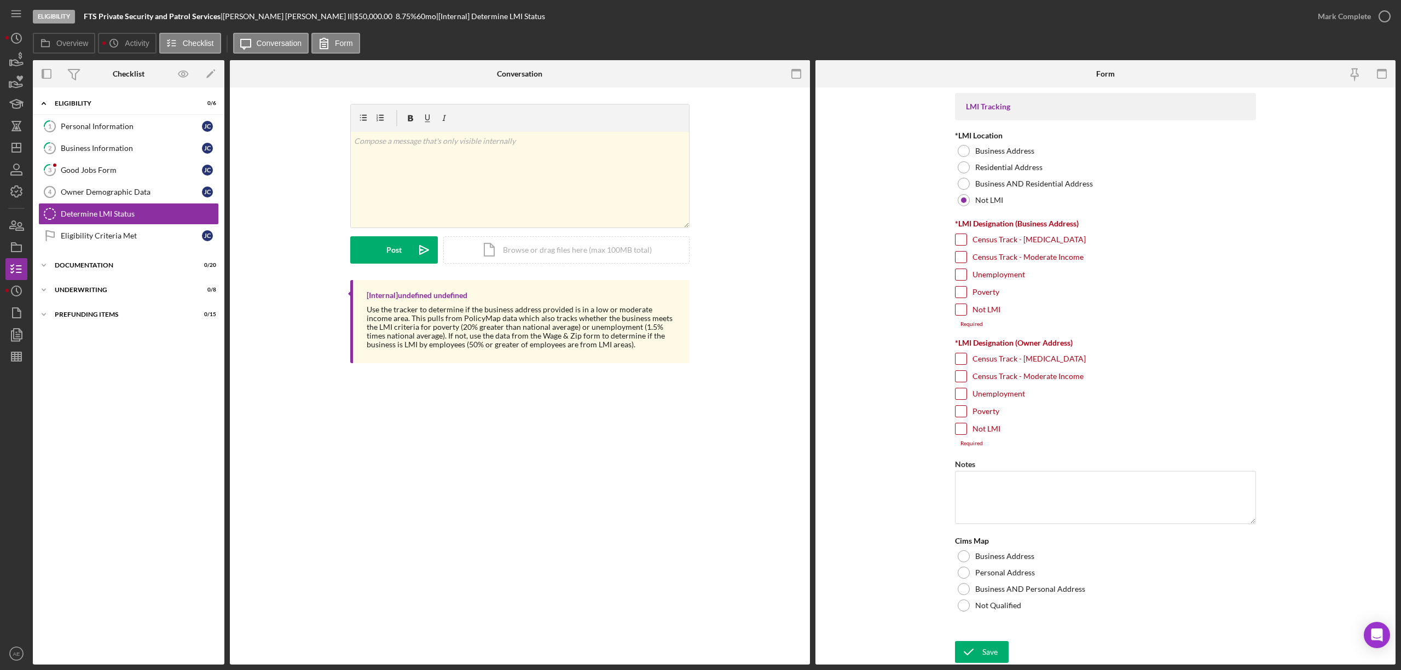
click at [957, 311] on input "Not LMI" at bounding box center [960, 309] width 11 height 11
checkbox input "true"
click at [964, 421] on input "Not LMI" at bounding box center [960, 422] width 11 height 11
checkbox input "true"
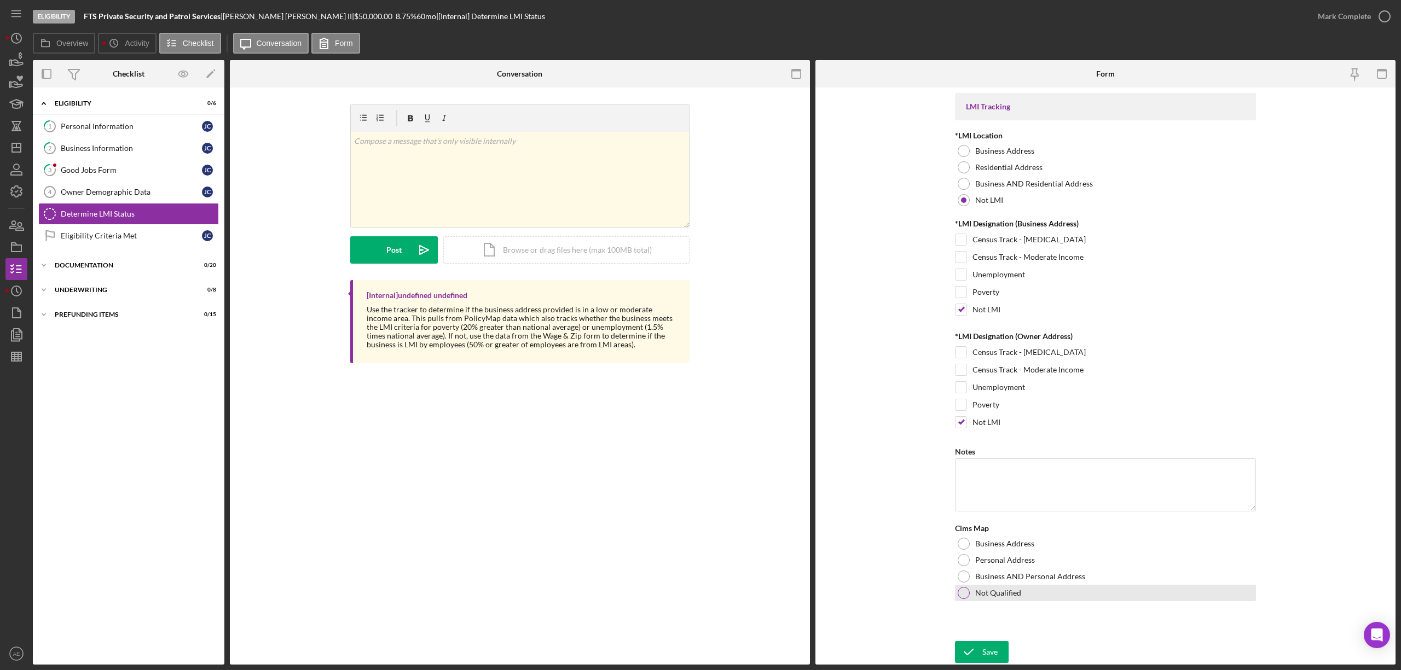
click at [963, 595] on div at bounding box center [963, 593] width 12 height 12
click at [968, 647] on icon "submit" at bounding box center [968, 651] width 27 height 27
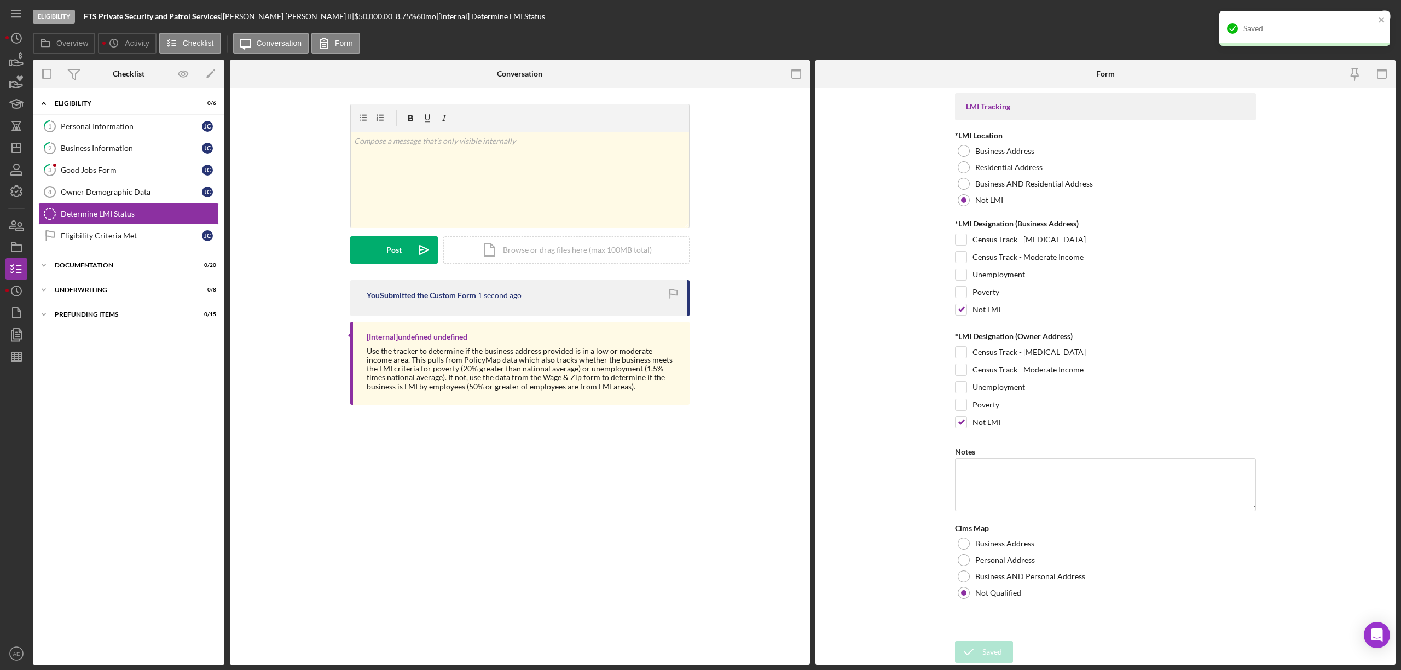
click at [1328, 14] on div "Saved" at bounding box center [1304, 28] width 171 height 35
click at [1349, 12] on div "Mark Complete" at bounding box center [1343, 16] width 53 height 22
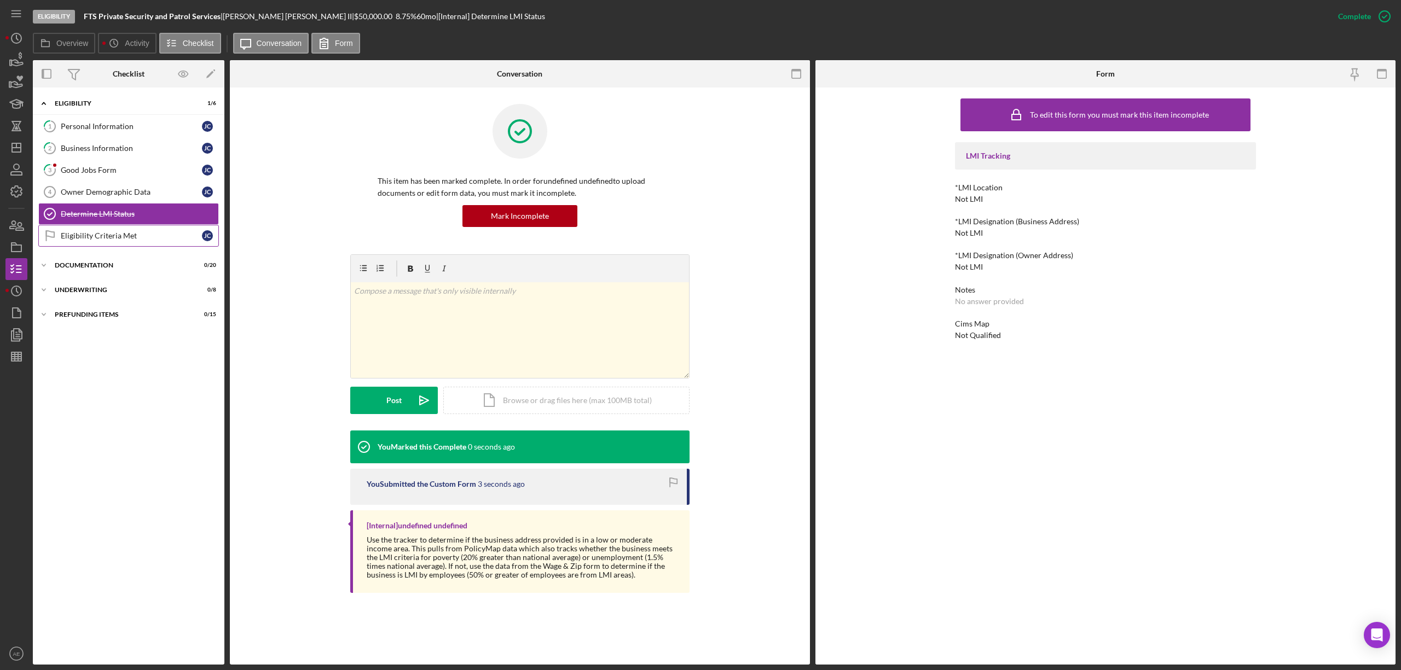
click at [153, 234] on div "Eligibility Criteria Met" at bounding box center [131, 235] width 141 height 9
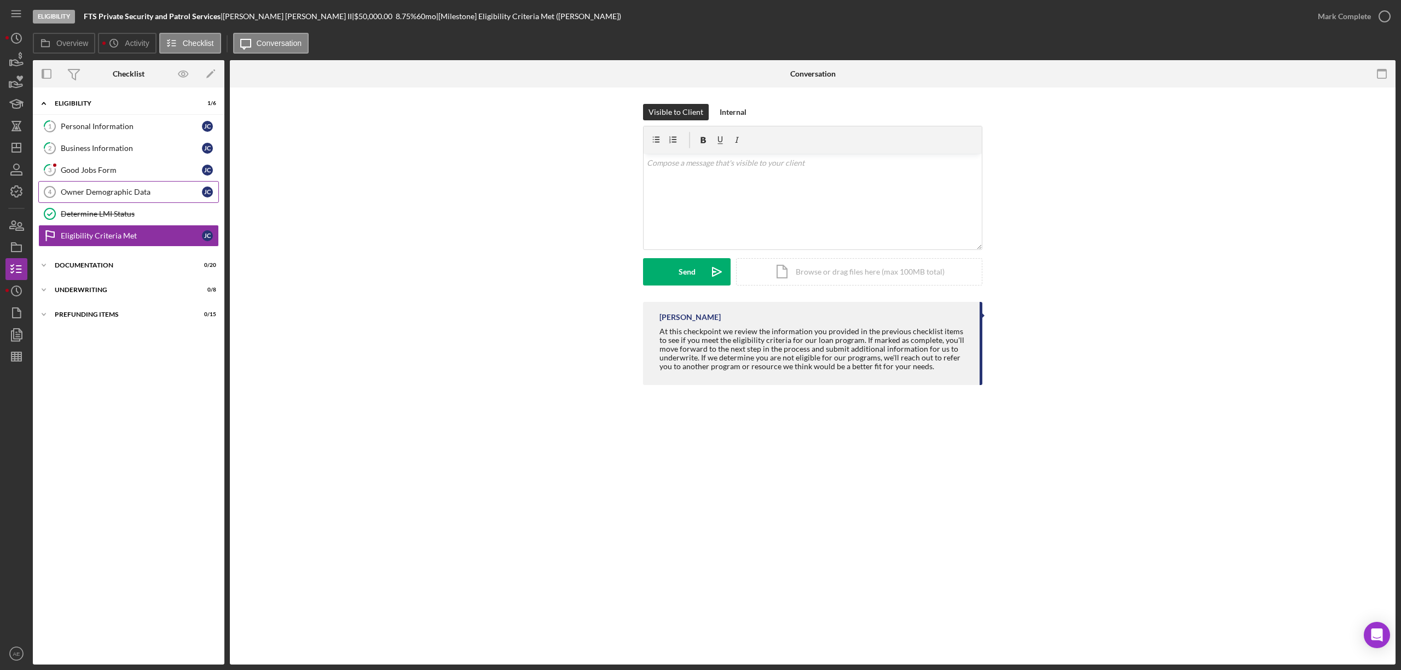
click at [118, 188] on link "Owner Demographic Data 4 Owner Demographic Data [PERSON_NAME]" at bounding box center [128, 192] width 181 height 22
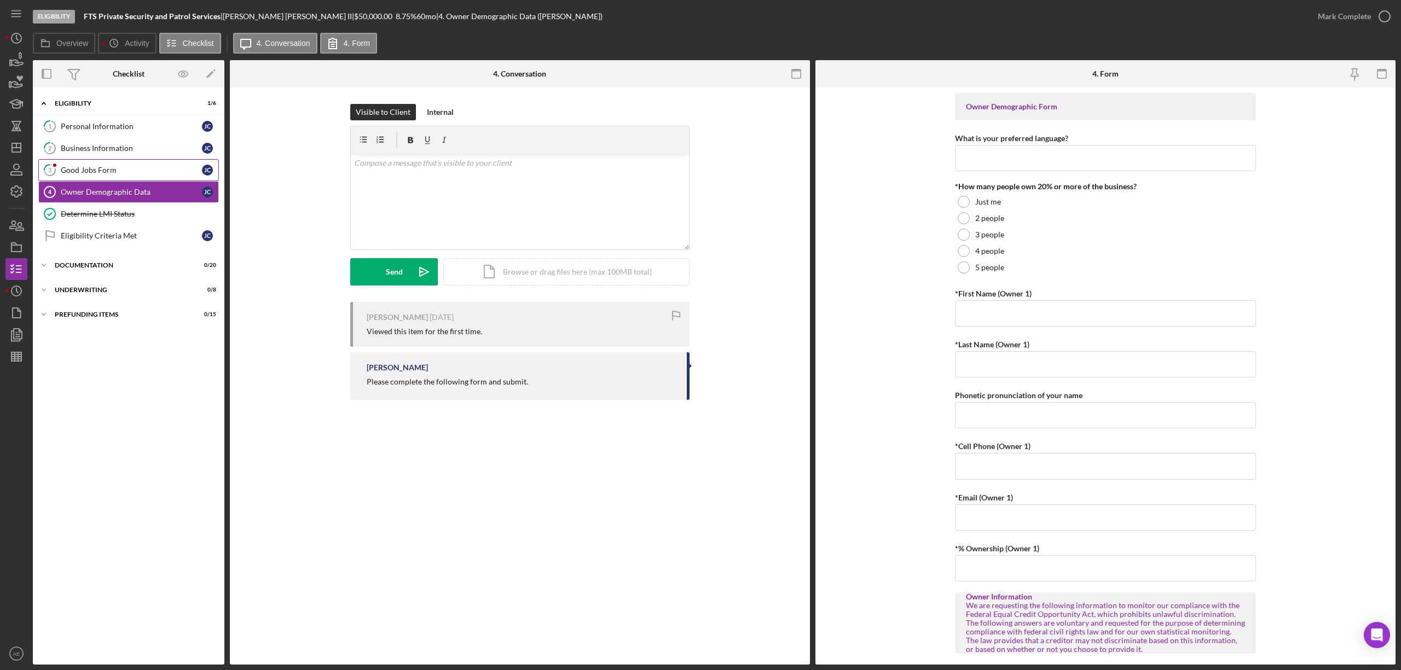
click at [114, 173] on div "Good Jobs Form" at bounding box center [131, 170] width 141 height 9
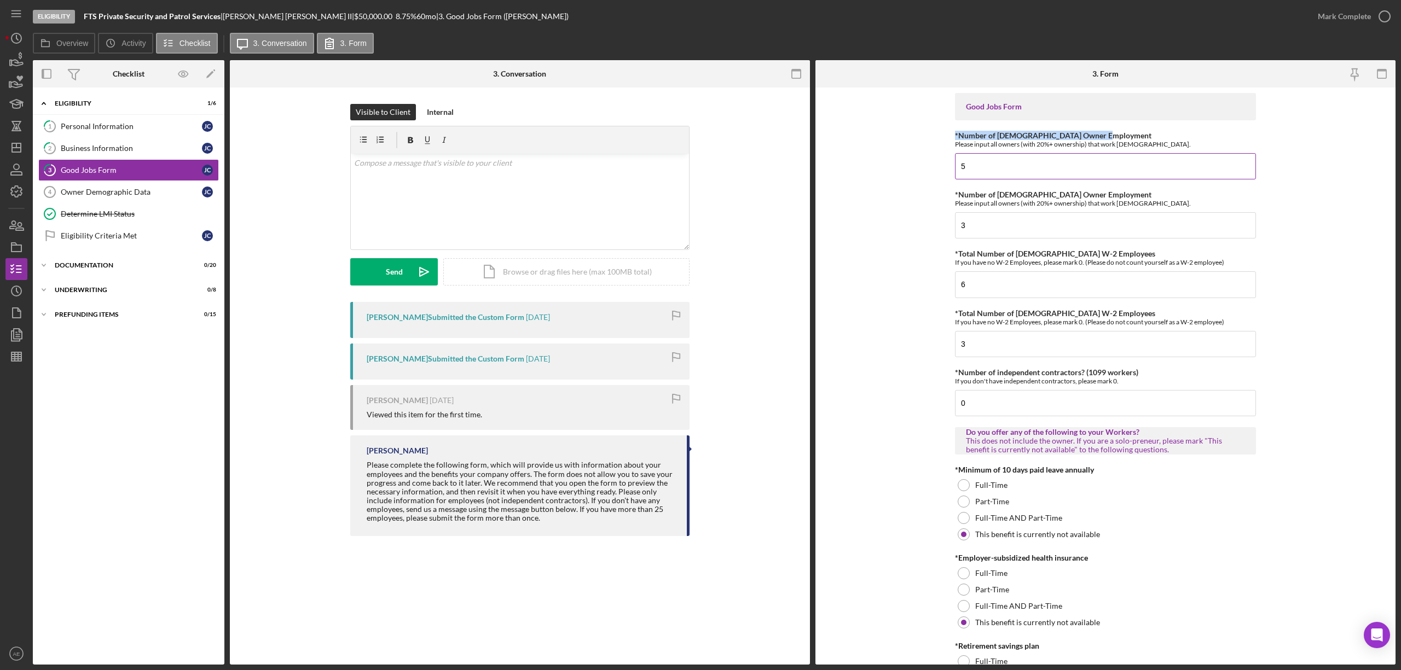
drag, startPoint x: 951, startPoint y: 134, endPoint x: 1130, endPoint y: 139, distance: 179.5
click at [1130, 139] on form "Good Jobs Form *Number of [DEMOGRAPHIC_DATA] Owner Employment Please input all …" at bounding box center [1105, 376] width 580 height 577
copy label "*Number of [DEMOGRAPHIC_DATA] Owner Employment"
click at [497, 138] on div at bounding box center [520, 139] width 338 height 27
click at [491, 157] on p at bounding box center [520, 163] width 332 height 12
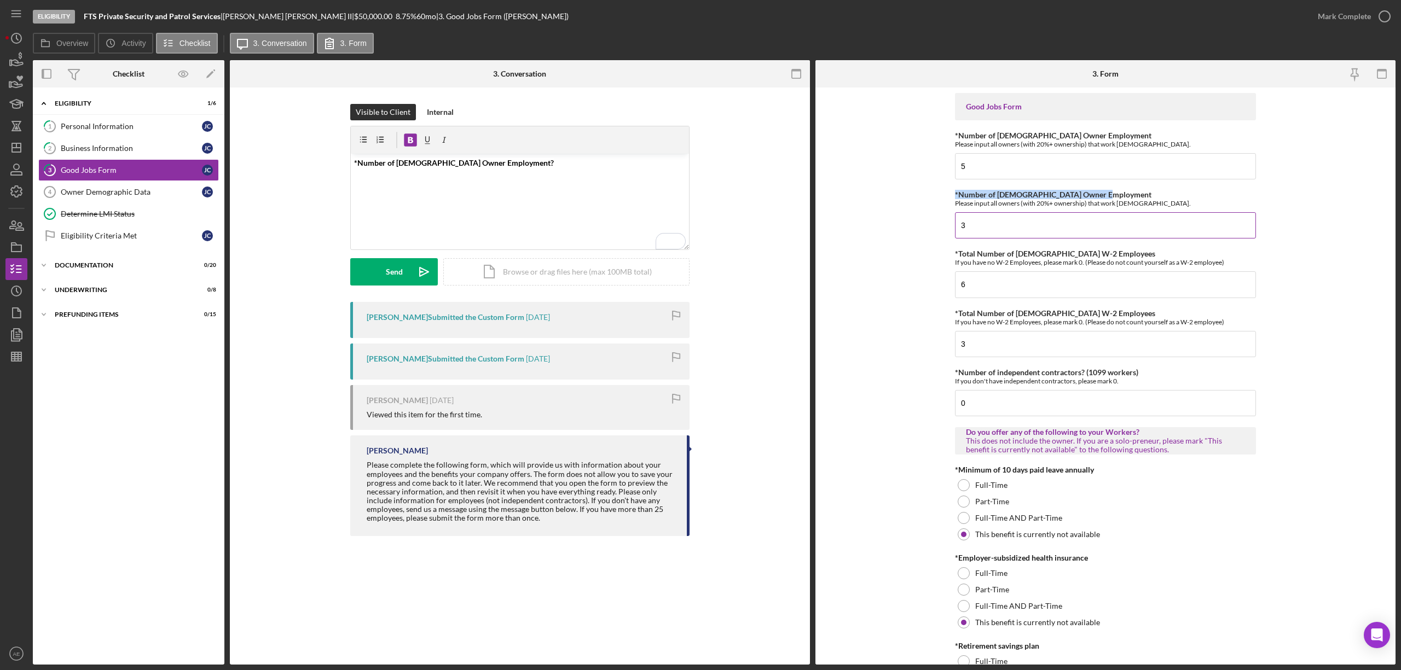
drag, startPoint x: 953, startPoint y: 199, endPoint x: 1111, endPoint y: 191, distance: 158.3
click at [1111, 191] on div "*Number of [DEMOGRAPHIC_DATA] Owner Employment Please input all owners (with 20…" at bounding box center [1105, 198] width 301 height 17
copy label "*Number of [DEMOGRAPHIC_DATA] Owner Employment"
click at [392, 171] on div "v Color teal Color pink Remove color Add row above Add row below Add column bef…" at bounding box center [520, 202] width 338 height 96
click at [514, 167] on p "*Number of [DEMOGRAPHIC_DATA] Owner Employment?" at bounding box center [520, 163] width 332 height 12
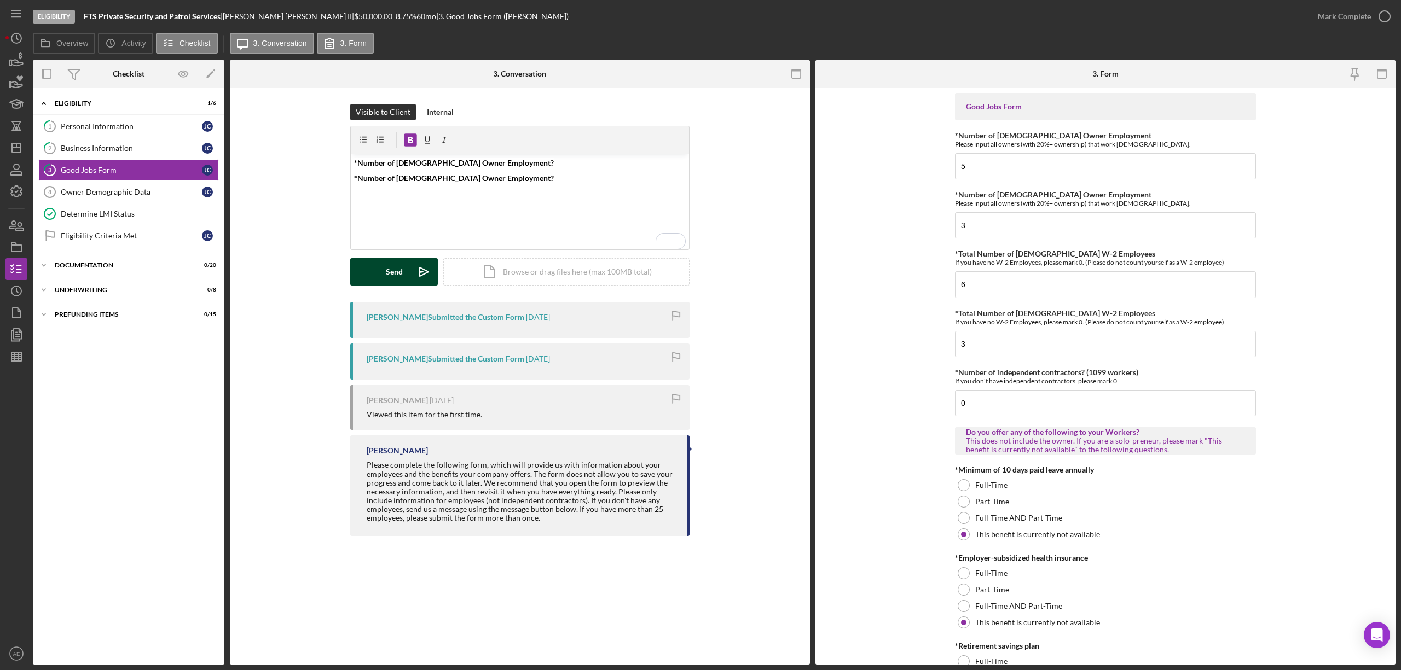
click at [391, 278] on div "Send" at bounding box center [394, 271] width 17 height 27
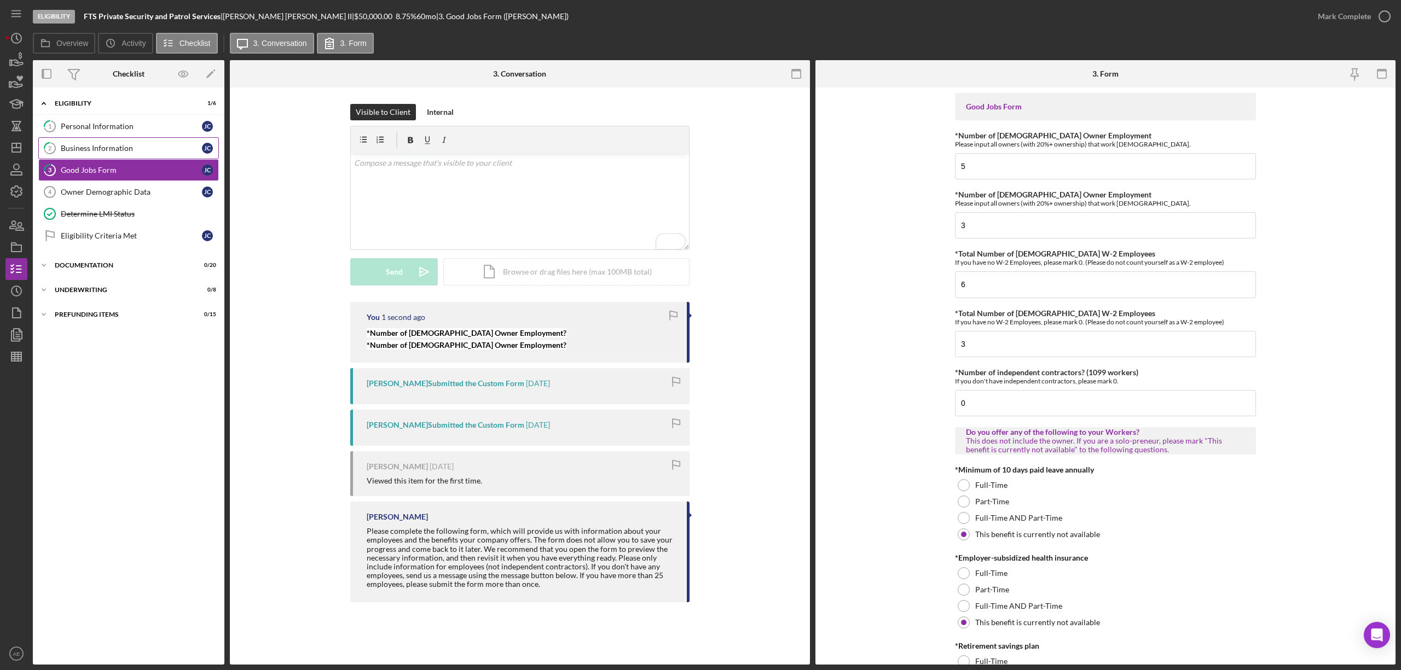
click at [129, 149] on div "Business Information" at bounding box center [131, 148] width 141 height 9
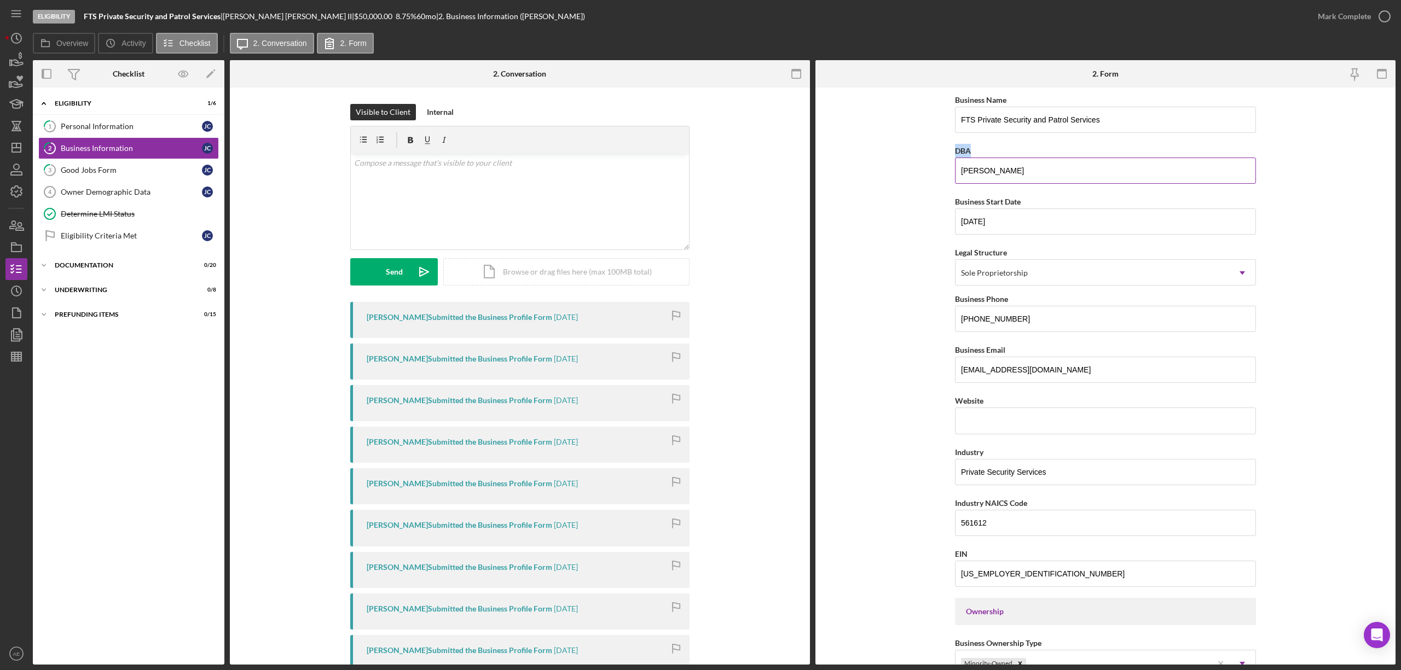
drag, startPoint x: 950, startPoint y: 153, endPoint x: 972, endPoint y: 151, distance: 22.0
click at [972, 151] on form "Business Name FTS Private Security and Patrol Services DBA [PERSON_NAME] Busine…" at bounding box center [1105, 376] width 580 height 577
copy label "DBA"
click at [523, 170] on div "v Color teal Color pink Remove color Add row above Add row below Add column bef…" at bounding box center [520, 202] width 338 height 96
paste div "To enrich screen reader interactions, please activate Accessibility in Grammarl…"
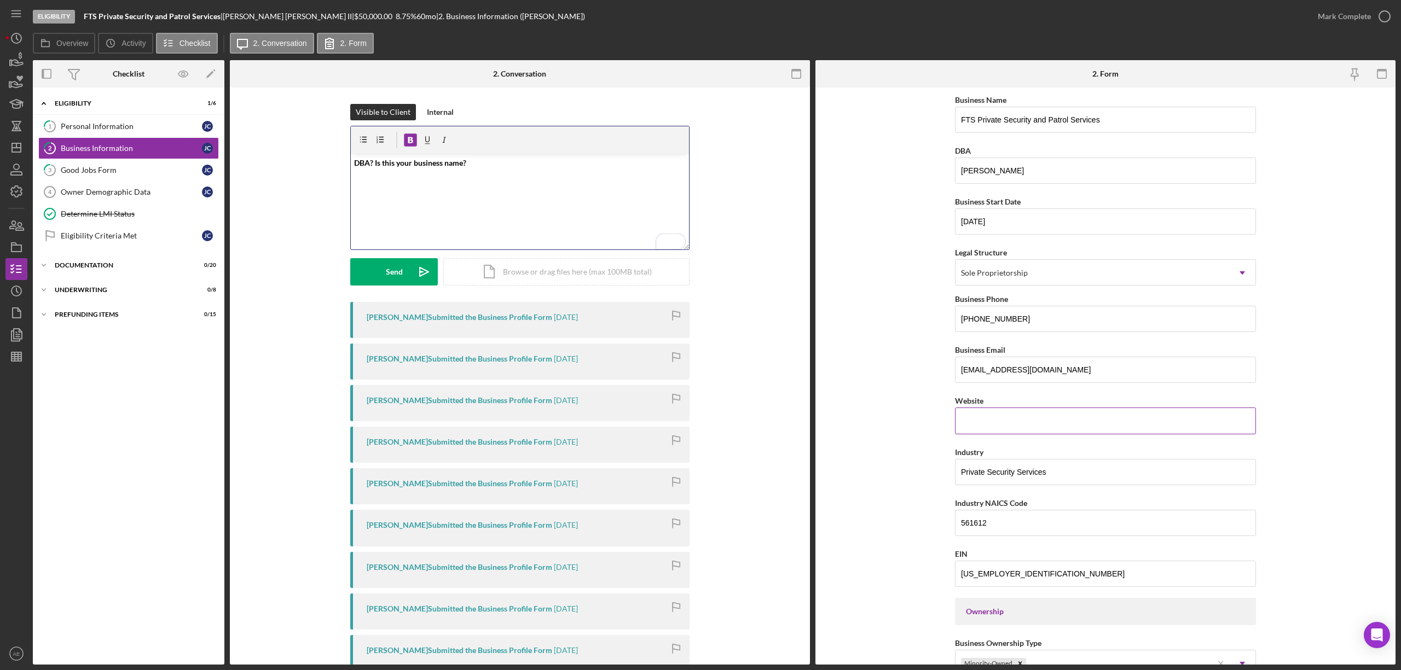
scroll to position [146, 0]
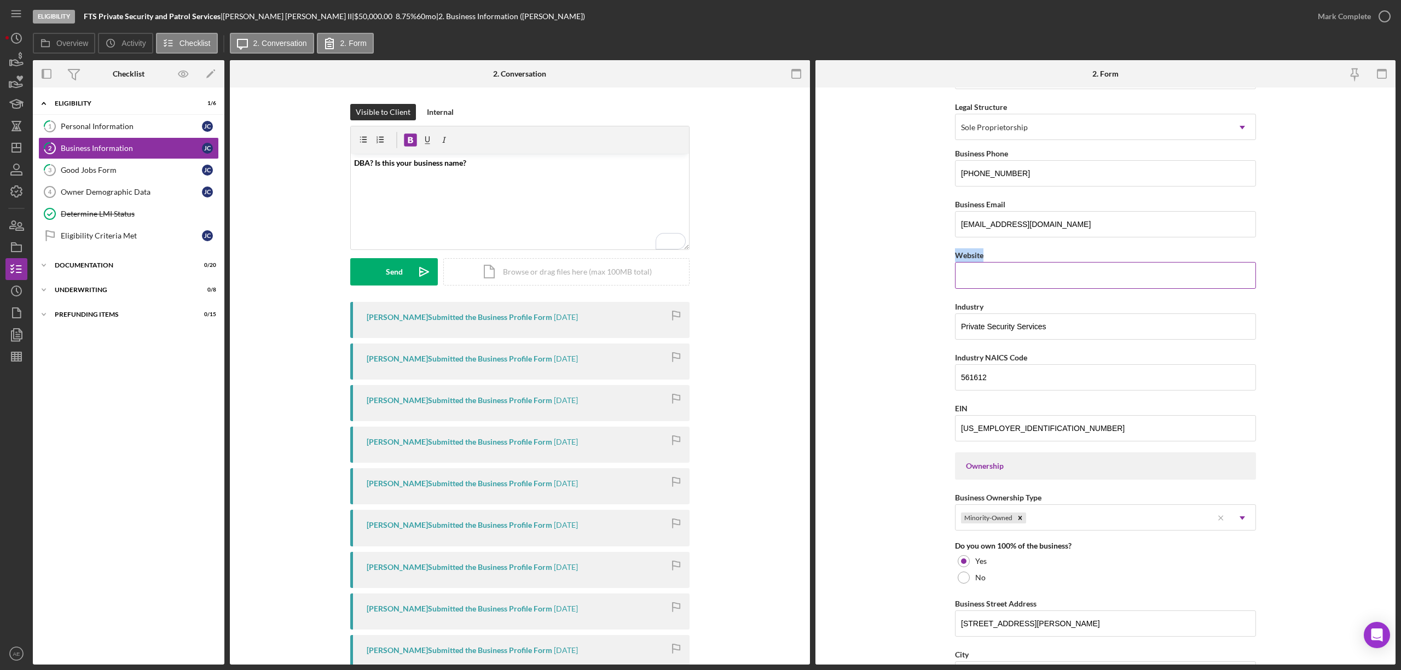
drag, startPoint x: 948, startPoint y: 254, endPoint x: 999, endPoint y: 254, distance: 50.9
click at [999, 254] on form "Business Name FTS Private Security and Patrol Services DBA [PERSON_NAME] Busine…" at bounding box center [1105, 376] width 580 height 577
copy label "Website"
click at [489, 162] on p "DBA? Is this your business name?" at bounding box center [520, 163] width 332 height 12
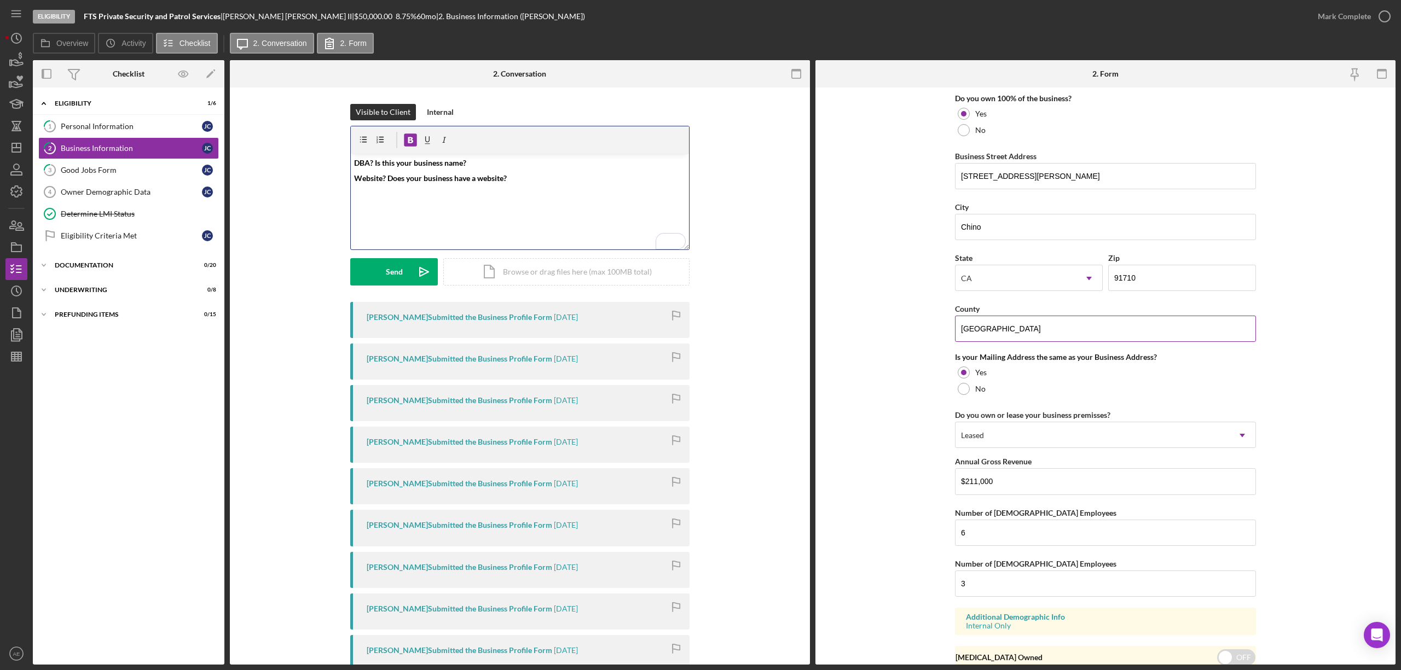
scroll to position [570, 0]
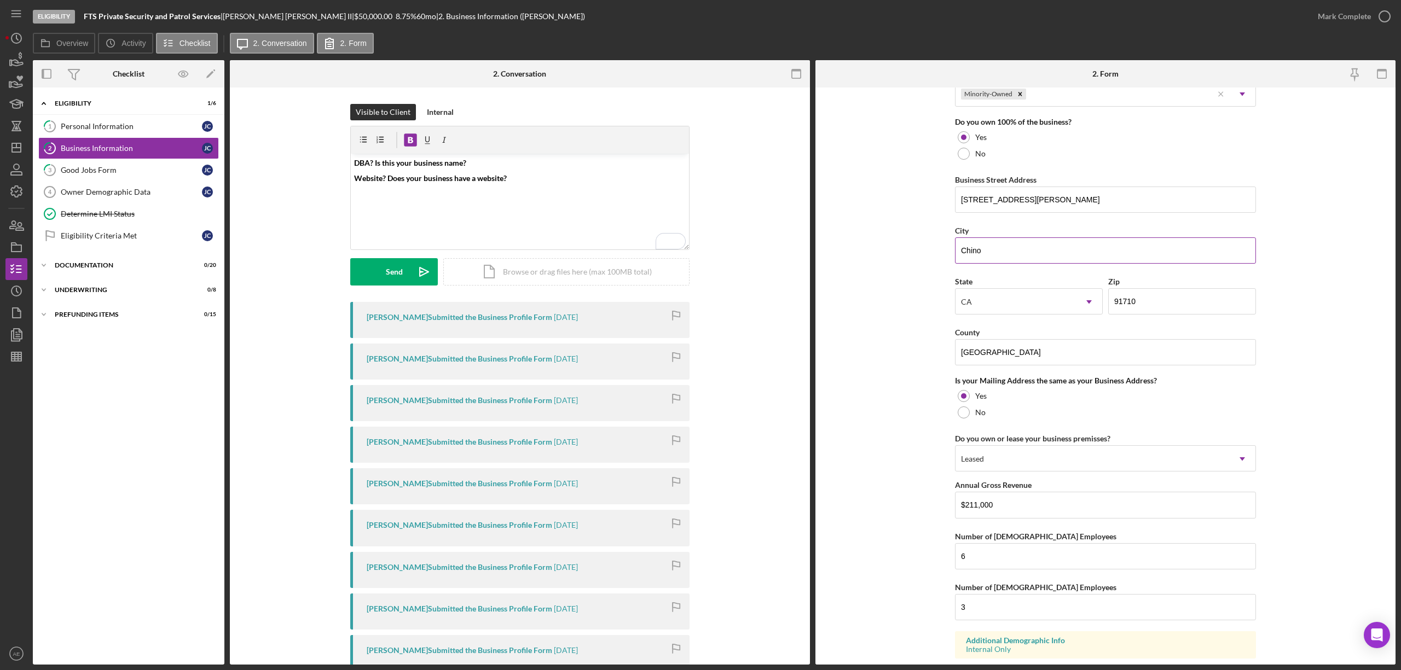
drag, startPoint x: 999, startPoint y: 254, endPoint x: 972, endPoint y: 253, distance: 26.9
click at [972, 253] on input "Chino" at bounding box center [1105, 250] width 301 height 26
click at [1008, 253] on input "Chino" at bounding box center [1105, 250] width 301 height 26
drag, startPoint x: 1010, startPoint y: 252, endPoint x: 933, endPoint y: 255, distance: 76.6
click at [933, 255] on form "Business Name FTS Private Security and Patrol Services DBA [PERSON_NAME] Busine…" at bounding box center [1105, 376] width 580 height 577
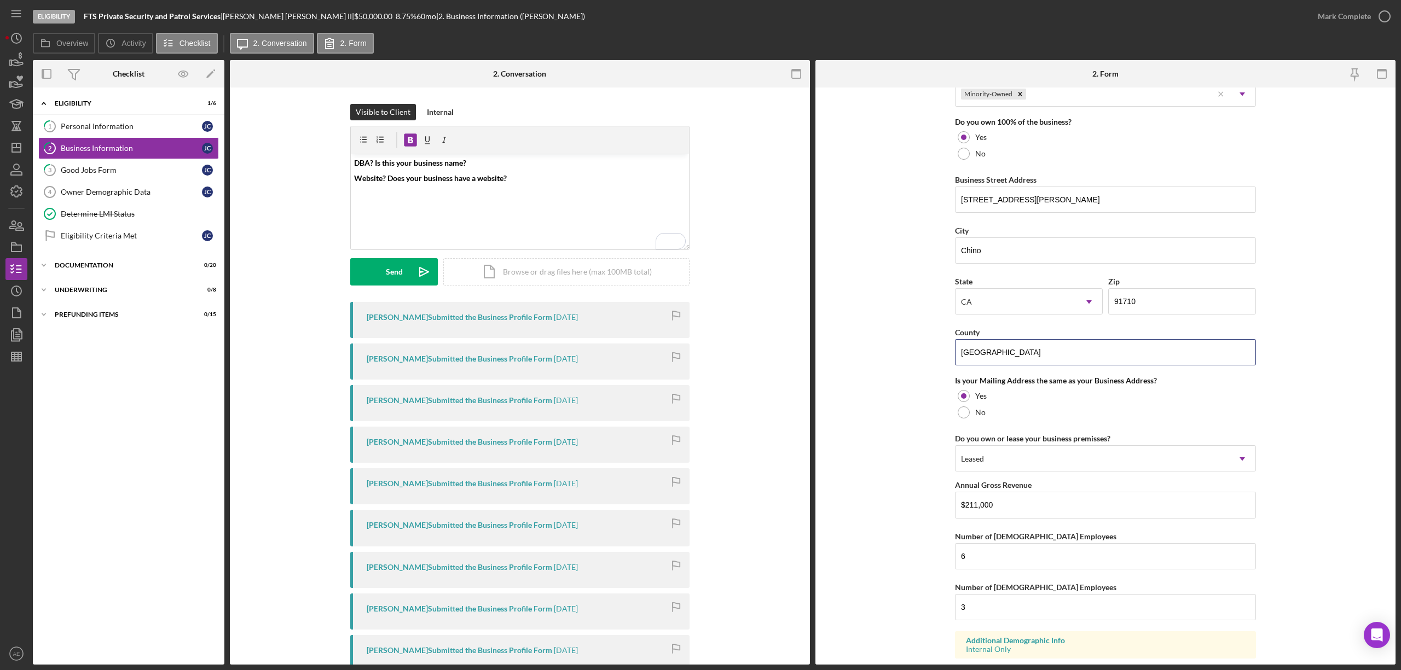
drag, startPoint x: 1060, startPoint y: 355, endPoint x: 874, endPoint y: 347, distance: 185.6
click at [874, 347] on form "Business Name FTS Private Security and Patrol Services DBA [PERSON_NAME] Busine…" at bounding box center [1105, 376] width 580 height 577
paste input "[GEOGRAPHIC_DATA]"
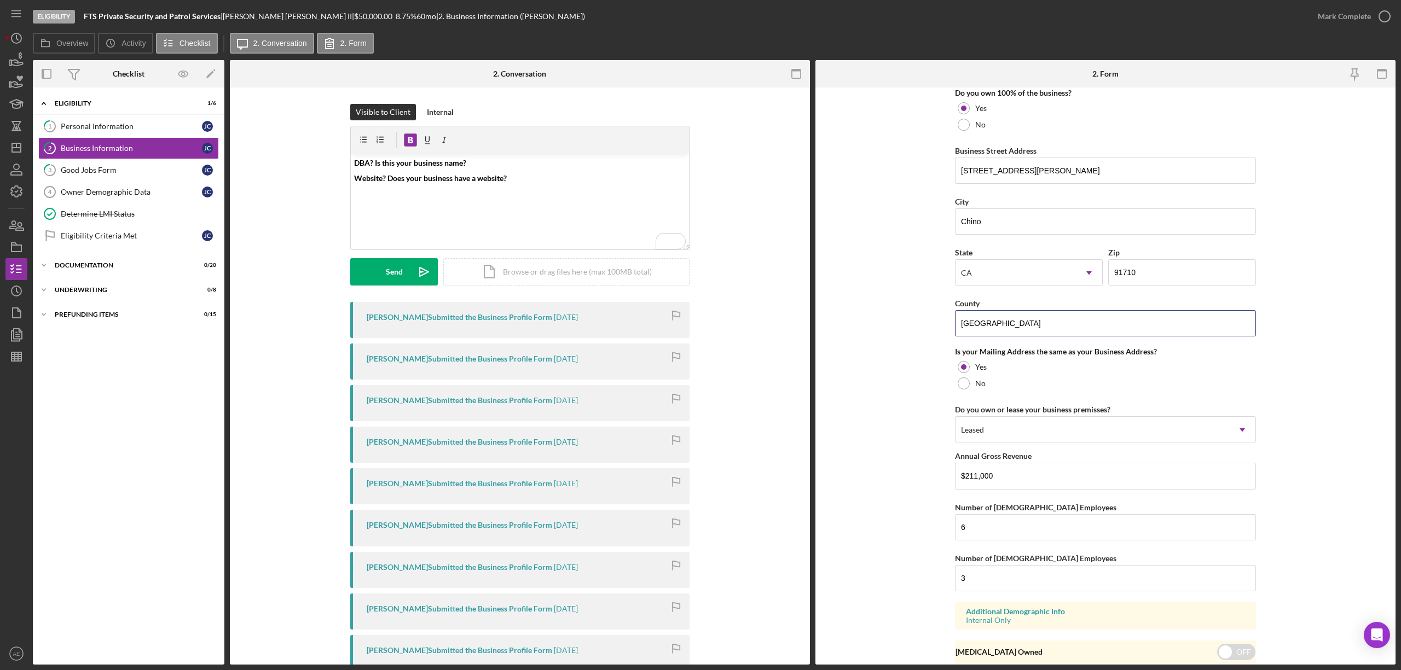
scroll to position [642, 0]
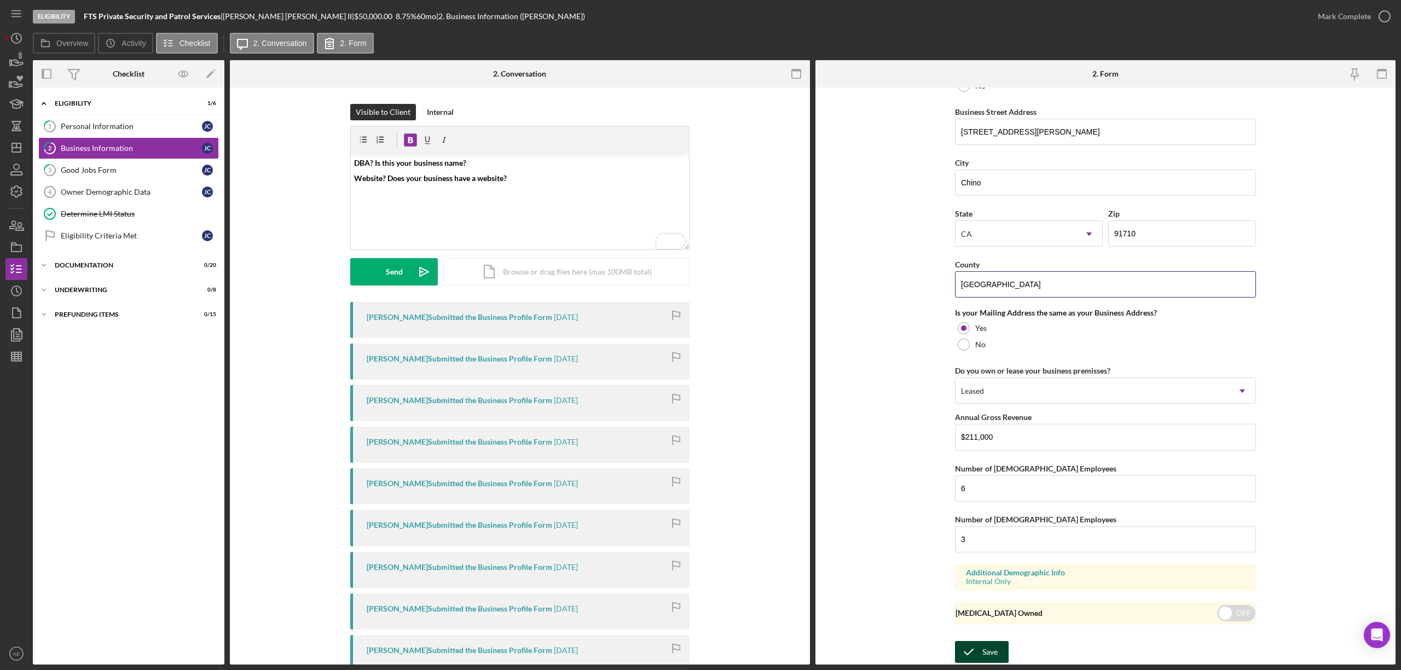
type input "[GEOGRAPHIC_DATA]"
click at [977, 653] on icon "submit" at bounding box center [968, 651] width 27 height 27
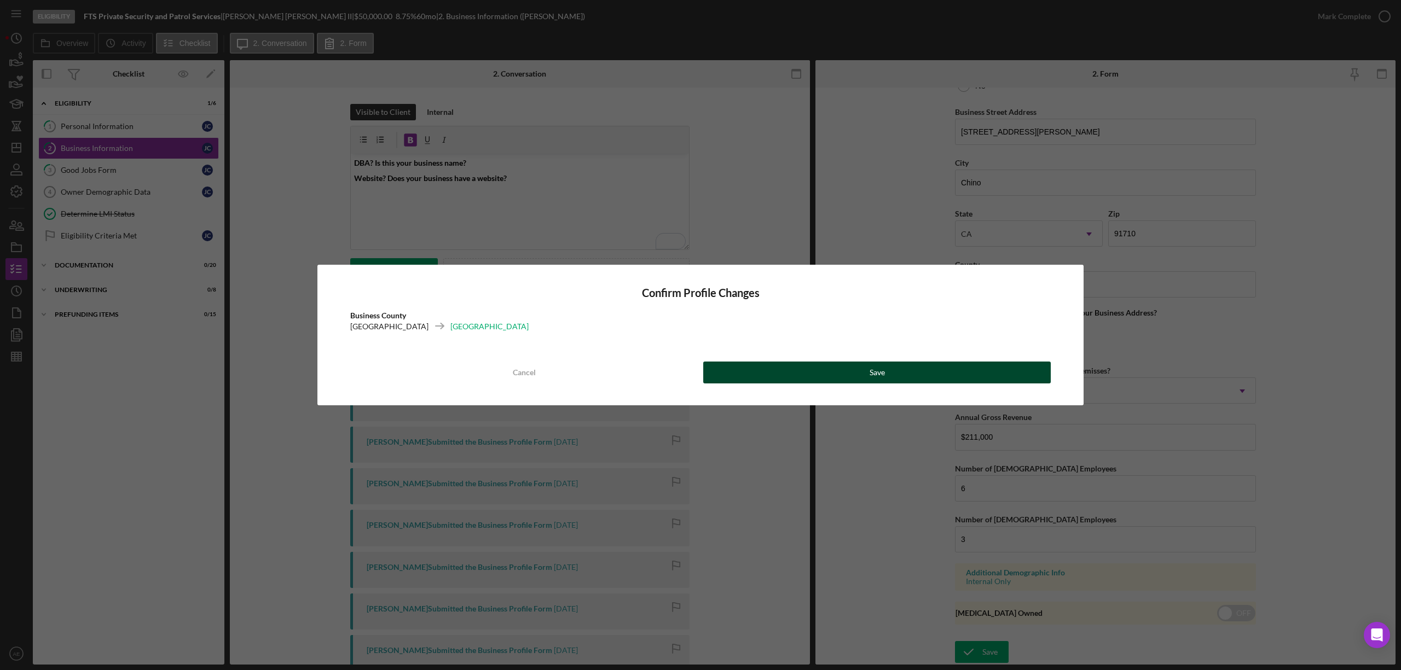
click at [866, 374] on button "Save" at bounding box center [876, 373] width 347 height 22
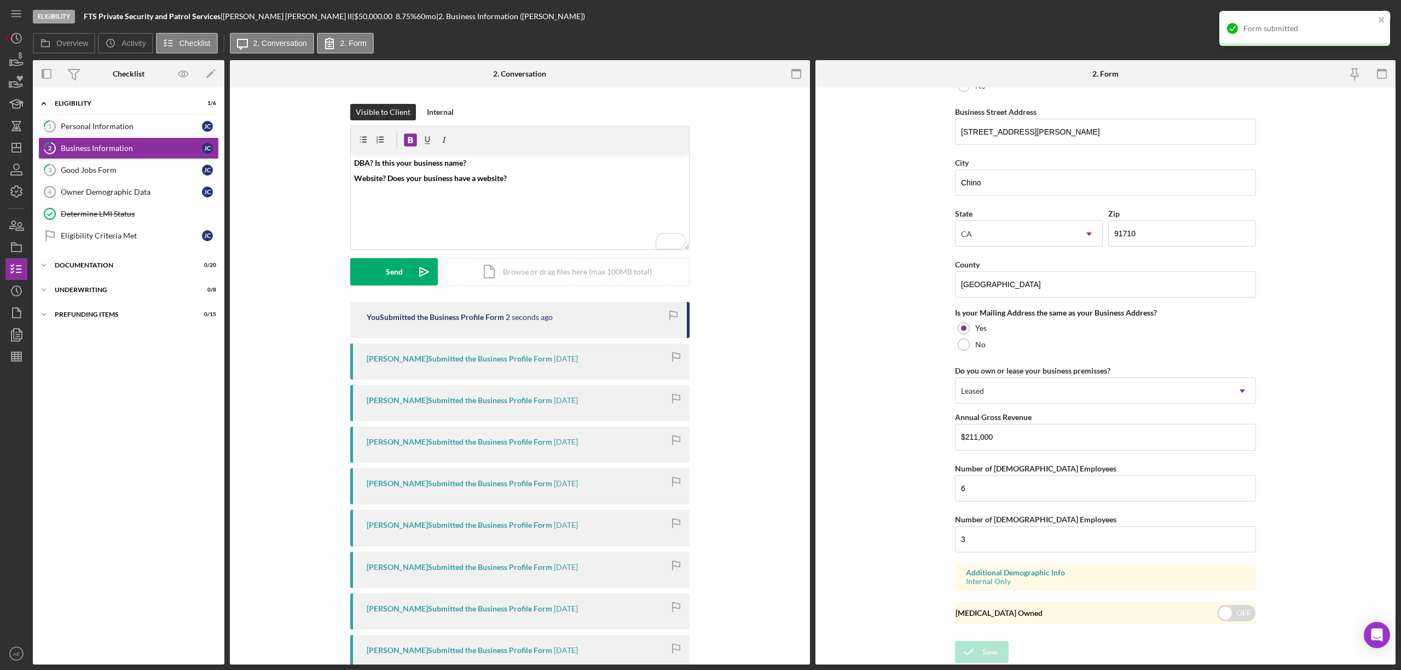
click at [1351, 20] on div "Form submitted" at bounding box center [1300, 29] width 154 height 18
click at [1342, 18] on div "Mark Complete" at bounding box center [1343, 16] width 53 height 22
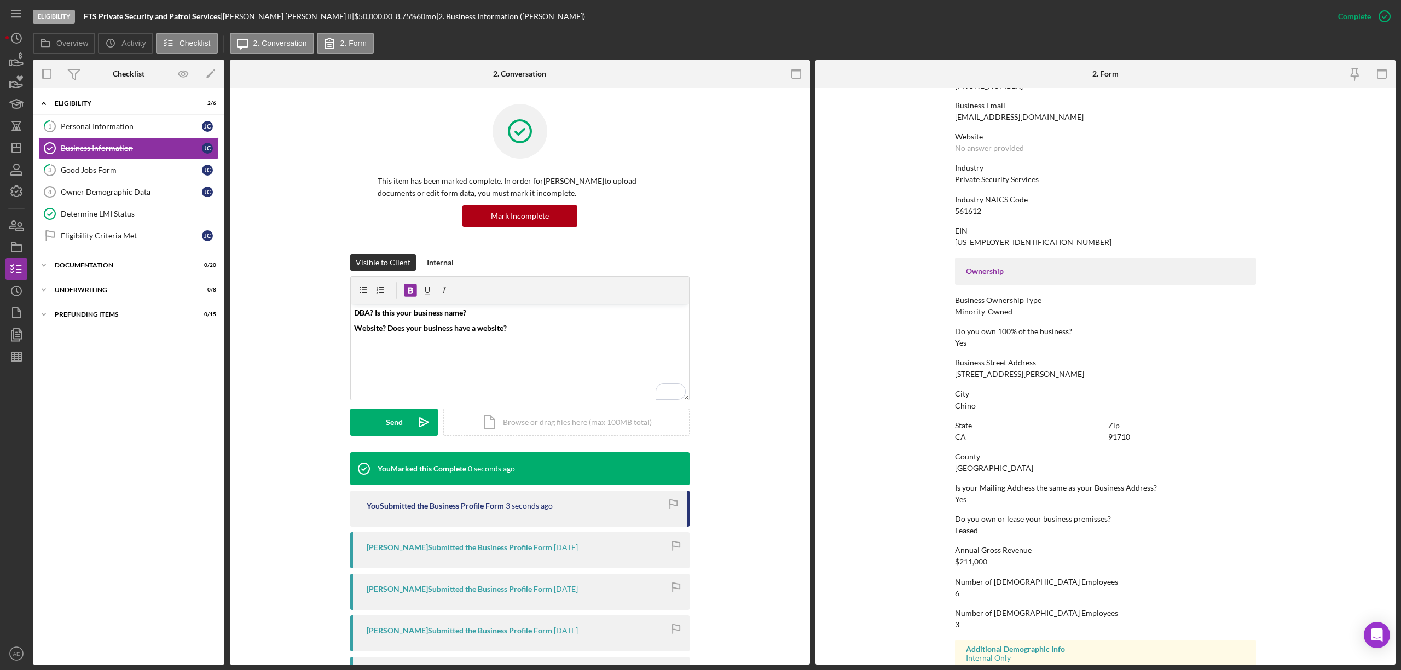
scroll to position [247, 0]
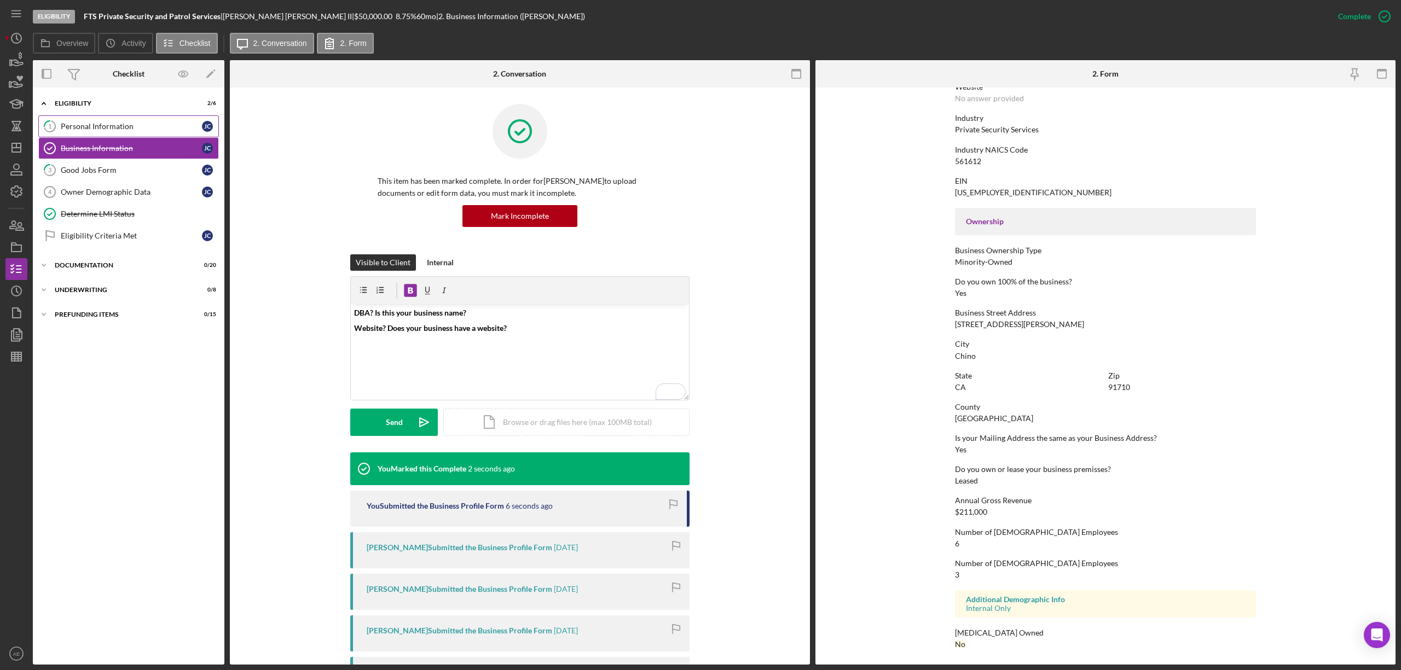
click at [142, 123] on div "Personal Information" at bounding box center [131, 126] width 141 height 9
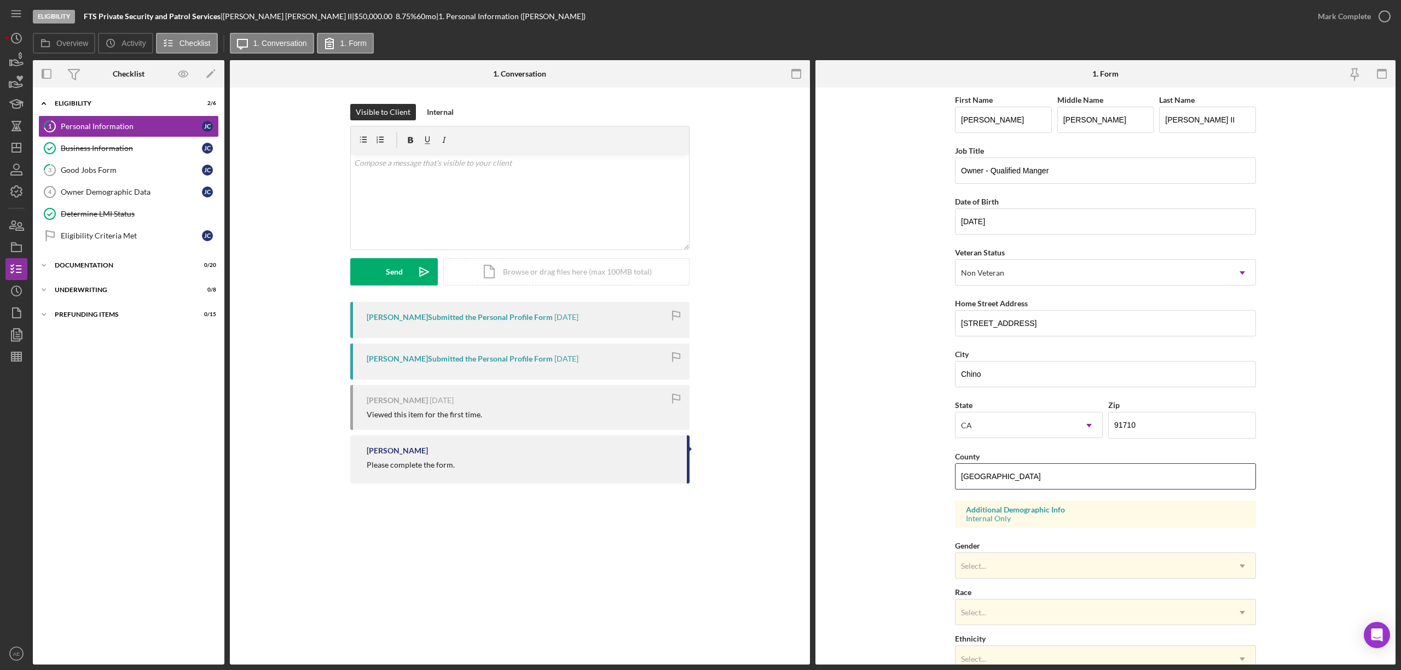
drag, startPoint x: 1050, startPoint y: 480, endPoint x: 859, endPoint y: 475, distance: 191.6
click at [859, 475] on form "First Name [PERSON_NAME] Middle Name [PERSON_NAME] Last Name [PERSON_NAME] II J…" at bounding box center [1105, 376] width 580 height 577
paste input "[GEOGRAPHIC_DATA]"
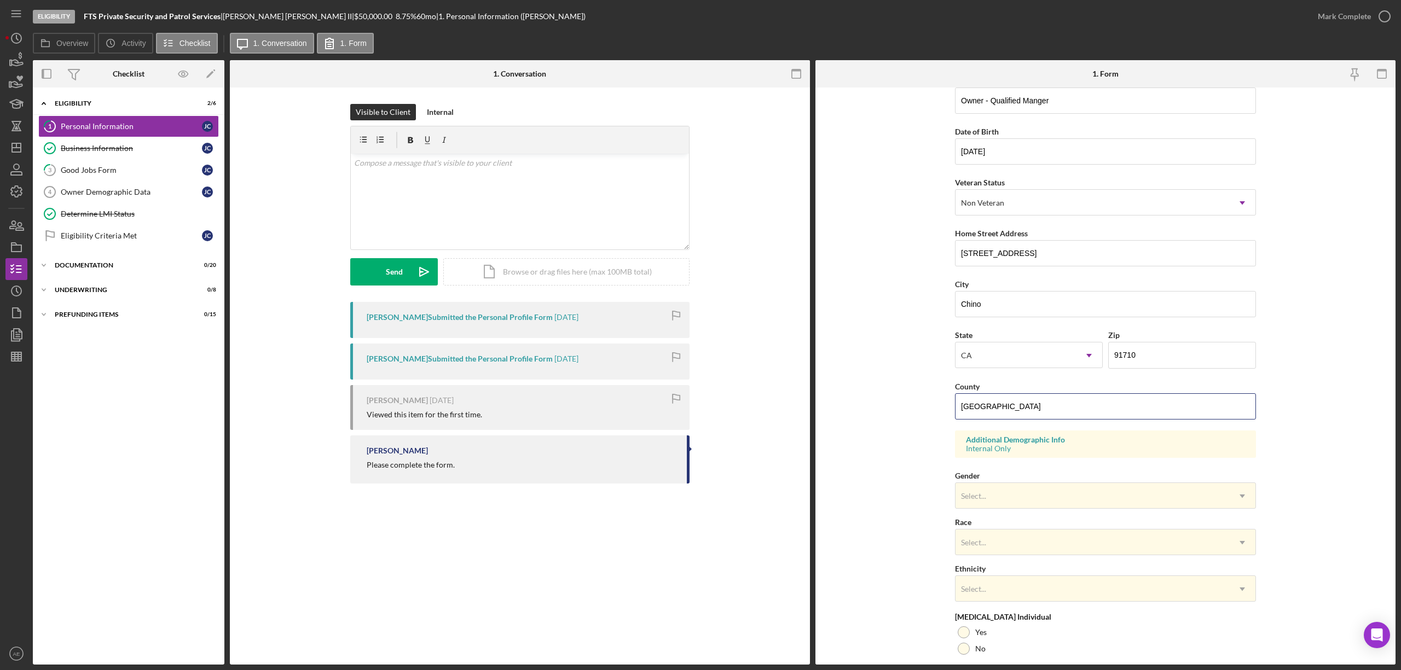
scroll to position [155, 0]
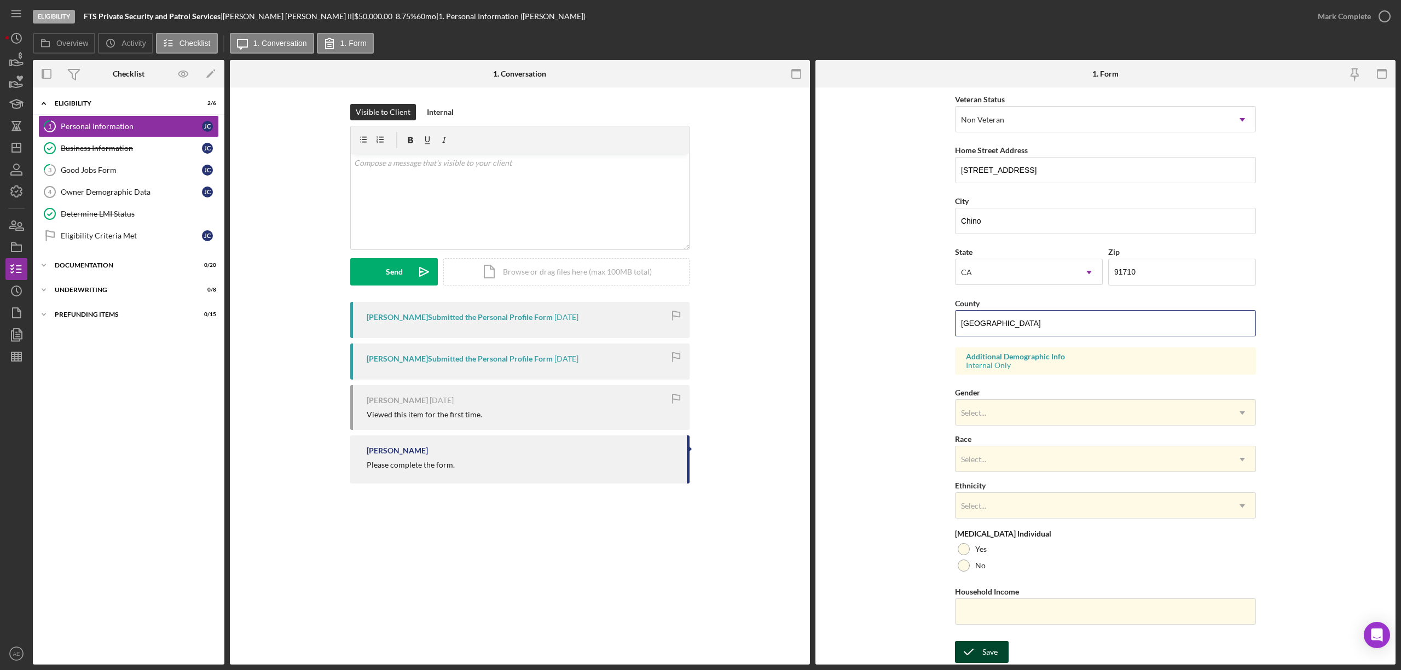
type input "[GEOGRAPHIC_DATA]"
click at [979, 653] on icon "submit" at bounding box center [968, 651] width 27 height 27
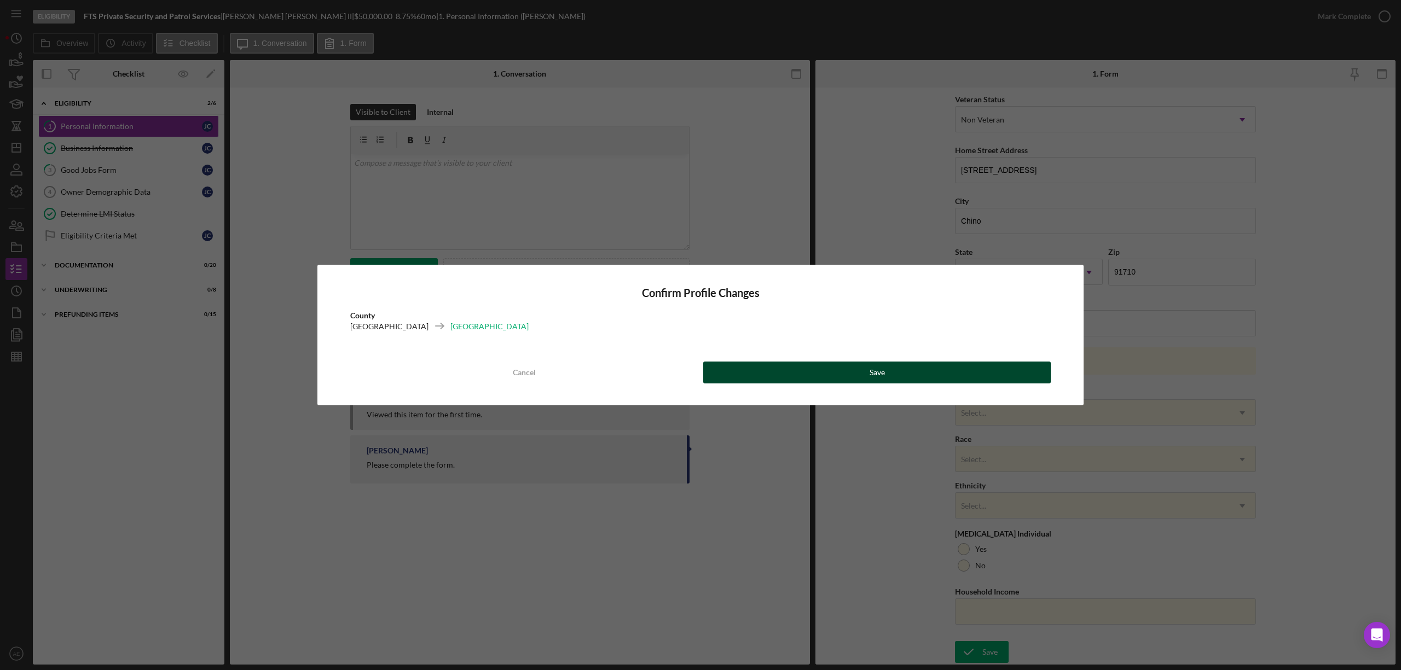
click at [889, 376] on button "Save" at bounding box center [876, 373] width 347 height 22
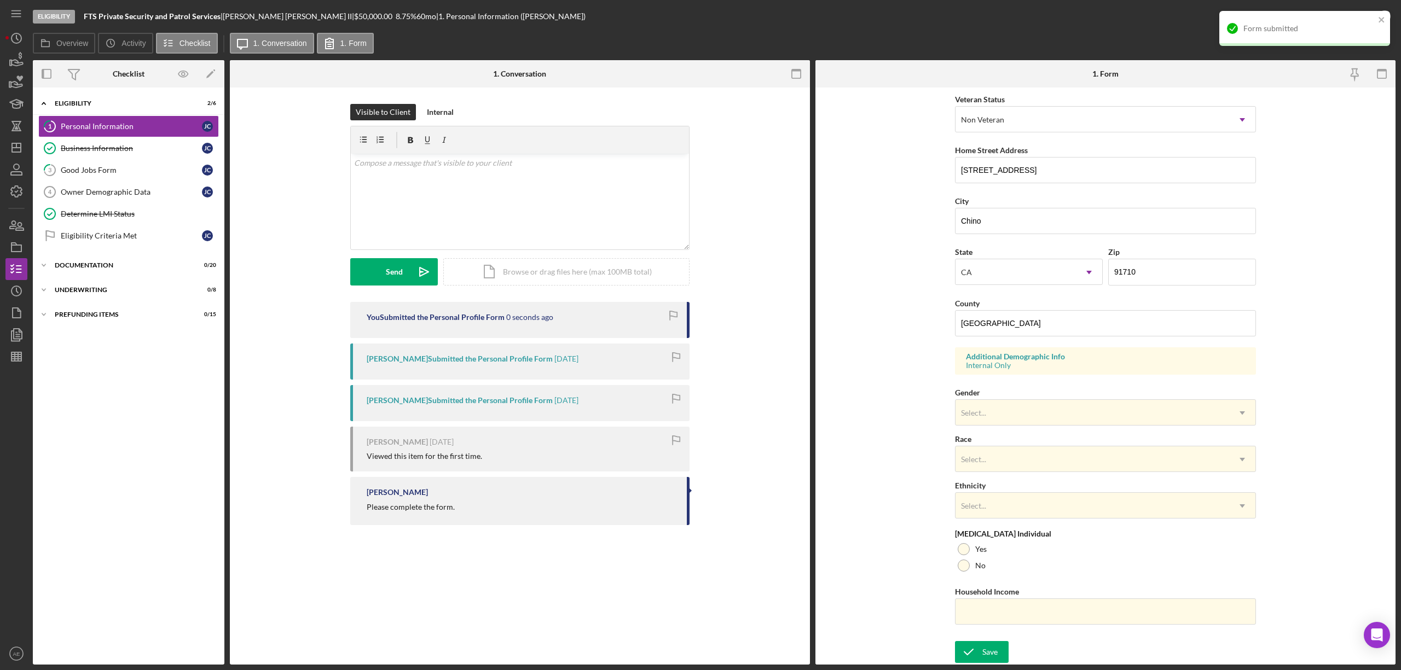
click at [1344, 18] on div "Form submitted" at bounding box center [1304, 28] width 171 height 35
click at [1349, 14] on div "Mark Complete" at bounding box center [1343, 16] width 53 height 22
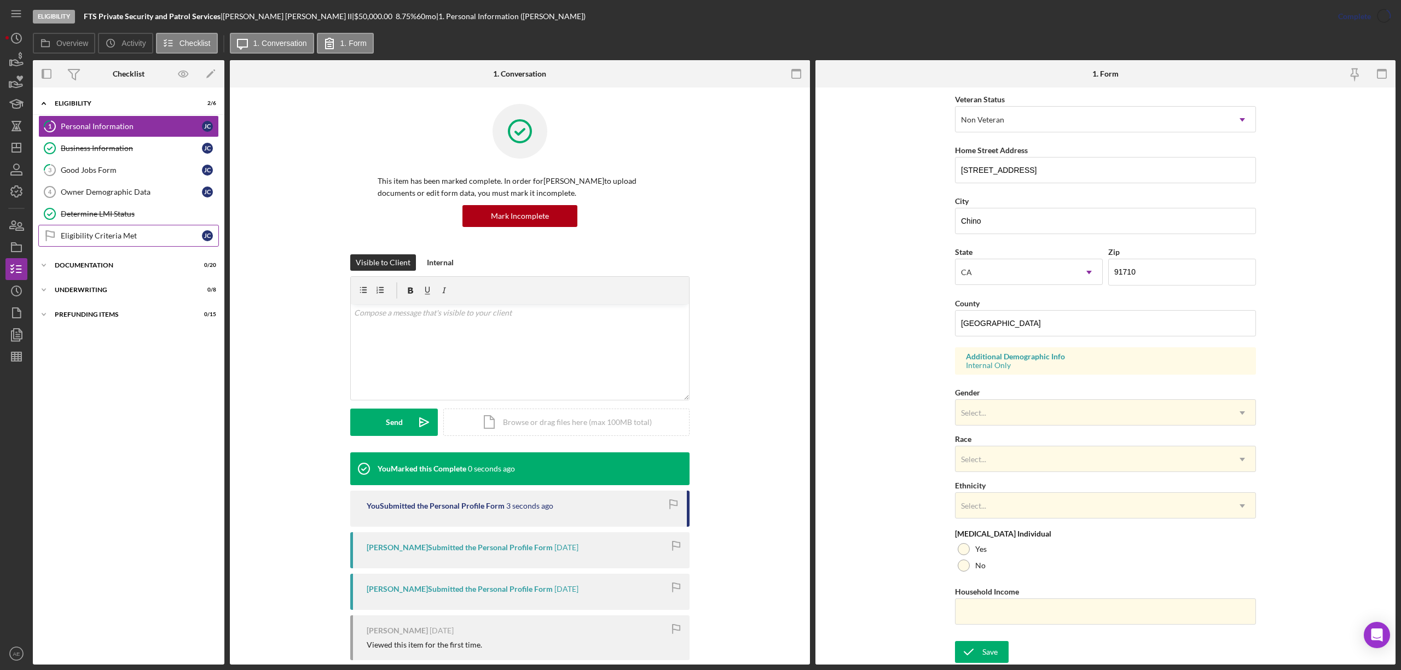
scroll to position [0, 0]
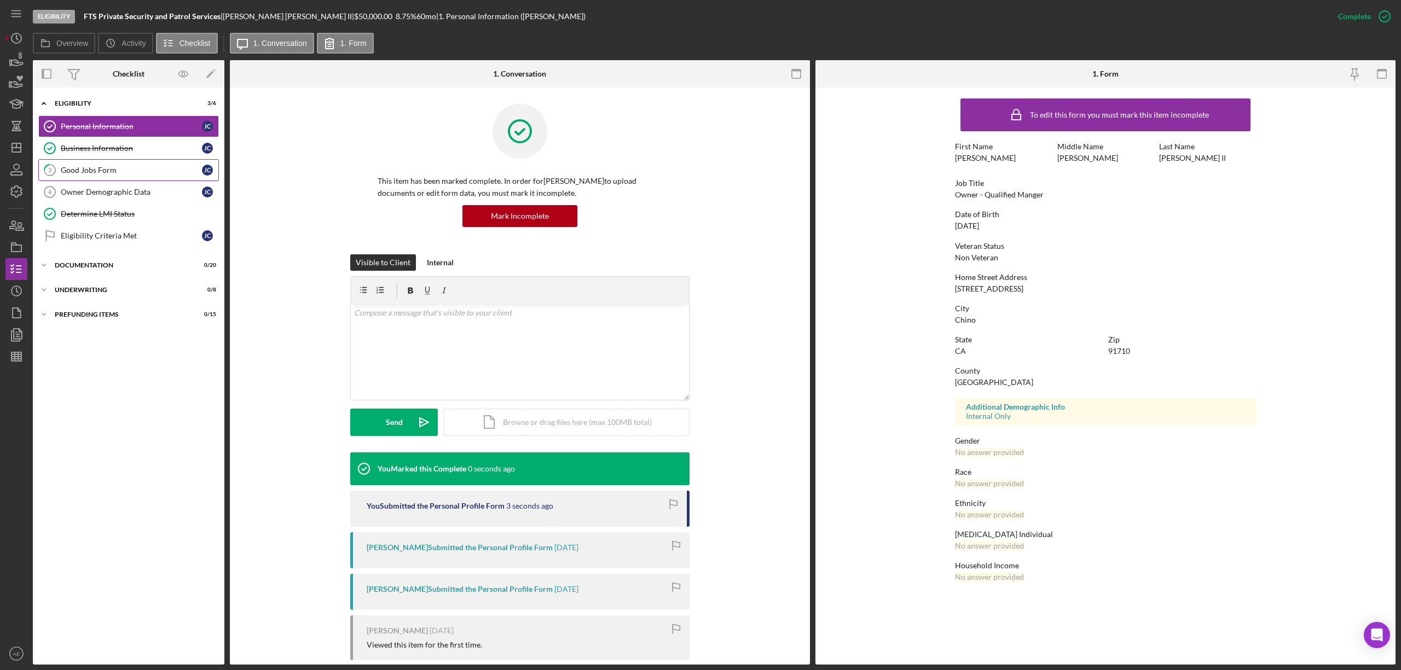
click at [115, 179] on link "3 Good Jobs Form [PERSON_NAME]" at bounding box center [128, 170] width 181 height 22
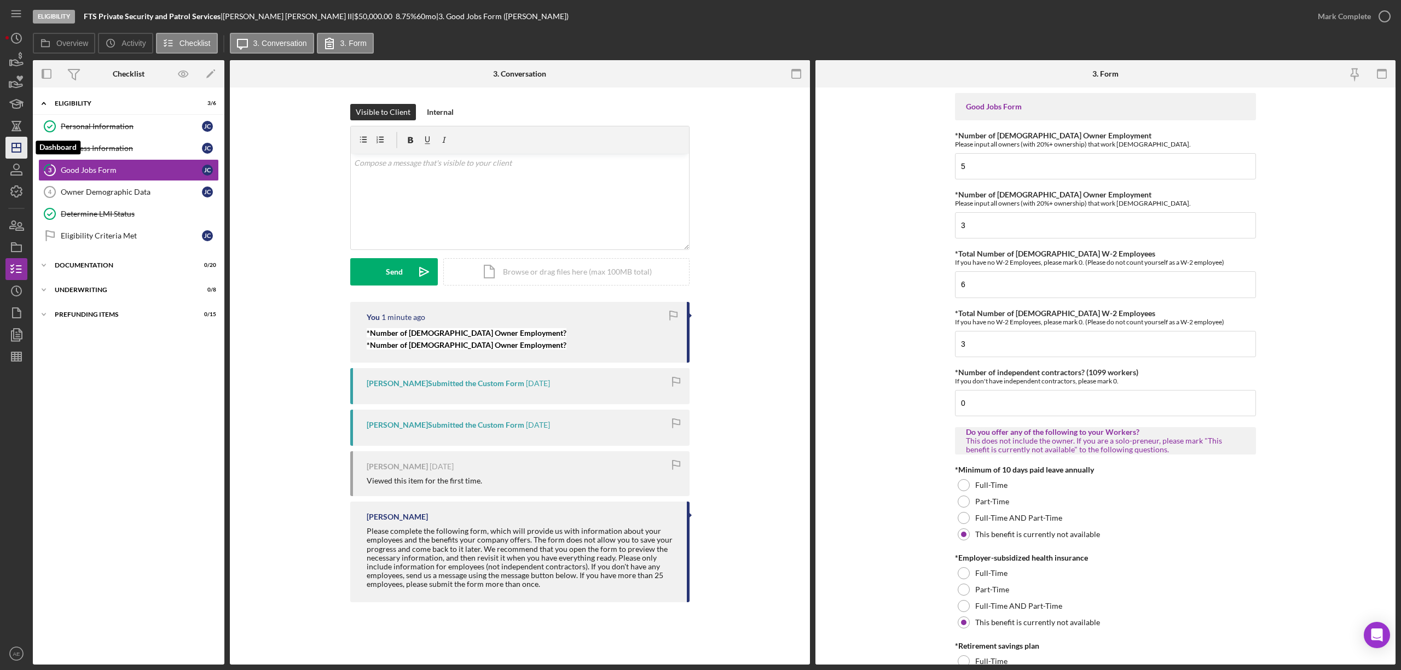
click at [5, 150] on icon "Icon/Dashboard" at bounding box center [16, 147] width 27 height 27
